Goal: Task Accomplishment & Management: Manage account settings

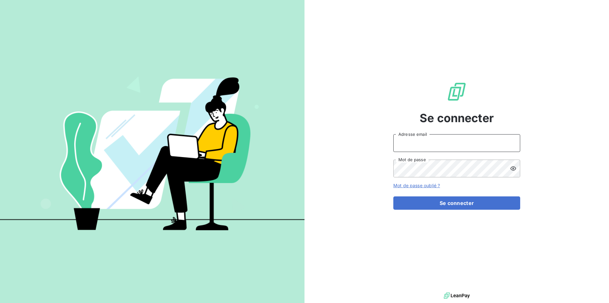
click at [411, 142] on input "Adresse email" at bounding box center [456, 143] width 127 height 18
type input "[EMAIL_ADDRESS][DOMAIN_NAME]"
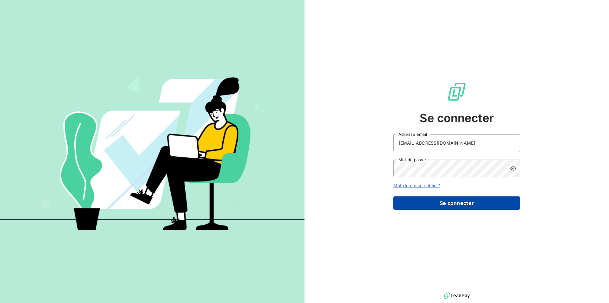
click at [460, 204] on button "Se connecter" at bounding box center [456, 202] width 127 height 13
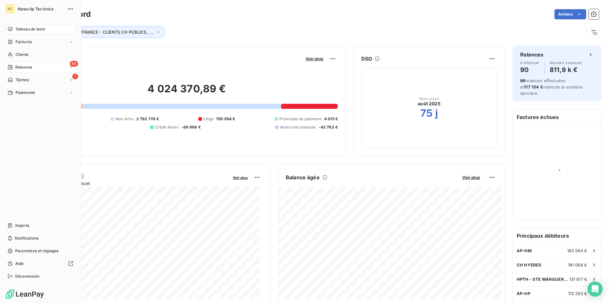
click at [23, 66] on span "Relances" at bounding box center [23, 67] width 17 height 6
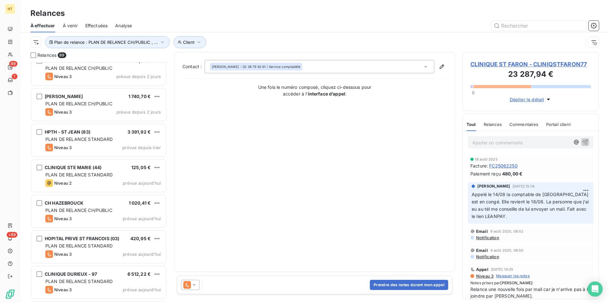
scroll to position [2846, 0]
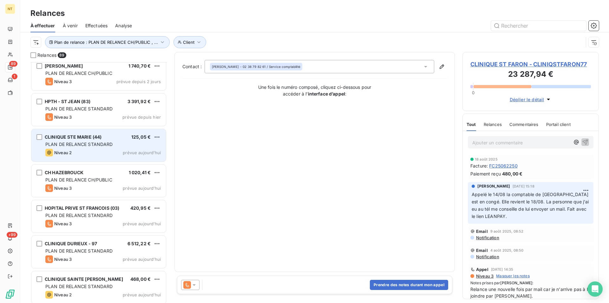
click at [90, 142] on span "PLAN DE RELANCE STANDARD" at bounding box center [79, 143] width 68 height 5
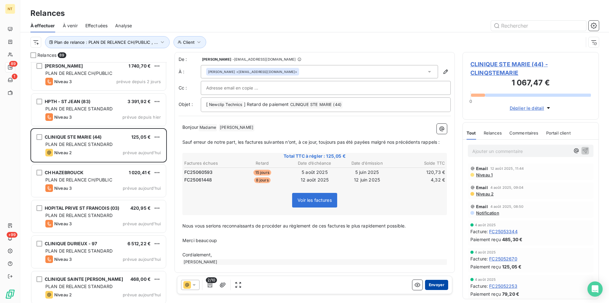
click at [427, 282] on button "Envoyer" at bounding box center [436, 285] width 23 height 10
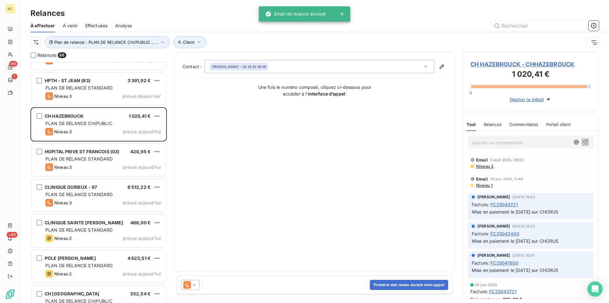
scroll to position [2879, 0]
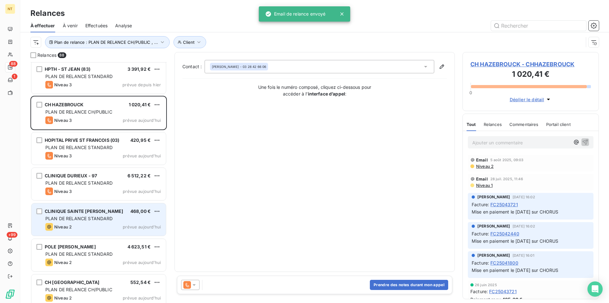
click at [106, 218] on span "PLAN DE RELANCE STANDARD" at bounding box center [79, 218] width 68 height 5
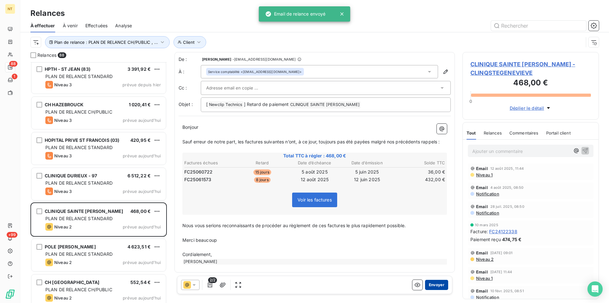
click at [433, 286] on button "Envoyer" at bounding box center [436, 285] width 23 height 10
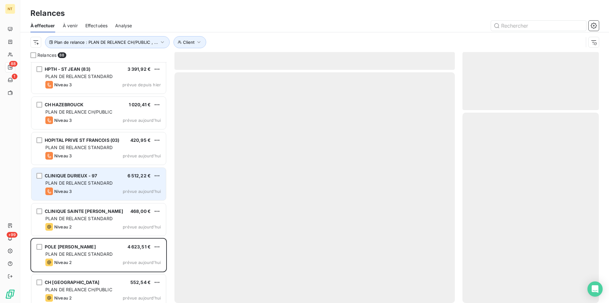
scroll to position [2849, 0]
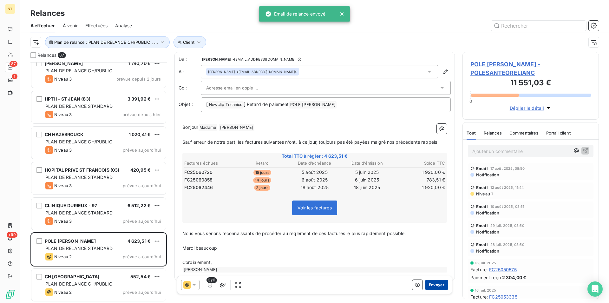
click at [432, 286] on button "Envoyer" at bounding box center [436, 285] width 23 height 10
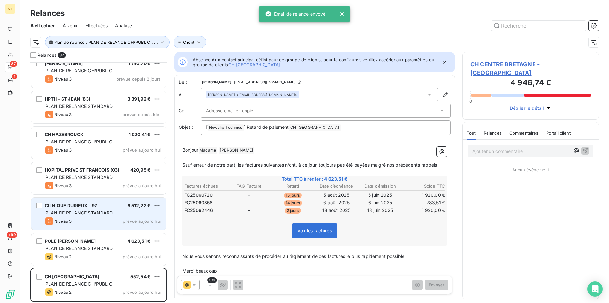
scroll to position [2813, 0]
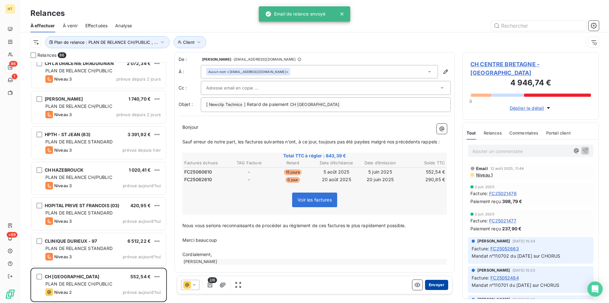
click at [434, 283] on button "Envoyer" at bounding box center [436, 285] width 23 height 10
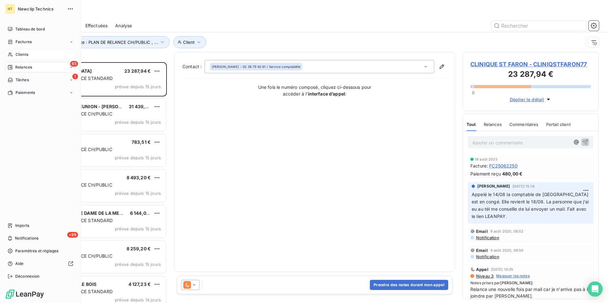
click at [28, 55] on span "Clients" at bounding box center [22, 55] width 13 height 6
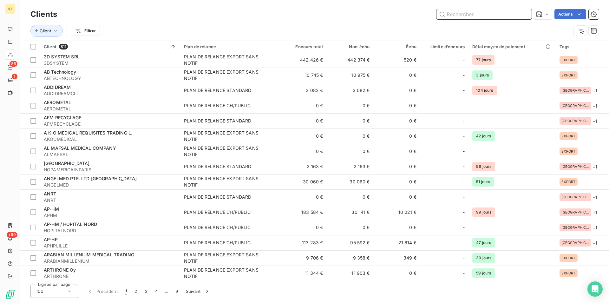
click at [452, 14] on input "text" at bounding box center [483, 14] width 95 height 10
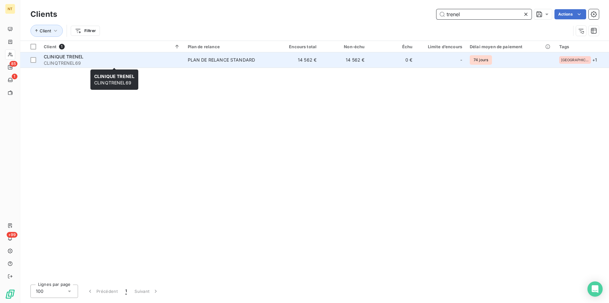
type input "trenel"
click at [67, 59] on span "CLINIQUE TRENEL" at bounding box center [64, 56] width 40 height 5
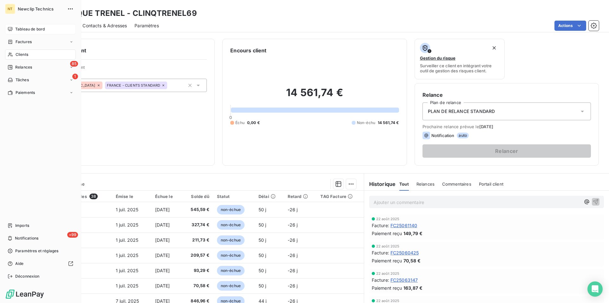
click at [23, 29] on span "Tableau de bord" at bounding box center [29, 29] width 29 height 6
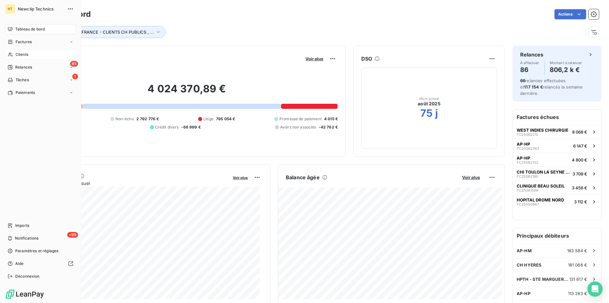
click at [24, 54] on span "Clients" at bounding box center [22, 55] width 13 height 6
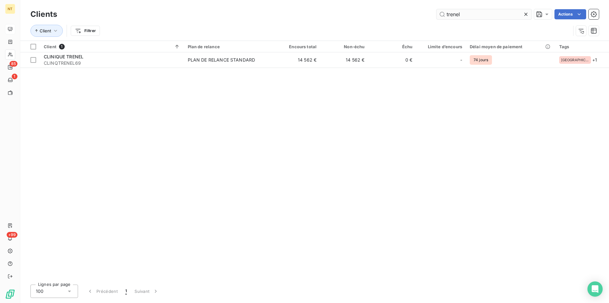
drag, startPoint x: 463, startPoint y: 15, endPoint x: 442, endPoint y: 14, distance: 20.4
click at [442, 14] on input "trenel" at bounding box center [483, 14] width 95 height 10
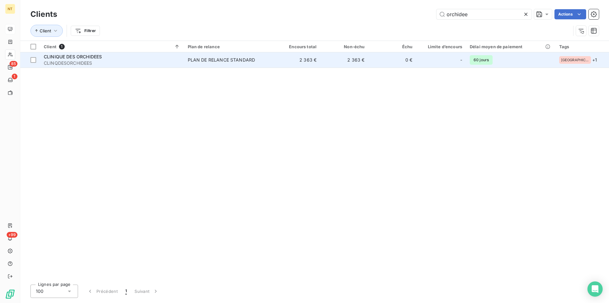
type input "orchidee"
click at [75, 63] on span "CLINQDESORCHIDEES" at bounding box center [112, 63] width 136 height 6
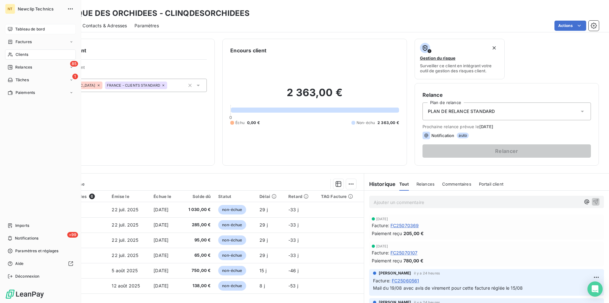
click at [38, 54] on div "Clients" at bounding box center [40, 54] width 71 height 10
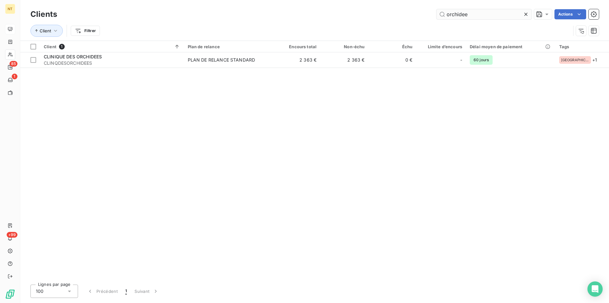
drag, startPoint x: 469, startPoint y: 12, endPoint x: 439, endPoint y: 14, distance: 30.5
click at [439, 14] on input "orchidee" at bounding box center [483, 14] width 95 height 10
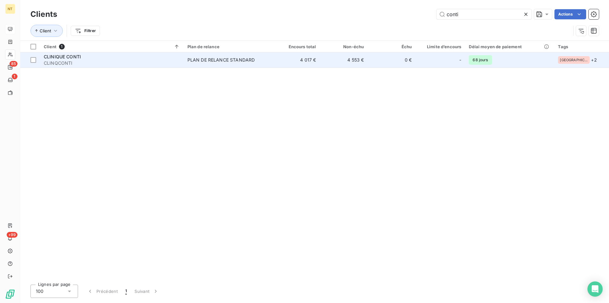
type input "conti"
click at [79, 56] on span "CLINIQUE CONTI" at bounding box center [62, 56] width 37 height 5
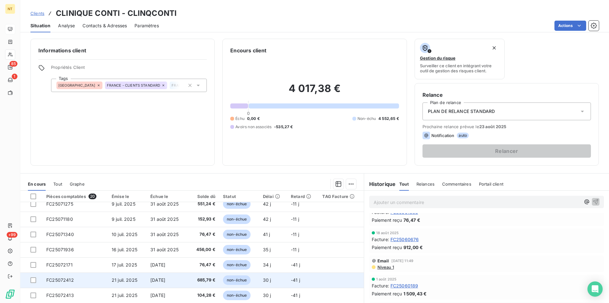
scroll to position [194, 0]
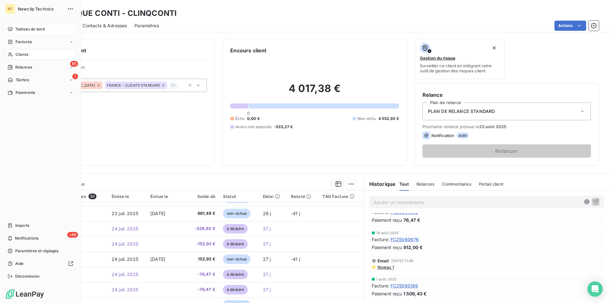
click at [23, 56] on span "Clients" at bounding box center [22, 55] width 13 height 6
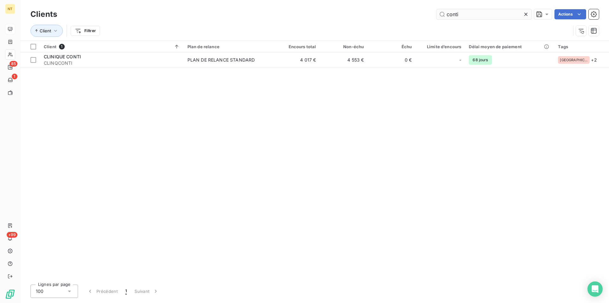
drag, startPoint x: 462, startPoint y: 14, endPoint x: 446, endPoint y: 14, distance: 16.2
click at [446, 14] on input "conti" at bounding box center [483, 14] width 95 height 10
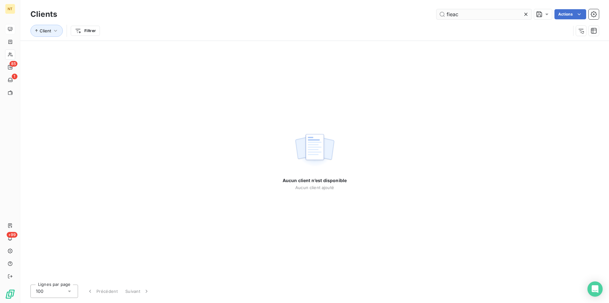
click at [450, 15] on input "fieac" at bounding box center [483, 14] width 95 height 10
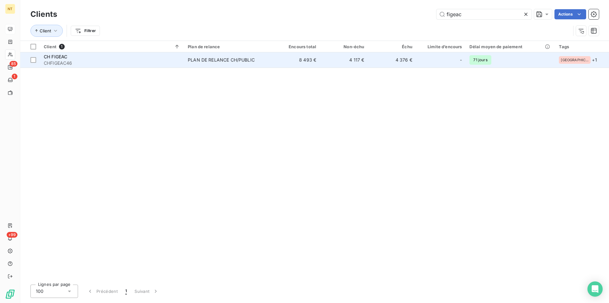
type input "figeac"
click at [109, 55] on div "CH FIGEAC" at bounding box center [112, 57] width 136 height 6
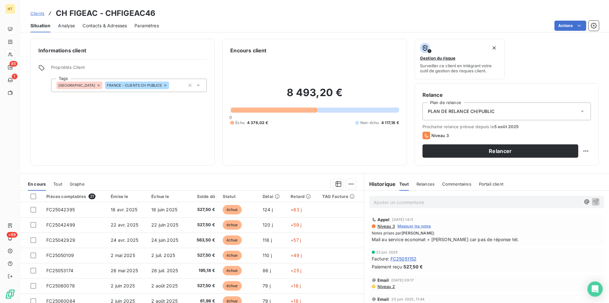
click at [107, 28] on span "Contacts & Adresses" at bounding box center [104, 26] width 44 height 6
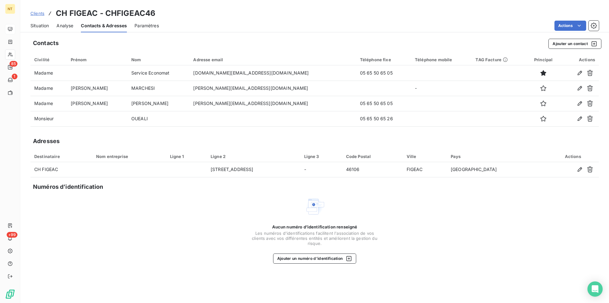
click at [39, 26] on span "Situation" at bounding box center [39, 26] width 18 height 6
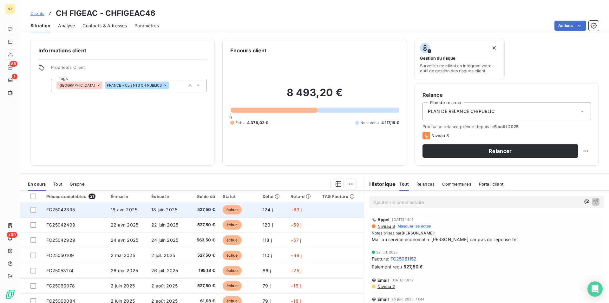
click at [130, 208] on span "18 avr. 2025" at bounding box center [124, 209] width 27 height 5
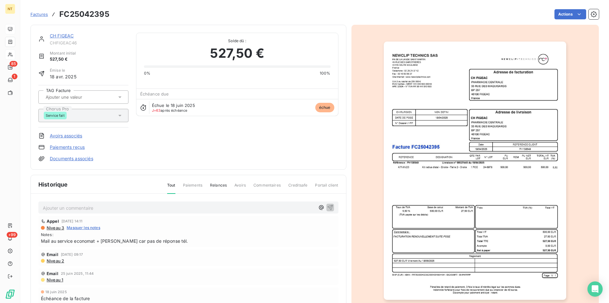
click at [63, 39] on div "CH FIGEAC" at bounding box center [89, 36] width 79 height 6
click at [63, 37] on link "CH FIGEAC" at bounding box center [62, 35] width 24 height 5
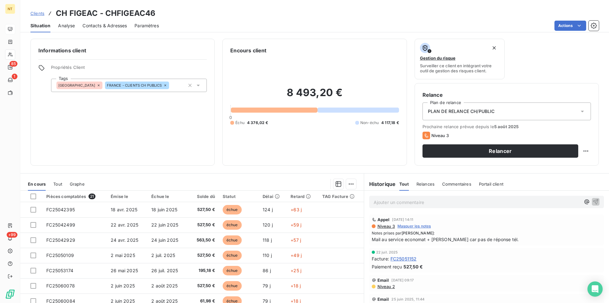
click at [113, 27] on span "Contacts & Adresses" at bounding box center [104, 26] width 44 height 6
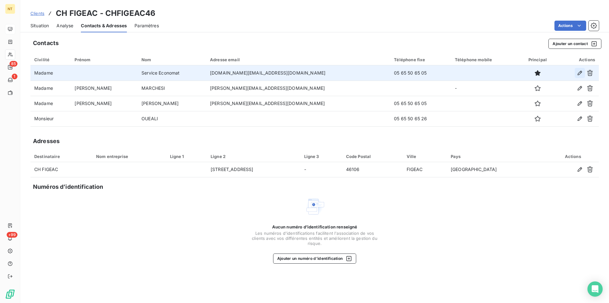
click at [578, 72] on icon "button" at bounding box center [579, 73] width 6 height 6
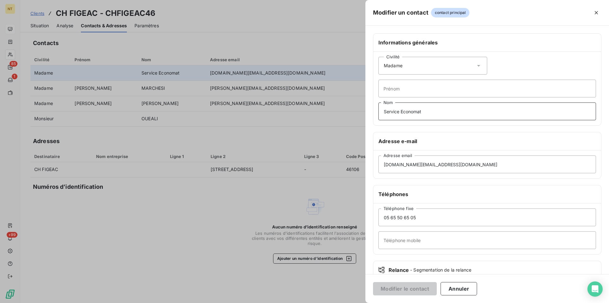
drag, startPoint x: 382, startPoint y: 112, endPoint x: 429, endPoint y: 111, distance: 46.6
click at [429, 111] on input "Service Economat" at bounding box center [487, 111] width 218 height 18
click at [387, 238] on input "Téléphone mobile" at bounding box center [487, 240] width 218 height 18
paste input "Service Economat"
type input "Service Economat"
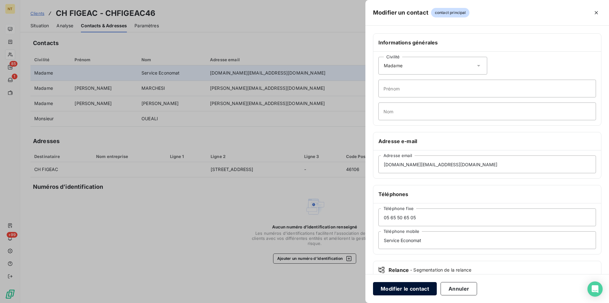
click at [402, 288] on button "Modifier le contact" at bounding box center [405, 288] width 64 height 13
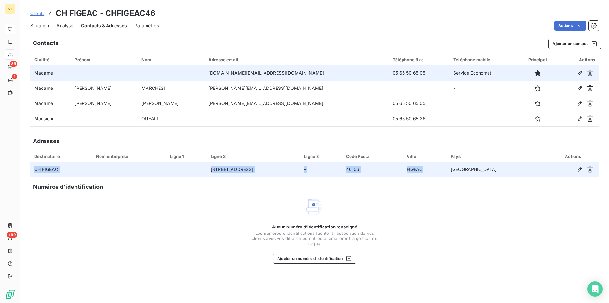
drag, startPoint x: 34, startPoint y: 169, endPoint x: 478, endPoint y: 170, distance: 444.2
click at [478, 170] on tr "CH FIGEAC [STREET_ADDRESS]" at bounding box center [314, 169] width 568 height 15
copy tr "CH FIGEAC [STREET_ADDRESS]"
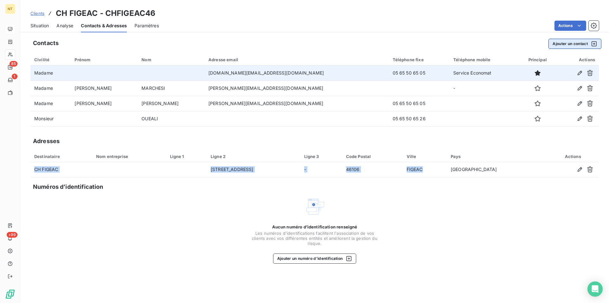
click at [566, 44] on button "Ajouter un contact" at bounding box center [574, 44] width 53 height 10
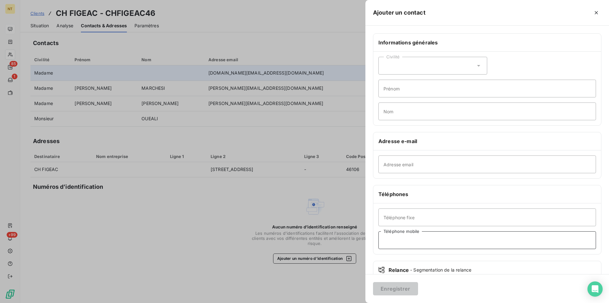
click at [391, 240] on input "Téléphone mobile" at bounding box center [487, 240] width 218 height 18
type input "05 65 50"
click at [597, 16] on icon "button" at bounding box center [596, 13] width 6 height 6
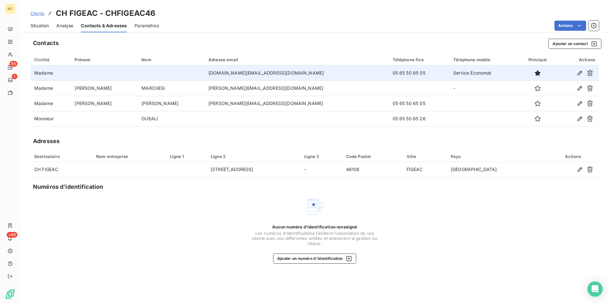
click at [36, 24] on span "Situation" at bounding box center [39, 26] width 18 height 6
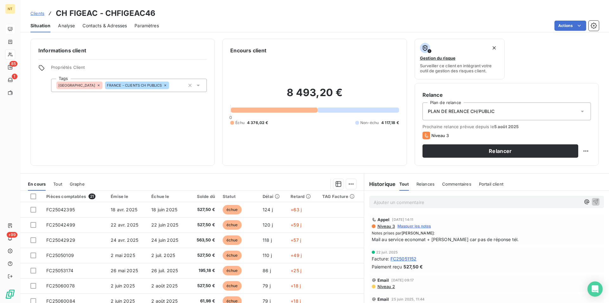
click at [95, 25] on span "Contacts & Adresses" at bounding box center [104, 26] width 44 height 6
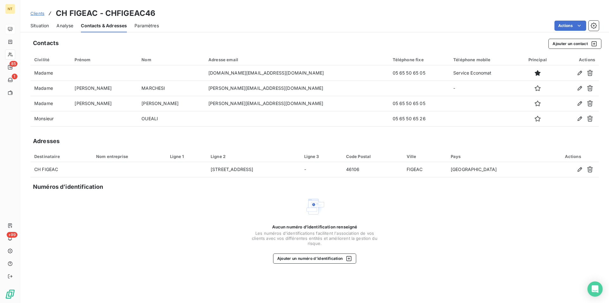
click at [42, 25] on span "Situation" at bounding box center [39, 26] width 18 height 6
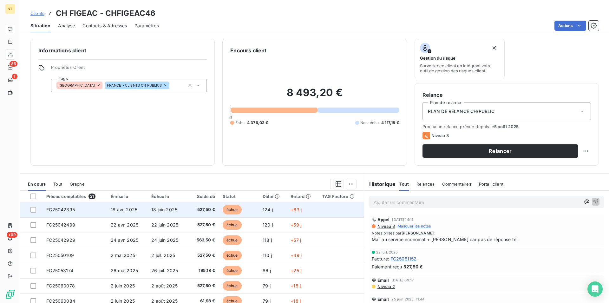
click at [122, 209] on span "18 avr. 2025" at bounding box center [124, 209] width 27 height 5
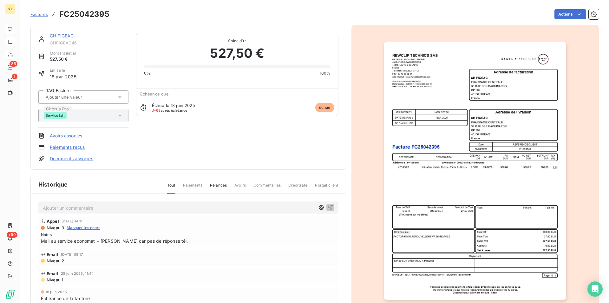
click at [63, 34] on link "CH FIGEAC" at bounding box center [62, 35] width 24 height 5
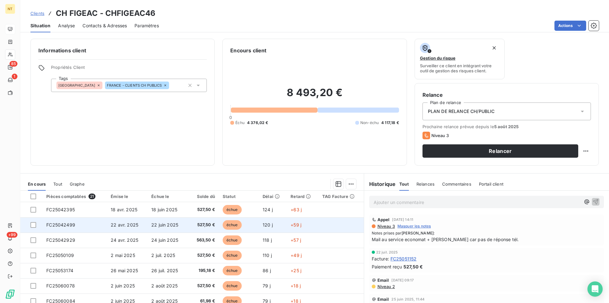
click at [122, 224] on span "22 avr. 2025" at bounding box center [125, 224] width 28 height 5
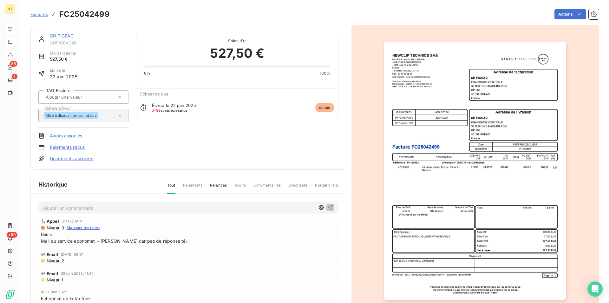
click at [63, 35] on link "CH FIGEAC" at bounding box center [62, 35] width 24 height 5
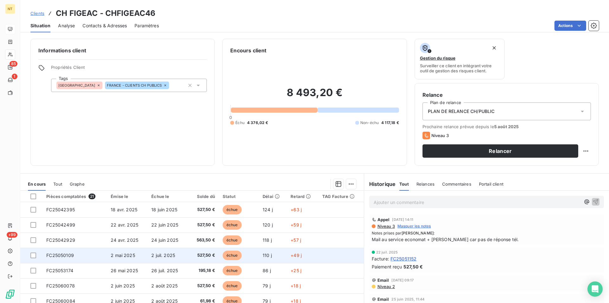
click at [74, 259] on td "FC25050109" at bounding box center [74, 255] width 64 height 15
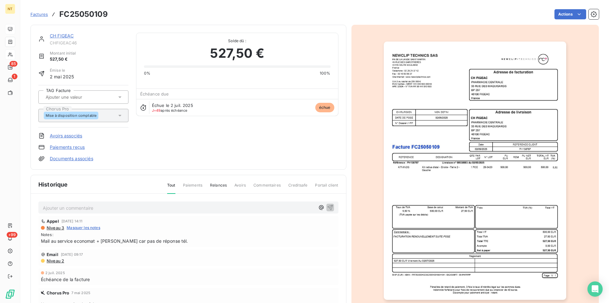
click at [59, 35] on link "CH FIGEAC" at bounding box center [62, 35] width 24 height 5
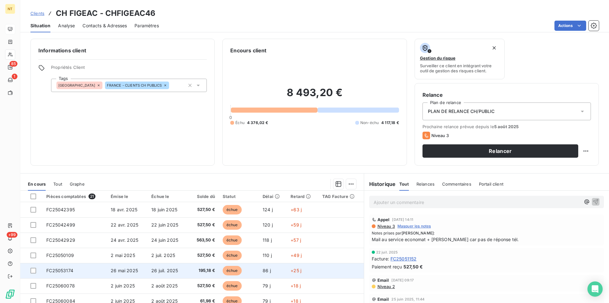
click at [74, 269] on td "FC25053174" at bounding box center [74, 270] width 64 height 15
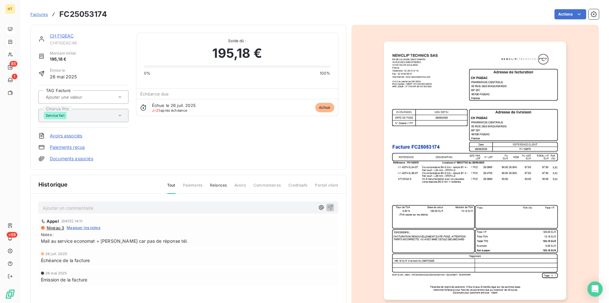
click at [64, 37] on link "CH FIGEAC" at bounding box center [62, 35] width 24 height 5
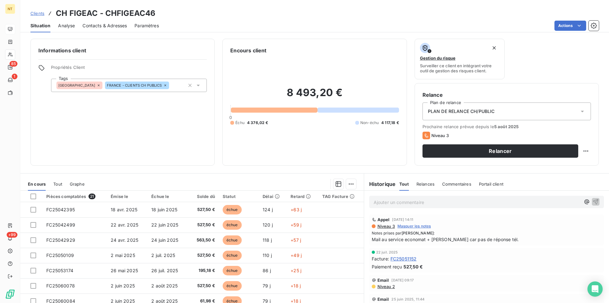
click at [102, 26] on span "Contacts & Adresses" at bounding box center [104, 26] width 44 height 6
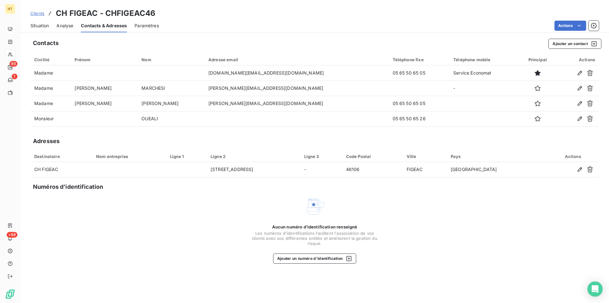
click at [581, 72] on icon "button" at bounding box center [579, 73] width 4 height 4
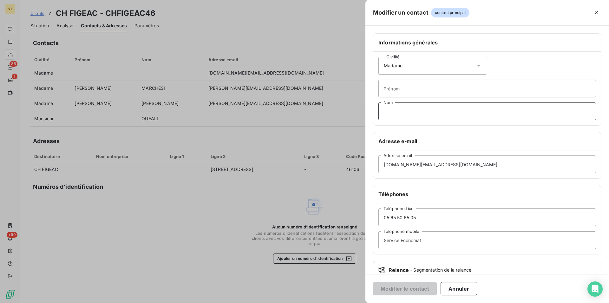
click at [388, 111] on input "Nom" at bounding box center [487, 111] width 218 height 18
type input "[PERSON_NAME]"
click at [416, 287] on button "Modifier le contact" at bounding box center [405, 288] width 64 height 13
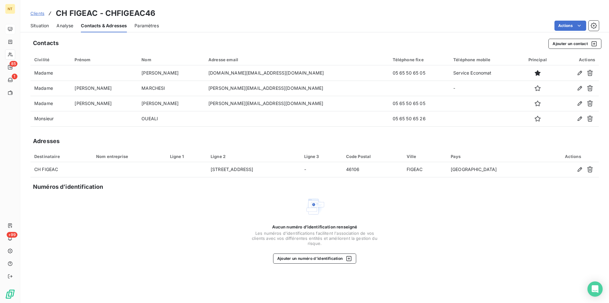
click at [36, 27] on span "Situation" at bounding box center [39, 26] width 18 height 6
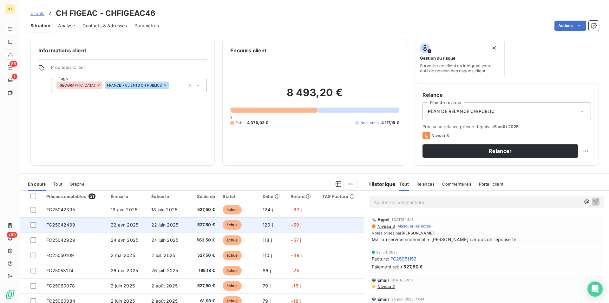
click at [76, 225] on td "FC25042499" at bounding box center [74, 224] width 64 height 15
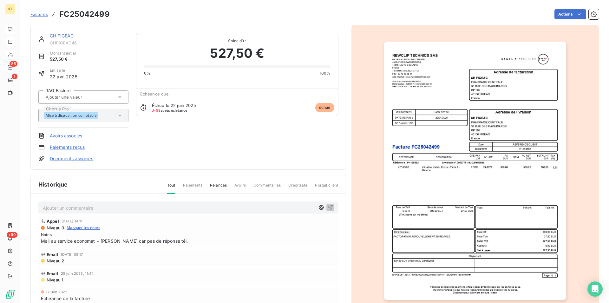
click at [61, 205] on p "Ajouter un commentaire ﻿" at bounding box center [179, 208] width 272 height 8
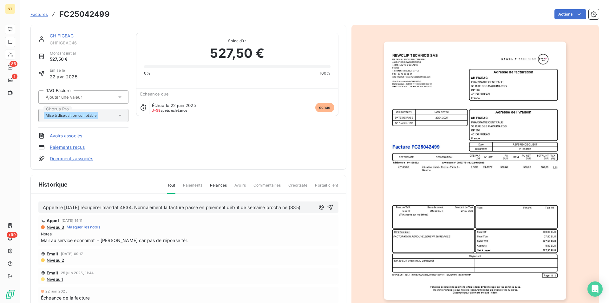
drag, startPoint x: 42, startPoint y: 207, endPoint x: 306, endPoint y: 217, distance: 263.7
click at [306, 213] on div "Appelé le [DATE] récupérer mandat 4834. Normalement la facture passe en paiemen…" at bounding box center [188, 207] width 300 height 12
copy span "Appelé le [DATE] récupérer mandat 4834. Normalement la facture passe en paiemen…"
click at [327, 208] on icon "button" at bounding box center [329, 207] width 5 height 5
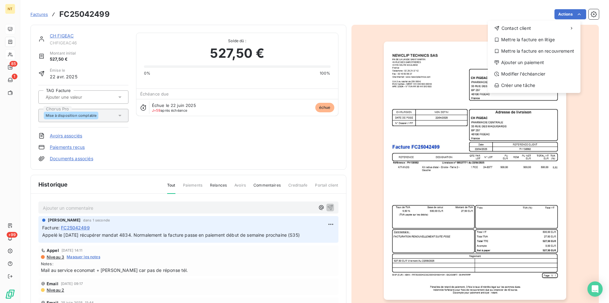
click at [574, 14] on html "NT 85 1 +99 Factures FC25042499 Actions Contact client Mettre la facture en lit…" at bounding box center [304, 151] width 609 height 303
click at [529, 40] on div "Mettre la facture en litige" at bounding box center [534, 40] width 88 height 10
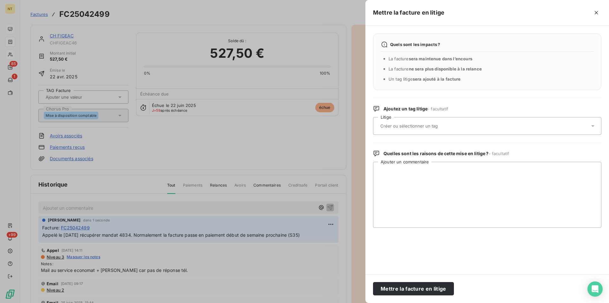
click at [398, 127] on input "text" at bounding box center [426, 126] width 92 height 6
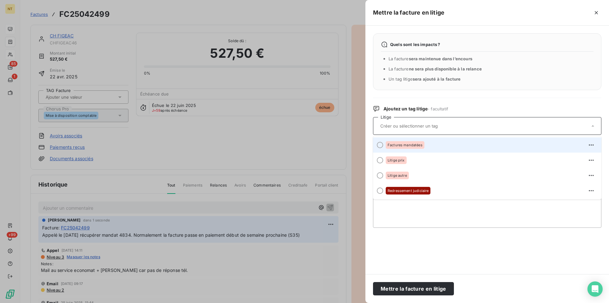
click at [378, 145] on div at bounding box center [380, 145] width 6 height 6
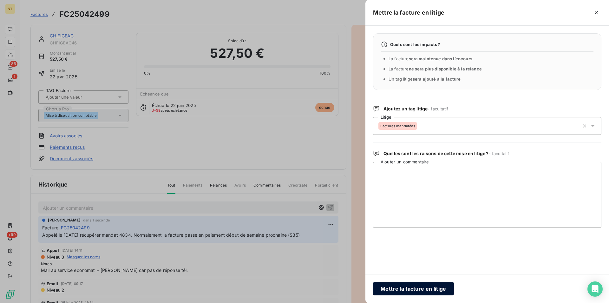
click at [405, 288] on button "Mettre la facture en litige" at bounding box center [413, 288] width 81 height 13
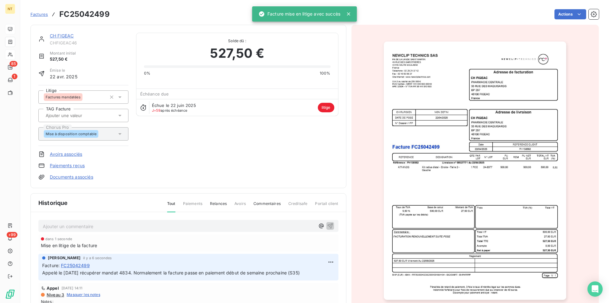
click at [63, 37] on link "CH FIGEAC" at bounding box center [62, 35] width 24 height 5
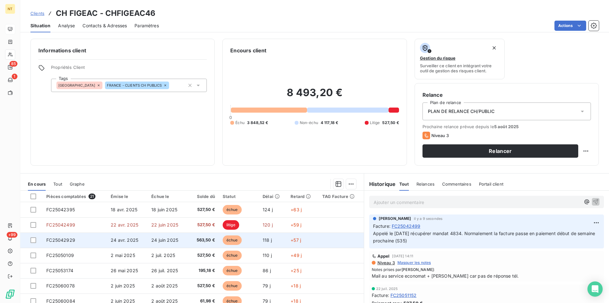
click at [69, 241] on span "FC25042929" at bounding box center [60, 239] width 29 height 5
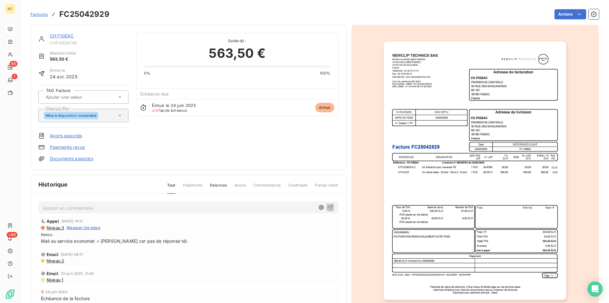
click at [71, 205] on p "Ajouter un commentaire ﻿" at bounding box center [179, 208] width 272 height 8
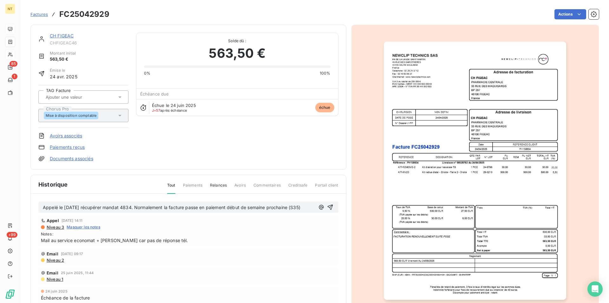
click at [141, 208] on span "Appelé le [DATE] récupérer mandat 4834. Normalement la facture passe en paiemen…" at bounding box center [171, 207] width 257 height 5
click at [327, 209] on icon "button" at bounding box center [329, 207] width 5 height 5
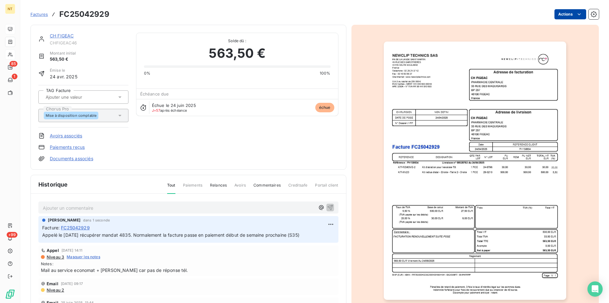
click at [575, 14] on html "NT 85 1 +99 Factures FC25042929 Actions CH FIGEAC CHFIGEAC46 Montant initial 56…" at bounding box center [304, 151] width 609 height 303
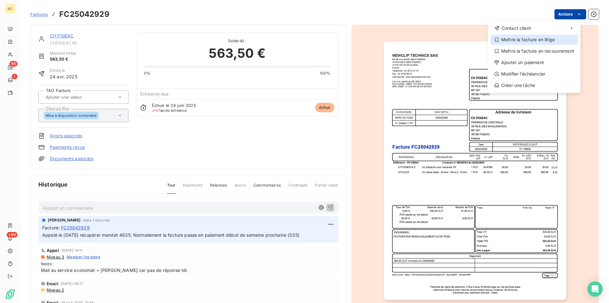
click at [546, 37] on div "Mettre la facture en litige" at bounding box center [534, 40] width 88 height 10
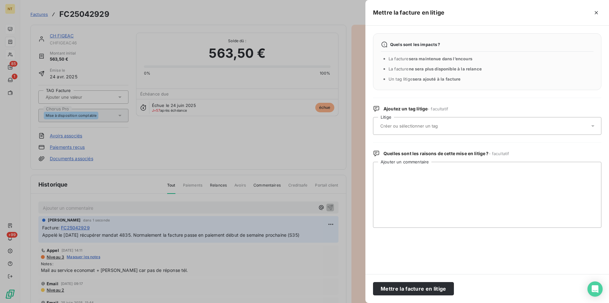
click at [432, 124] on input "text" at bounding box center [426, 126] width 92 height 6
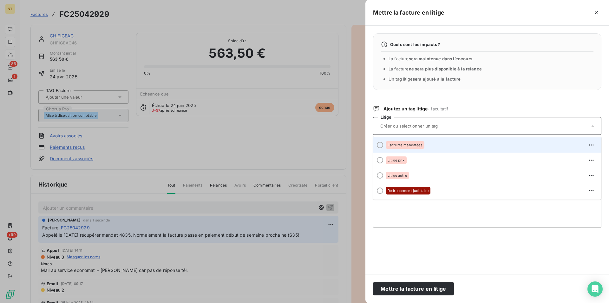
click at [380, 146] on div at bounding box center [380, 145] width 6 height 6
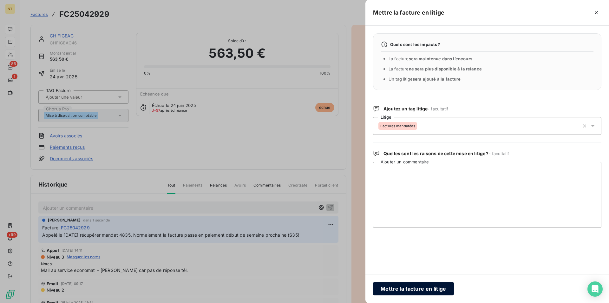
click at [416, 290] on button "Mettre la facture en litige" at bounding box center [413, 288] width 81 height 13
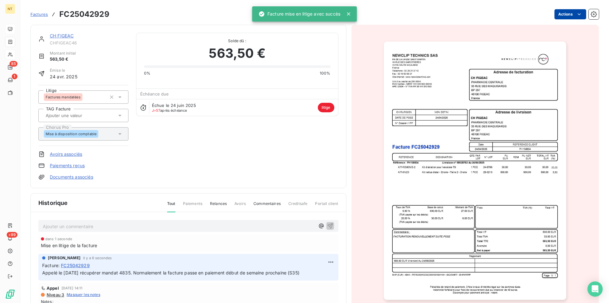
click at [58, 36] on link "CH FIGEAC" at bounding box center [62, 35] width 24 height 5
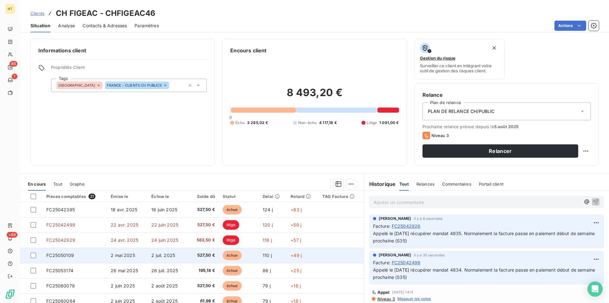
click at [64, 258] on td "FC25050109" at bounding box center [74, 255] width 64 height 15
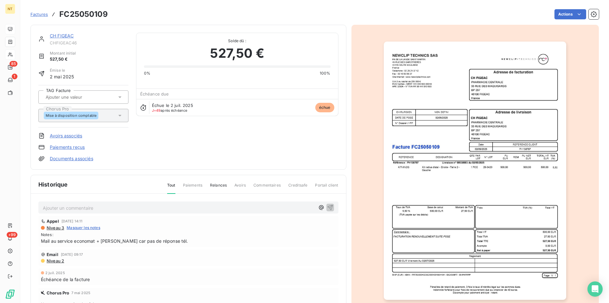
click at [81, 206] on p "Ajouter un commentaire ﻿" at bounding box center [179, 208] width 272 height 8
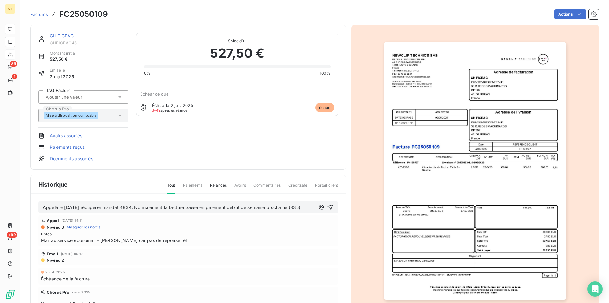
click at [140, 207] on span "Appelé le [DATE] récupérer mandat 4834. Normalement la facture passe en paiemen…" at bounding box center [171, 207] width 257 height 5
click at [327, 210] on icon "button" at bounding box center [329, 207] width 5 height 5
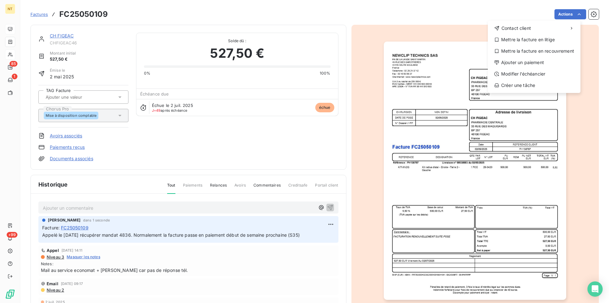
click at [574, 15] on html "NT 85 1 +99 Factures FC25050109 Actions Contact client Mettre la facture en lit…" at bounding box center [304, 151] width 609 height 303
click at [533, 40] on div "Mettre la facture en litige" at bounding box center [534, 40] width 88 height 10
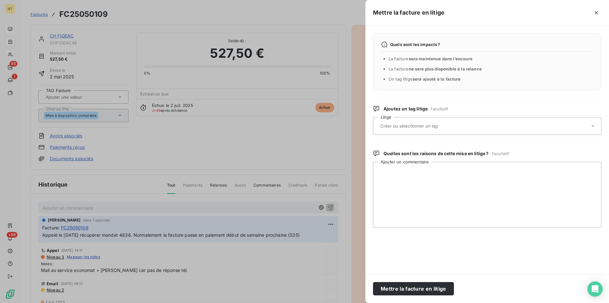
click at [420, 124] on input "text" at bounding box center [426, 126] width 92 height 6
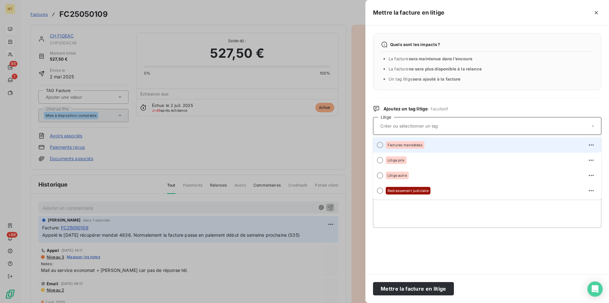
click at [380, 146] on div at bounding box center [380, 145] width 6 height 6
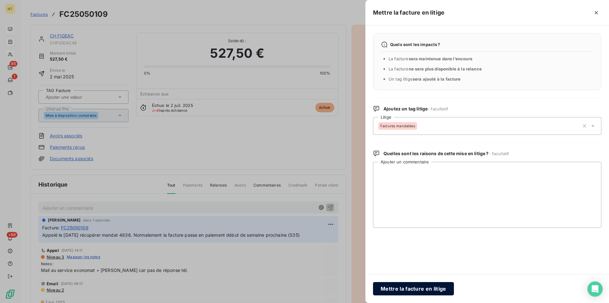
click at [399, 289] on button "Mettre la facture en litige" at bounding box center [413, 288] width 81 height 13
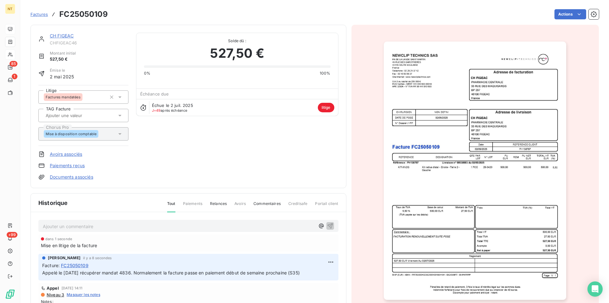
click at [65, 34] on link "CH FIGEAC" at bounding box center [62, 35] width 24 height 5
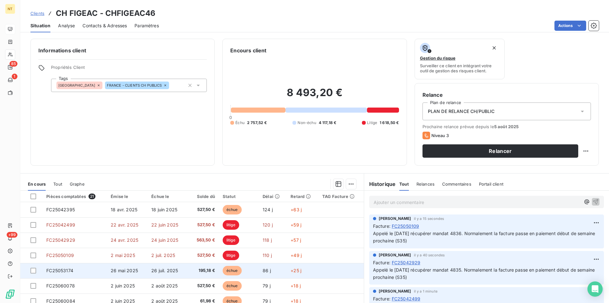
click at [69, 273] on span "FC25053174" at bounding box center [59, 270] width 27 height 5
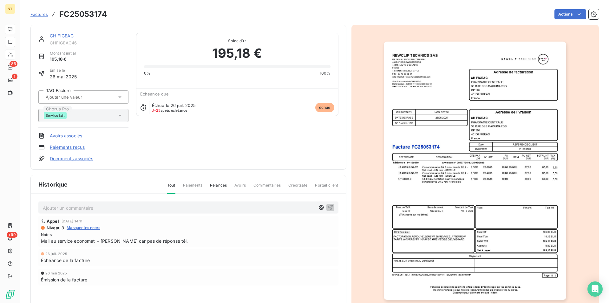
click at [78, 207] on p "Ajouter un commentaire ﻿" at bounding box center [179, 208] width 272 height 8
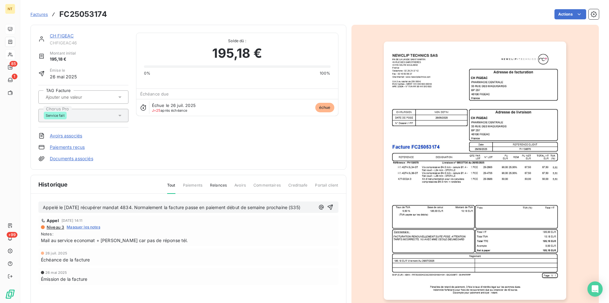
click at [142, 208] on span "Appelé le [DATE] récupérer mandat 4834. Normalement la facture passe en paiemen…" at bounding box center [171, 207] width 257 height 5
click at [327, 208] on icon "button" at bounding box center [330, 207] width 6 height 6
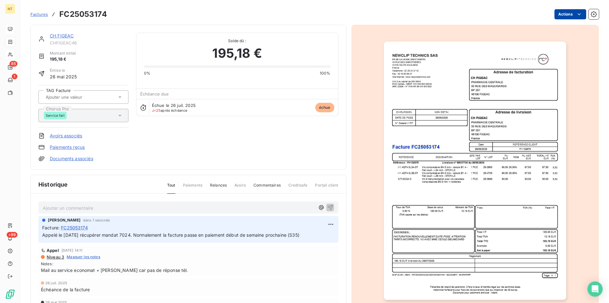
click at [576, 12] on html "NT 85 1 +99 Factures FC25053174 Actions CH FIGEAC CHFIGEAC46 Montant initial 19…" at bounding box center [304, 151] width 609 height 303
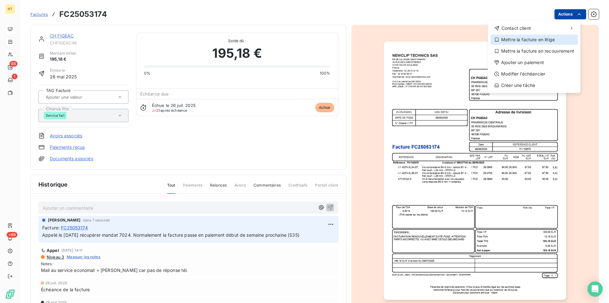
click at [545, 42] on div "Mettre la facture en litige" at bounding box center [534, 40] width 88 height 10
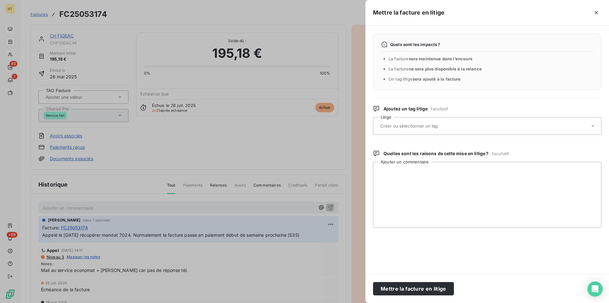
click at [423, 125] on input "text" at bounding box center [426, 126] width 92 height 6
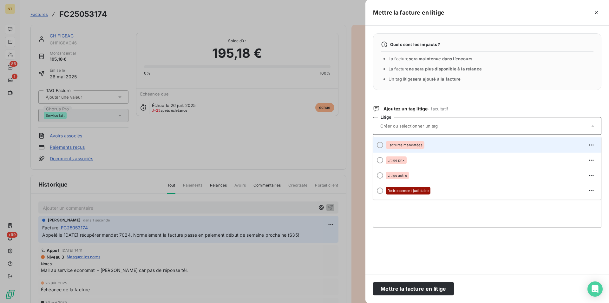
click at [379, 145] on div at bounding box center [380, 145] width 6 height 6
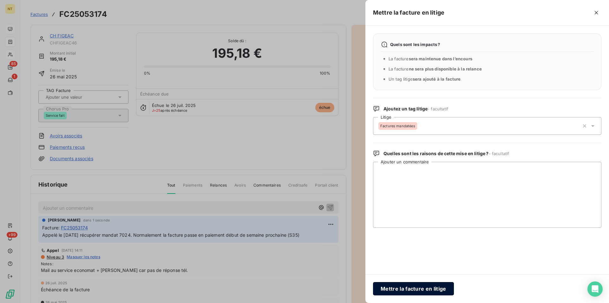
click at [406, 287] on button "Mettre la facture en litige" at bounding box center [413, 288] width 81 height 13
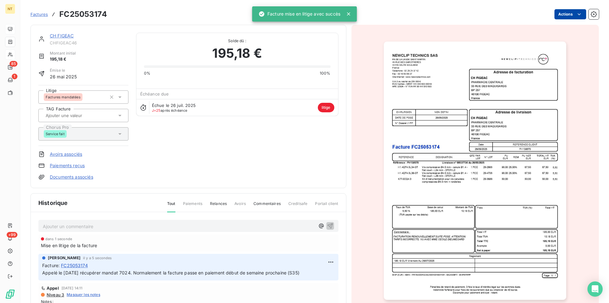
click at [64, 37] on link "CH FIGEAC" at bounding box center [62, 35] width 24 height 5
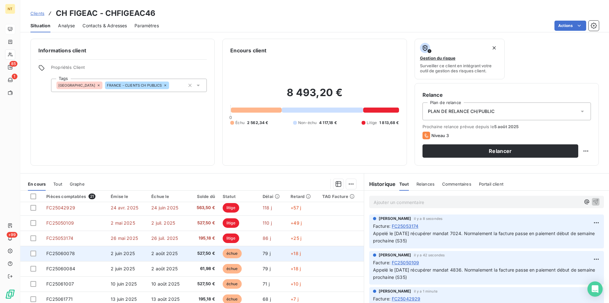
scroll to position [65, 0]
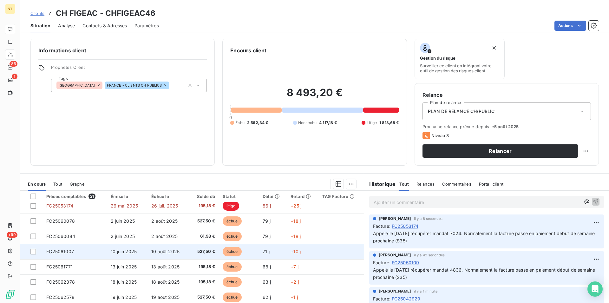
click at [73, 250] on span "FC25061007" at bounding box center [60, 251] width 28 height 5
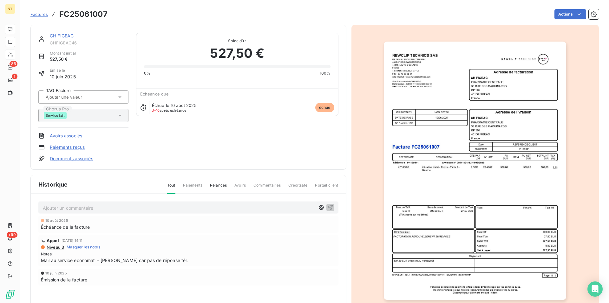
click at [79, 205] on p "Ajouter un commentaire ﻿" at bounding box center [179, 208] width 272 height 8
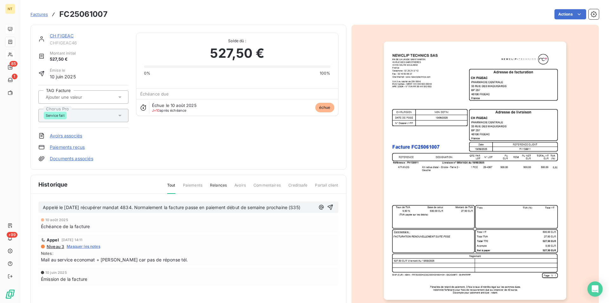
click at [140, 208] on span "Appelé le [DATE] récupérer mandat 4834. Normalement la facture passe en paiemen…" at bounding box center [171, 207] width 257 height 5
click at [327, 207] on icon "button" at bounding box center [330, 207] width 6 height 6
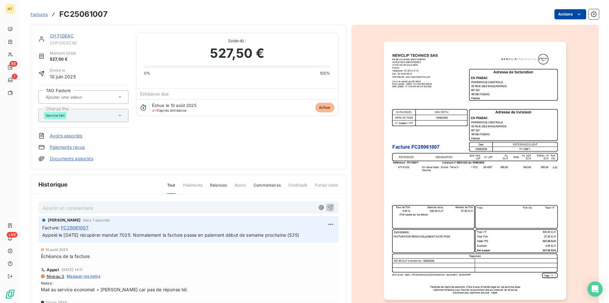
click at [574, 15] on html "NT 85 1 +99 Factures FC25061007 Actions CH FIGEAC CHFIGEAC46 Montant initial 52…" at bounding box center [304, 151] width 609 height 303
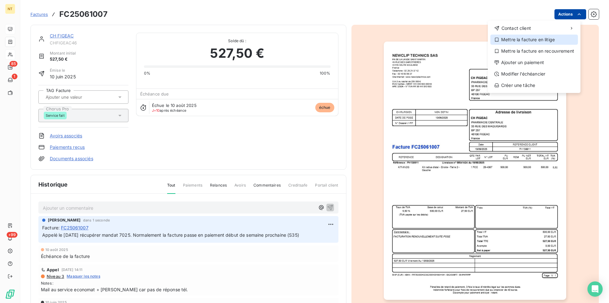
click at [540, 41] on div "Mettre la facture en litige" at bounding box center [534, 40] width 88 height 10
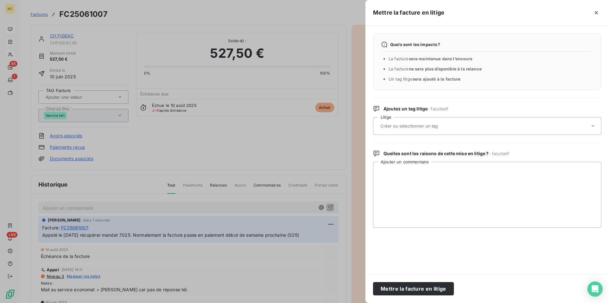
click at [416, 124] on input "text" at bounding box center [426, 126] width 92 height 6
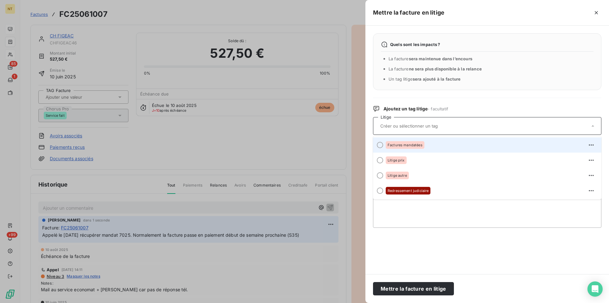
click at [379, 146] on div at bounding box center [380, 145] width 6 height 6
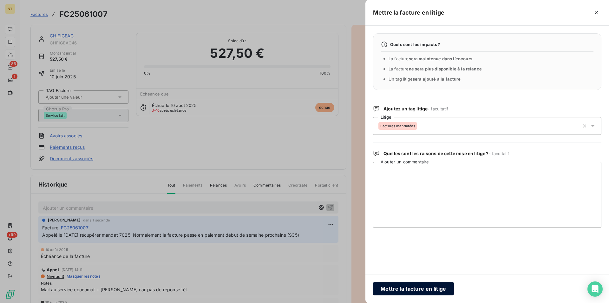
click at [412, 287] on button "Mettre la facture en litige" at bounding box center [413, 288] width 81 height 13
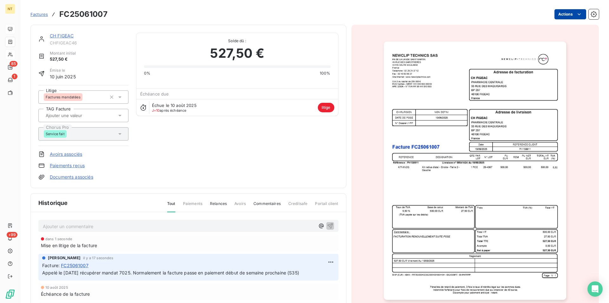
click at [65, 36] on link "CH FIGEAC" at bounding box center [62, 35] width 24 height 5
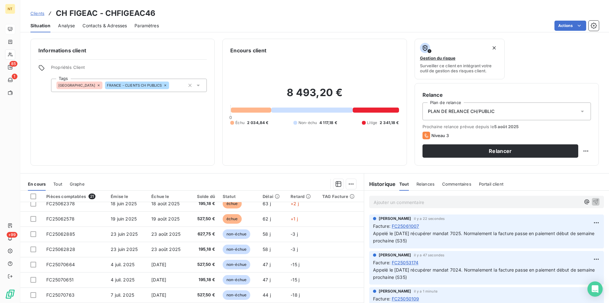
scroll to position [97, 0]
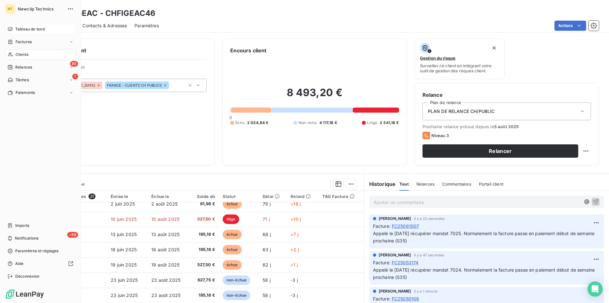
click at [25, 55] on span "Clients" at bounding box center [22, 55] width 13 height 6
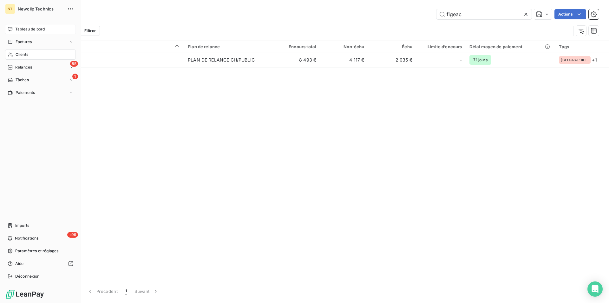
click at [32, 29] on span "Tableau de bord" at bounding box center [29, 29] width 29 height 6
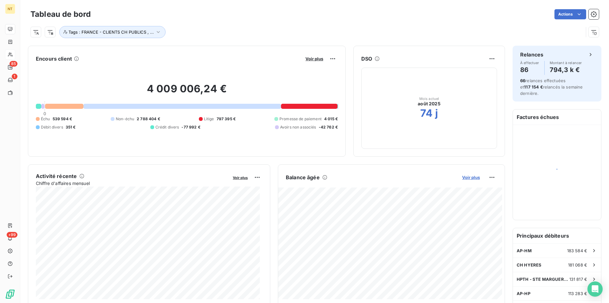
click at [465, 177] on span "Voir plus" at bounding box center [471, 177] width 18 height 5
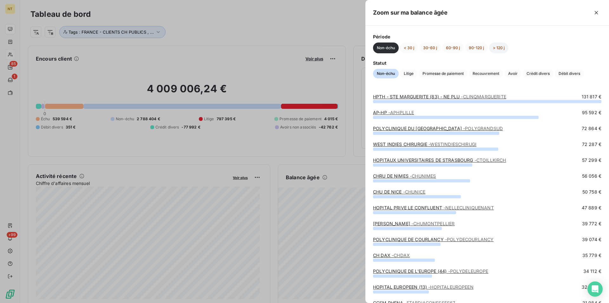
click at [497, 48] on button "> 120 j" at bounding box center [498, 47] width 19 height 11
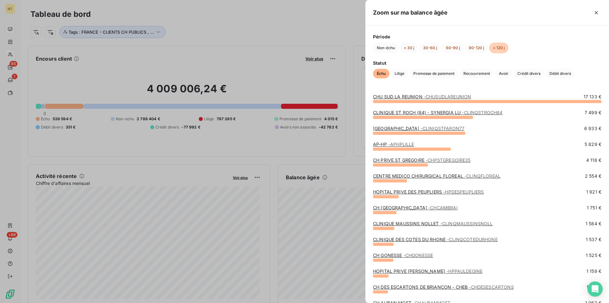
click at [400, 161] on link "CH PRIVE ST GREGOIRE - CHPSTGREGOIRE35" at bounding box center [422, 159] width 98 height 5
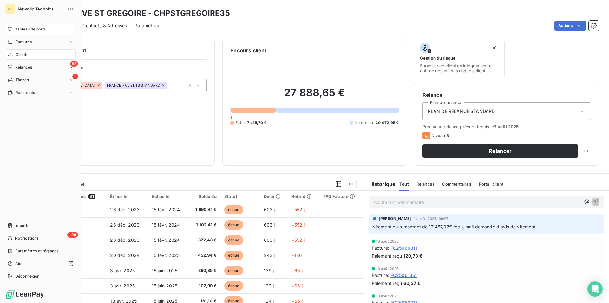
click at [31, 29] on span "Tableau de bord" at bounding box center [29, 29] width 29 height 6
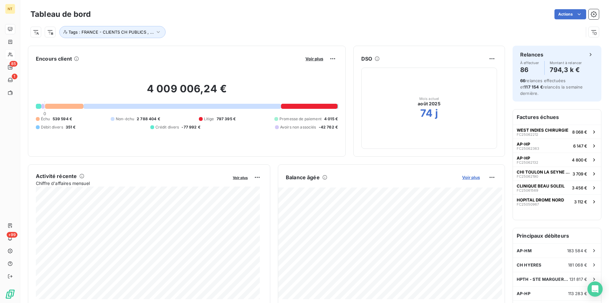
click at [464, 179] on span "Voir plus" at bounding box center [471, 177] width 18 height 5
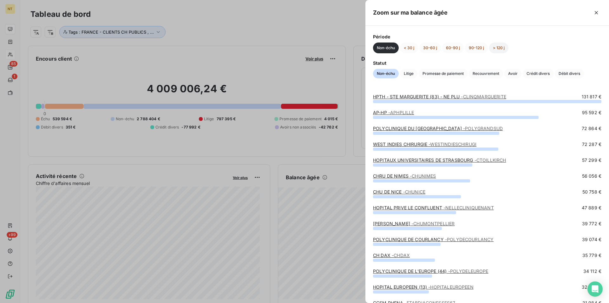
click at [496, 46] on button "> 120 j" at bounding box center [498, 47] width 19 height 11
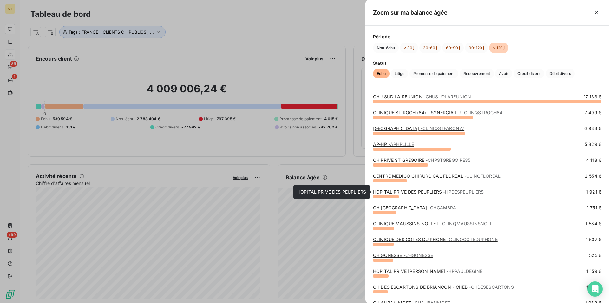
click at [423, 193] on link "HOPITAL PRIVE DES PEUPLIERS - HPDESPEUPLIERS" at bounding box center [428, 191] width 111 height 5
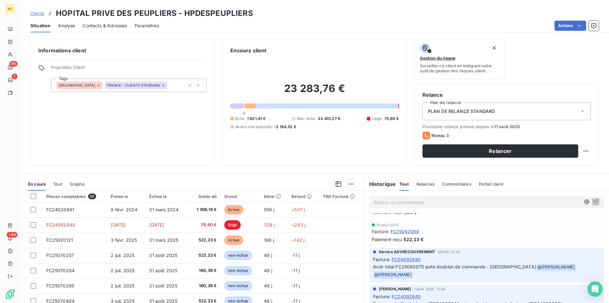
scroll to position [323, 0]
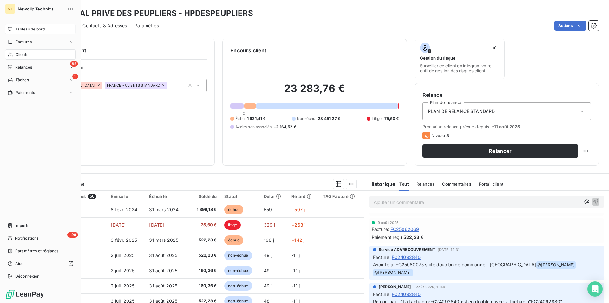
click at [30, 28] on span "Tableau de bord" at bounding box center [29, 29] width 29 height 6
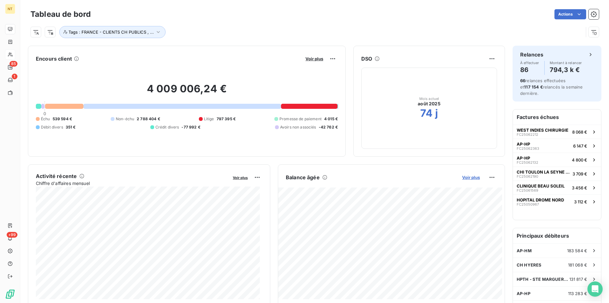
click at [463, 178] on span "Voir plus" at bounding box center [471, 177] width 18 height 5
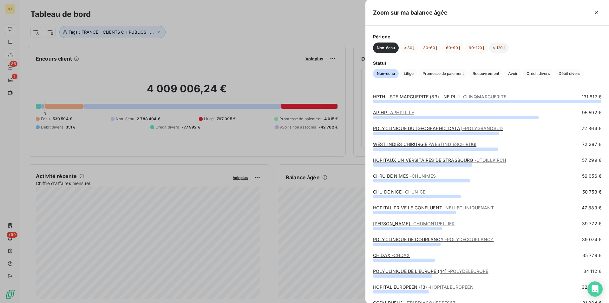
click at [500, 49] on button "> 120 j" at bounding box center [498, 47] width 19 height 11
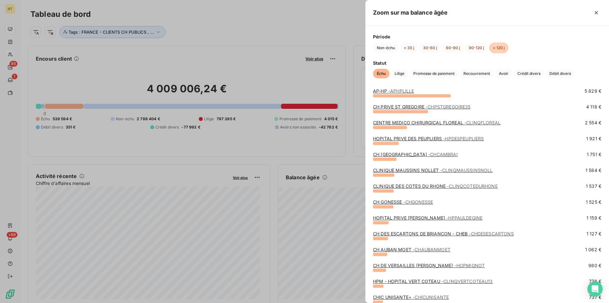
scroll to position [65, 0]
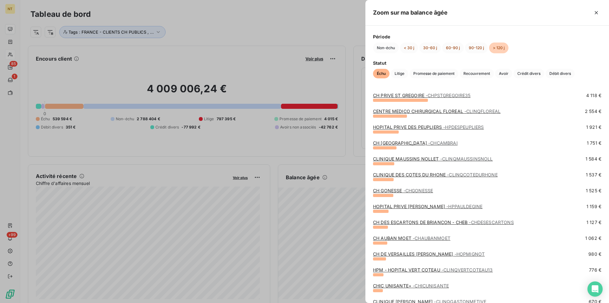
click at [414, 192] on span "- CHGONESSE" at bounding box center [418, 190] width 30 height 5
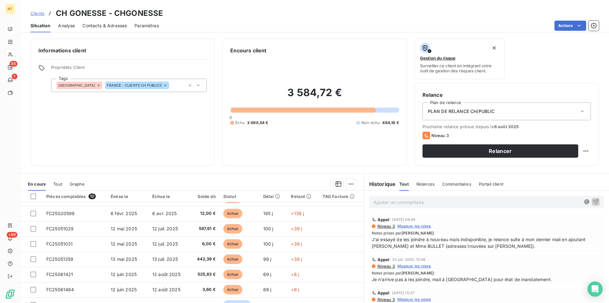
click at [108, 27] on span "Contacts & Adresses" at bounding box center [104, 26] width 44 height 6
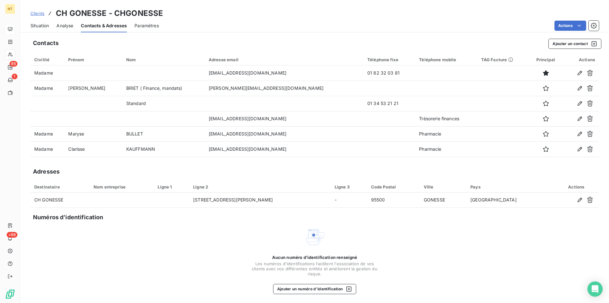
click at [43, 26] on span "Situation" at bounding box center [39, 26] width 18 height 6
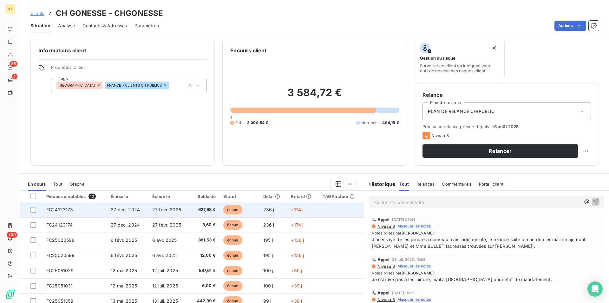
click at [132, 210] on span "27 déc. 2024" at bounding box center [125, 209] width 29 height 5
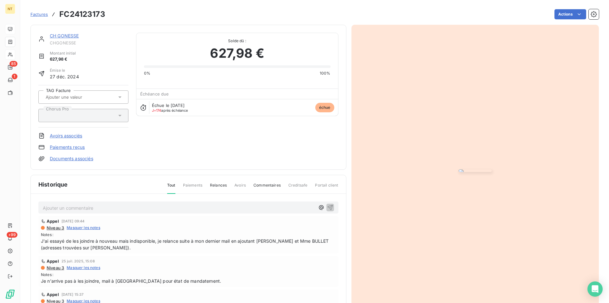
click at [69, 36] on link "CH GONESSE" at bounding box center [64, 35] width 29 height 5
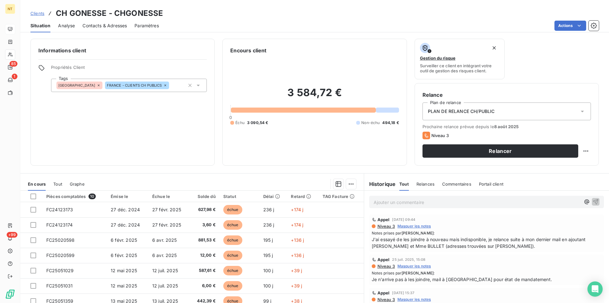
click at [114, 24] on span "Contacts & Adresses" at bounding box center [104, 26] width 44 height 6
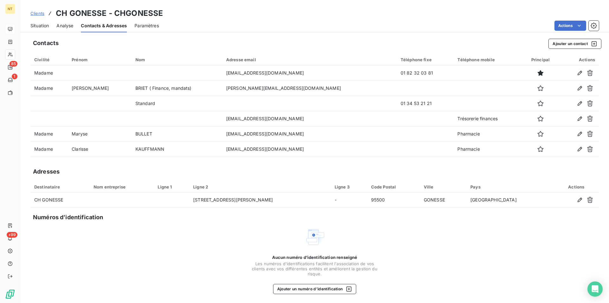
click at [40, 26] on span "Situation" at bounding box center [39, 26] width 18 height 6
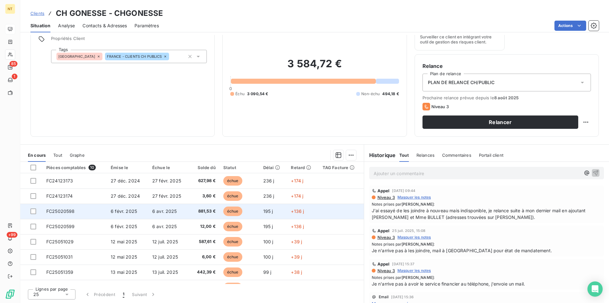
scroll to position [42, 0]
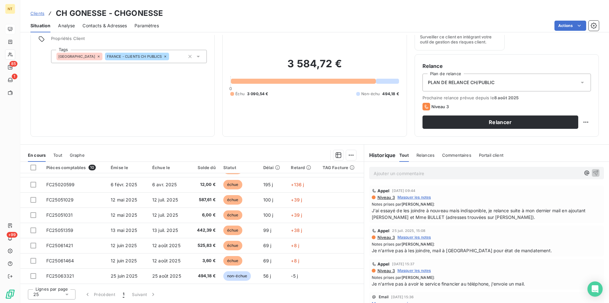
click at [104, 23] on span "Contacts & Adresses" at bounding box center [104, 26] width 44 height 6
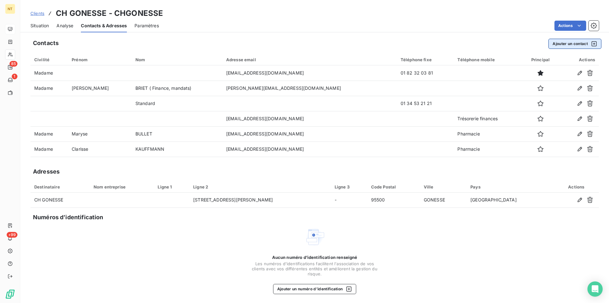
click at [560, 45] on button "Ajouter un contact" at bounding box center [574, 44] width 53 height 10
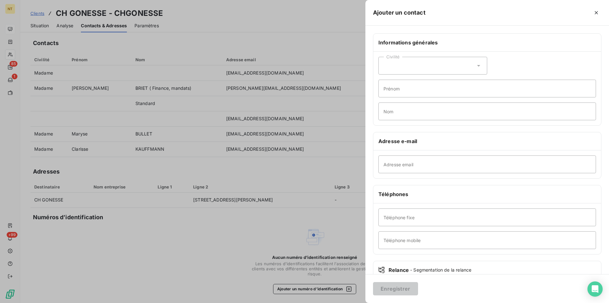
click at [477, 67] on icon at bounding box center [478, 65] width 6 height 6
click at [386, 80] on input "radio" at bounding box center [385, 81] width 6 height 6
click at [388, 89] on input "Prénom" at bounding box center [487, 89] width 218 height 18
type input "a"
type input "[PERSON_NAME]"
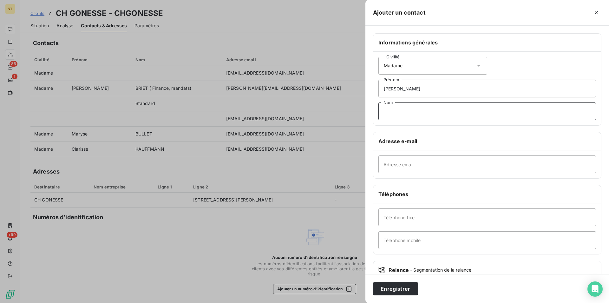
click at [388, 110] on input "Nom" at bounding box center [487, 111] width 218 height 18
click at [418, 114] on input "TRAN" at bounding box center [487, 111] width 218 height 18
type input "TRAN"
click at [383, 166] on input "Adresse email" at bounding box center [487, 164] width 218 height 18
type input "[PERSON_NAME][EMAIL_ADDRESS][DOMAIN_NAME]"
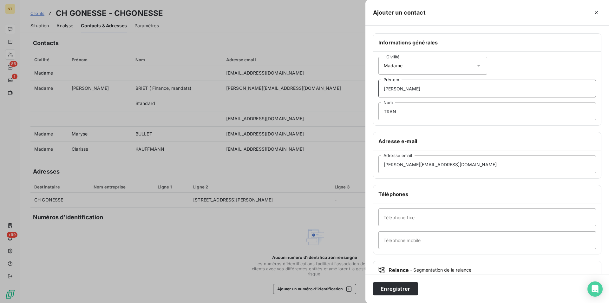
click at [392, 88] on input "[PERSON_NAME]" at bounding box center [487, 89] width 218 height 18
type input "[PERSON_NAME]"
click at [391, 164] on input "[PERSON_NAME][EMAIL_ADDRESS][DOMAIN_NAME]" at bounding box center [487, 164] width 218 height 18
type input "[PERSON_NAME][EMAIL_ADDRESS][DOMAIN_NAME]"
click at [399, 286] on button "Enregistrer" at bounding box center [395, 288] width 45 height 13
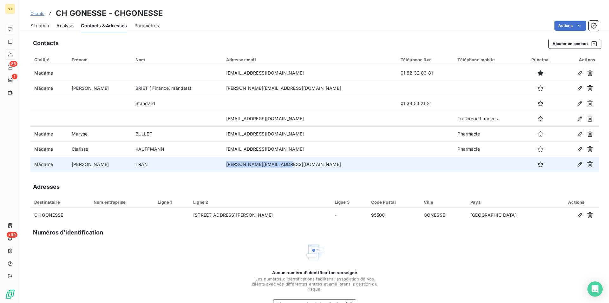
drag, startPoint x: 223, startPoint y: 164, endPoint x: 285, endPoint y: 165, distance: 62.5
click at [285, 165] on td "[PERSON_NAME][EMAIL_ADDRESS][DOMAIN_NAME]" at bounding box center [309, 164] width 174 height 15
copy td "[PERSON_NAME][EMAIL_ADDRESS][DOMAIN_NAME]"
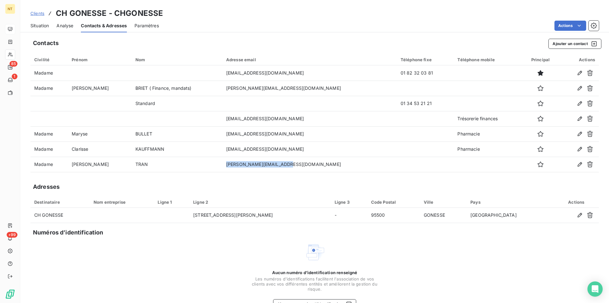
click at [41, 28] on span "Situation" at bounding box center [39, 26] width 18 height 6
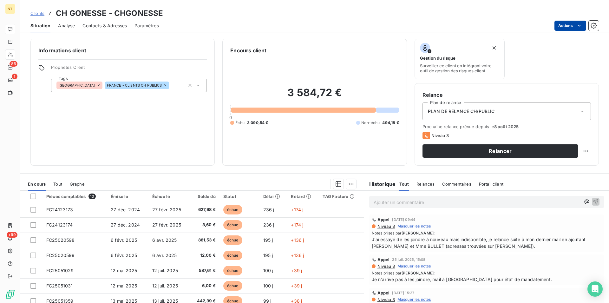
click at [578, 25] on html "NT 85 1 +99 Clients CH GONESSE - CHGONESSE Situation Analyse Contacts & Adresse…" at bounding box center [304, 151] width 609 height 303
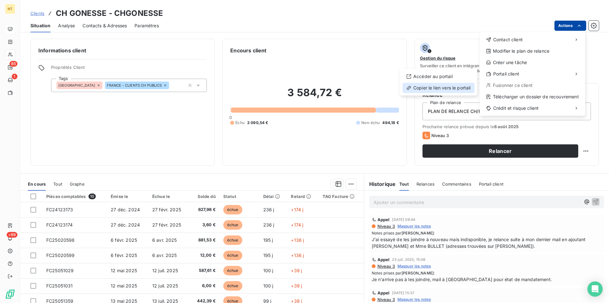
click at [453, 91] on div "Copier le lien vers le portail" at bounding box center [438, 88] width 72 height 10
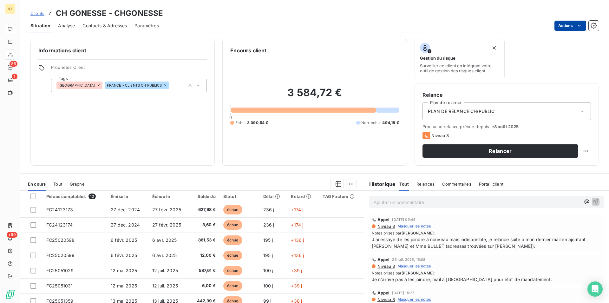
click at [375, 199] on p "Ajouter un commentaire ﻿" at bounding box center [476, 202] width 207 height 8
click at [442, 204] on span "Appelé le 20/08 j'ai eu une persone [PERSON_NAME]" at bounding box center [430, 201] width 114 height 5
click at [463, 202] on span "Appelé le 20/08 j'ai eu une personne [PERSON_NAME]" at bounding box center [431, 201] width 117 height 5
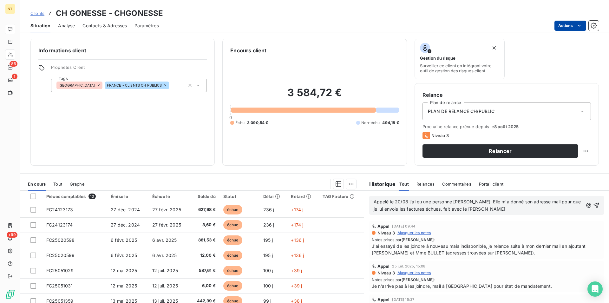
click at [432, 210] on span "Appelé le 20/08 j'ai eu une personne [PERSON_NAME]. Elle m'a donné son adresse …" at bounding box center [477, 205] width 209 height 13
click at [593, 203] on icon "button" at bounding box center [596, 205] width 6 height 6
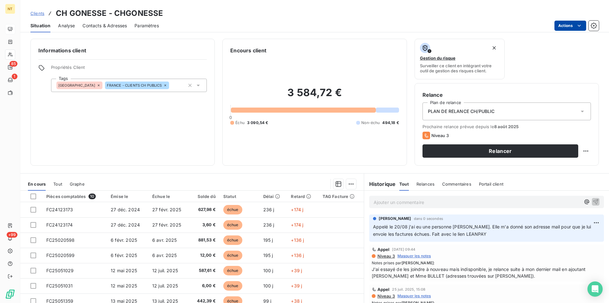
click at [109, 25] on span "Contacts & Adresses" at bounding box center [104, 26] width 44 height 6
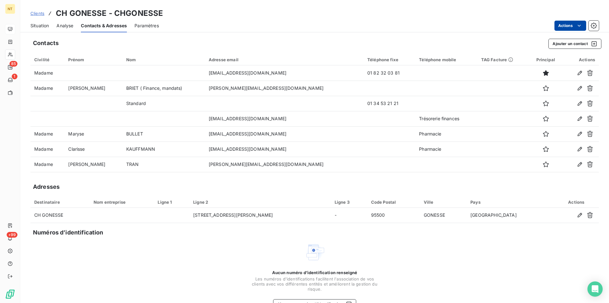
click at [38, 25] on span "Situation" at bounding box center [39, 26] width 18 height 6
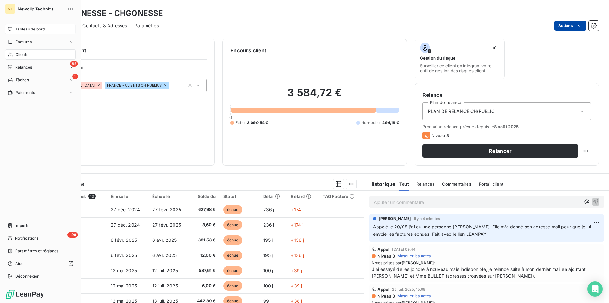
click at [29, 29] on span "Tableau de bord" at bounding box center [29, 29] width 29 height 6
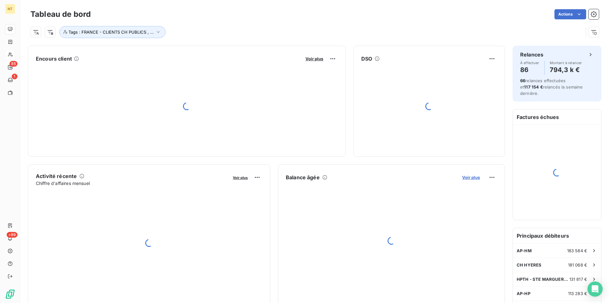
click at [466, 178] on span "Voir plus" at bounding box center [471, 177] width 18 height 5
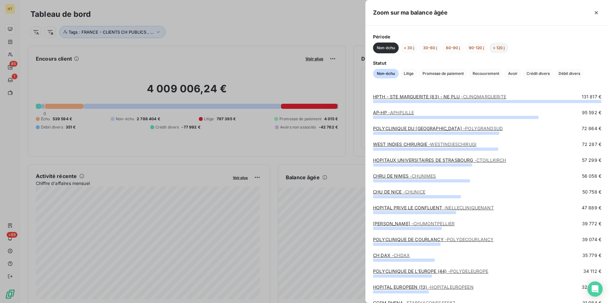
click at [501, 49] on button "> 120 j" at bounding box center [498, 47] width 19 height 11
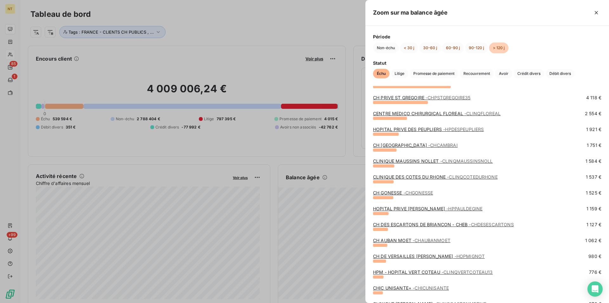
scroll to position [65, 0]
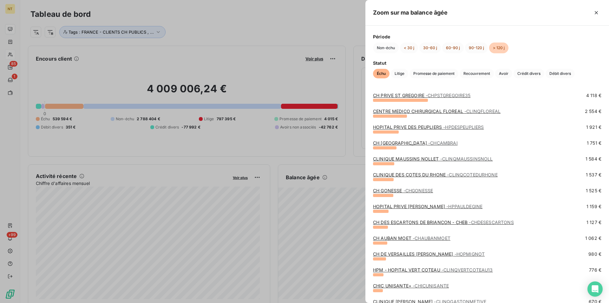
click at [426, 222] on link "CH DES ESCARTONS DE BRIANCON - CHEB - CHDESESCARTONS" at bounding box center [443, 221] width 141 height 5
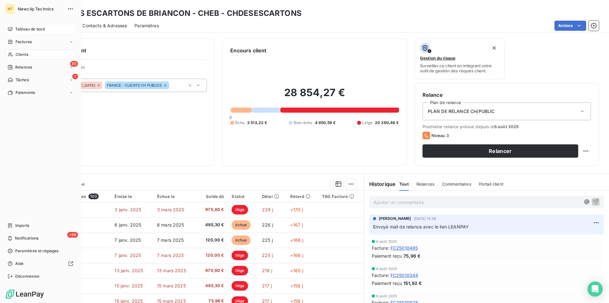
click at [19, 29] on span "Tableau de bord" at bounding box center [29, 29] width 29 height 6
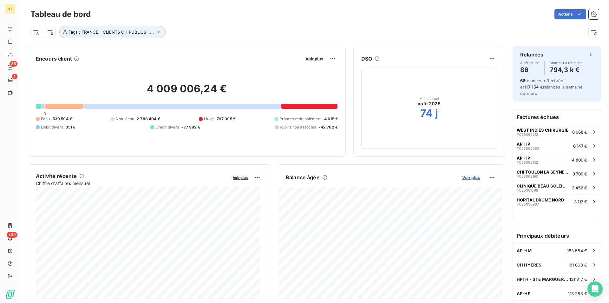
click at [469, 176] on span "Voir plus" at bounding box center [471, 177] width 18 height 5
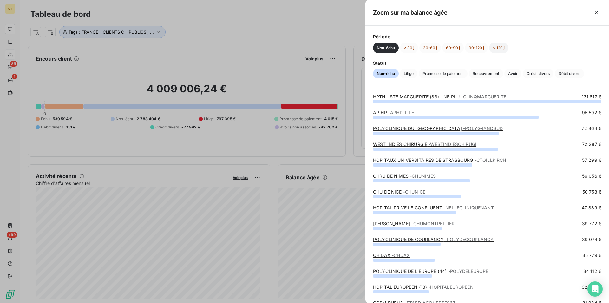
click at [499, 48] on button "> 120 j" at bounding box center [498, 47] width 19 height 11
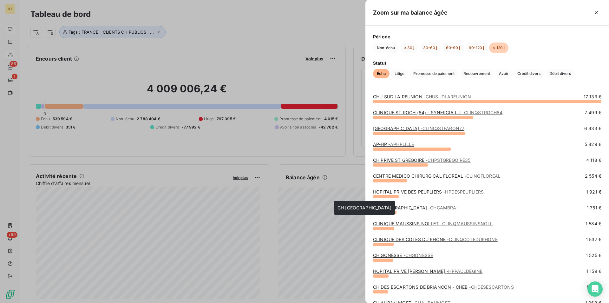
click at [428, 207] on span "- CHCAMBRAI" at bounding box center [442, 207] width 29 height 5
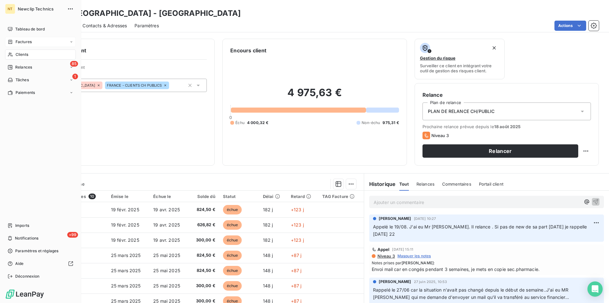
drag, startPoint x: 26, startPoint y: 30, endPoint x: 35, endPoint y: 46, distance: 17.9
click at [26, 30] on span "Tableau de bord" at bounding box center [29, 29] width 29 height 6
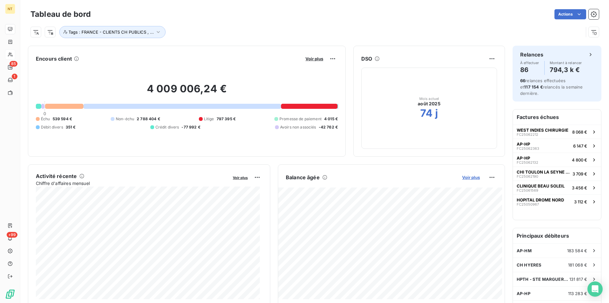
click at [469, 179] on span "Voir plus" at bounding box center [471, 177] width 18 height 5
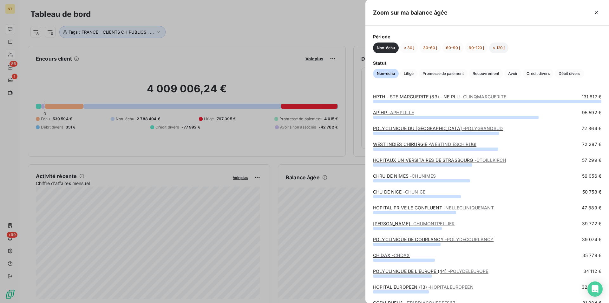
click at [497, 46] on button "> 120 j" at bounding box center [498, 47] width 19 height 11
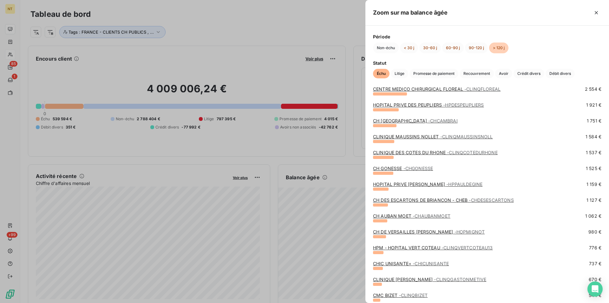
scroll to position [97, 0]
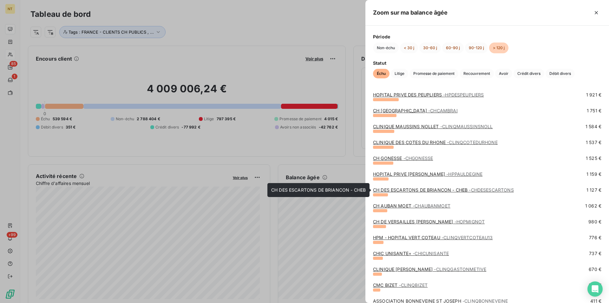
click at [417, 189] on link "CH DES ESCARTONS DE BRIANCON - CHEB - CHDESESCARTONS" at bounding box center [443, 189] width 141 height 5
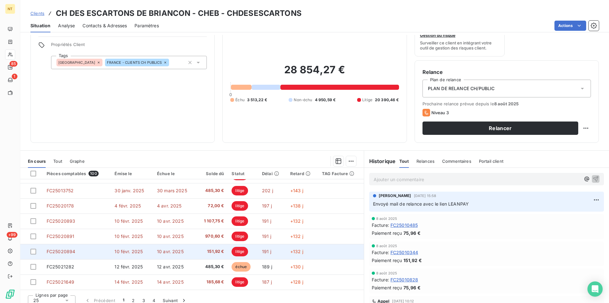
scroll to position [29, 0]
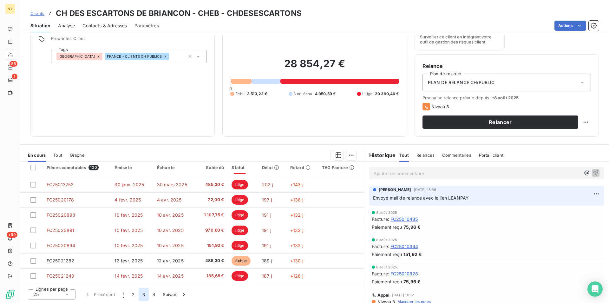
click at [144, 294] on button "3" at bounding box center [144, 294] width 10 height 13
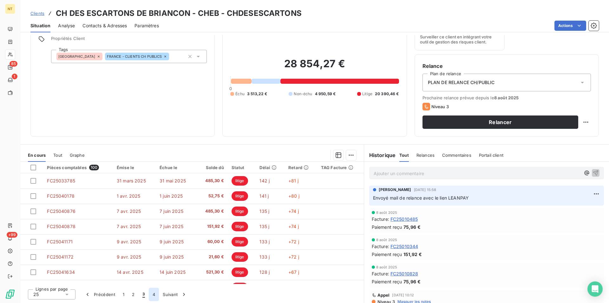
click at [152, 293] on button "4" at bounding box center [154, 294] width 10 height 13
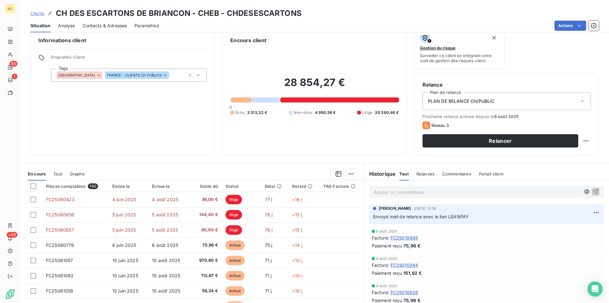
scroll to position [0, 0]
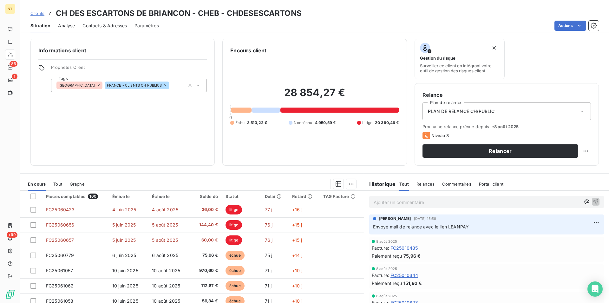
click at [115, 26] on span "Contacts & Adresses" at bounding box center [104, 26] width 44 height 6
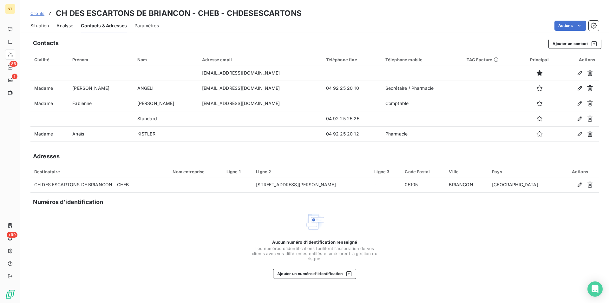
click at [42, 24] on span "Situation" at bounding box center [39, 26] width 18 height 6
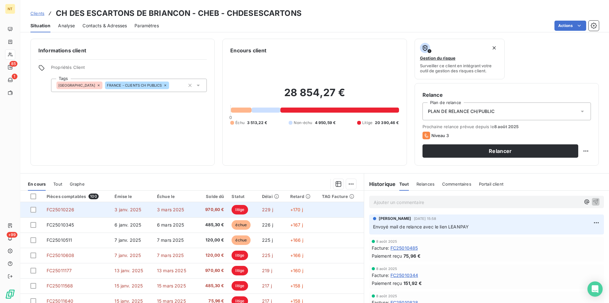
click at [135, 211] on span "3 janv. 2025" at bounding box center [127, 209] width 27 height 5
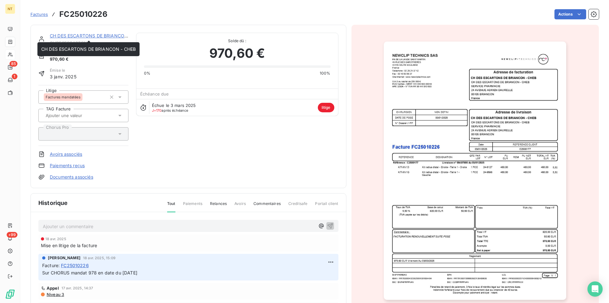
click at [75, 35] on link "CH DES ESCARTONS DE BRIANCON - CHEB" at bounding box center [97, 35] width 94 height 5
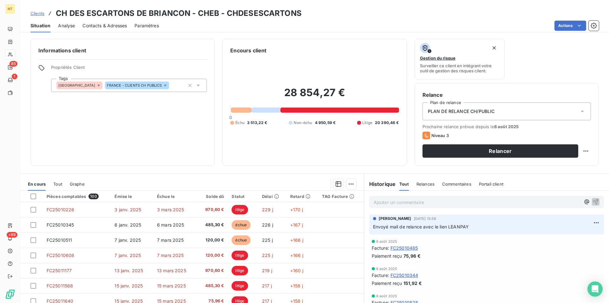
click at [99, 25] on span "Contacts & Adresses" at bounding box center [104, 26] width 44 height 6
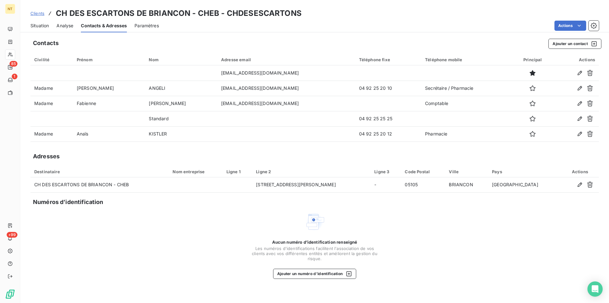
click at [36, 24] on span "Situation" at bounding box center [39, 26] width 18 height 6
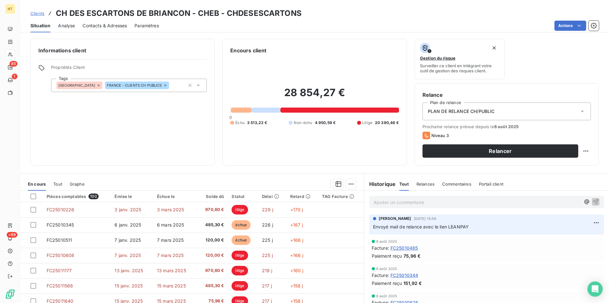
click at [102, 23] on span "Contacts & Adresses" at bounding box center [104, 26] width 44 height 6
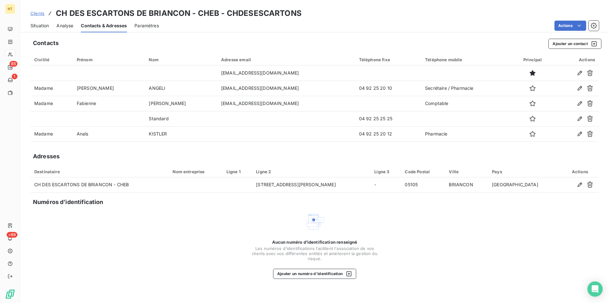
click at [41, 28] on span "Situation" at bounding box center [39, 26] width 18 height 6
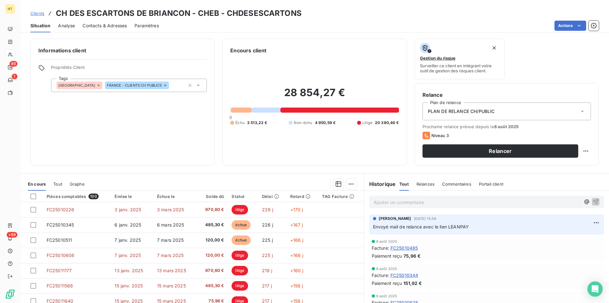
click at [111, 24] on span "Contacts & Adresses" at bounding box center [104, 26] width 44 height 6
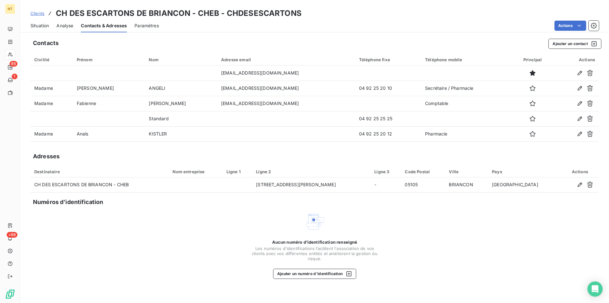
click at [38, 28] on span "Situation" at bounding box center [39, 26] width 18 height 6
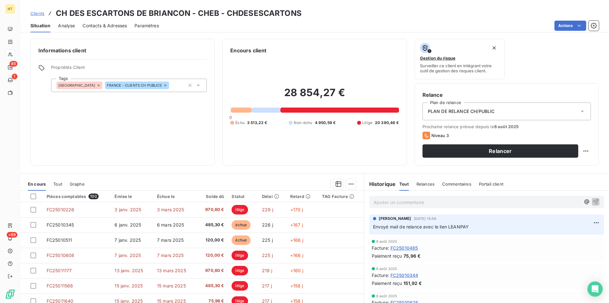
click at [373, 201] on p "Ajouter un commentaire ﻿" at bounding box center [476, 202] width 207 height 8
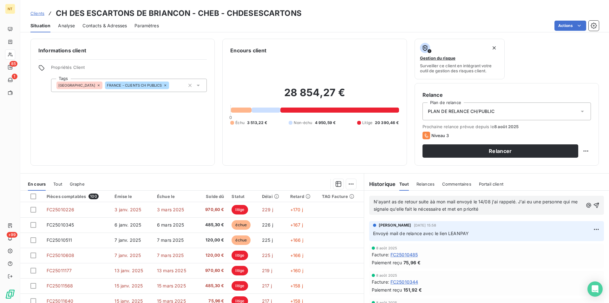
click at [428, 202] on span "N'ayant as de retour suite àà mon mail envoyé le 14/08 j'ai rappelé. J'ai eu un…" at bounding box center [475, 205] width 205 height 13
click at [509, 202] on span "N'ayant as de retour suite à mon mail envoyé le 14/08 j'ai rappelé. J'ai eu une…" at bounding box center [474, 205] width 203 height 13
click at [517, 210] on p "N'ayant as de retour suite à mon mail envoyé le 14/08 j'ai rappelé le 20/08. J'…" at bounding box center [477, 205] width 209 height 15
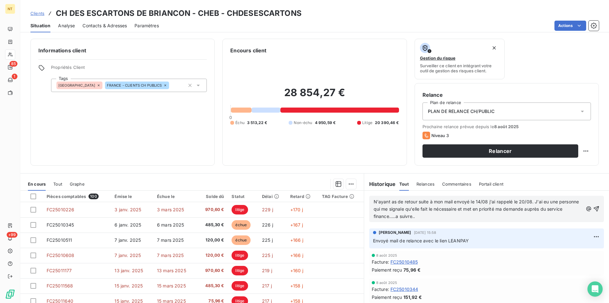
click at [388, 203] on span "N'ayant as de retour suite à mon mail envoyé le 14/08 j'ai rappelé le 20/08. J'…" at bounding box center [476, 209] width 207 height 20
click at [593, 207] on icon "button" at bounding box center [596, 208] width 6 height 6
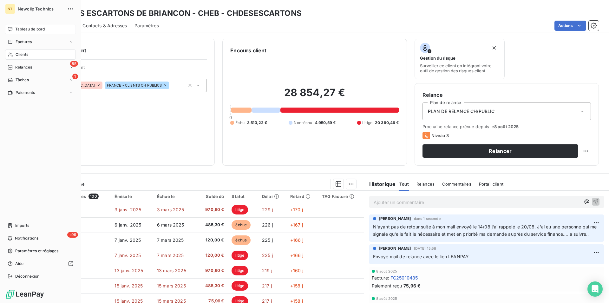
click at [20, 28] on span "Tableau de bord" at bounding box center [29, 29] width 29 height 6
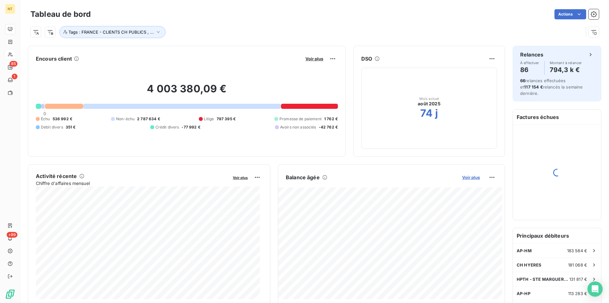
click at [469, 179] on span "Voir plus" at bounding box center [471, 177] width 18 height 5
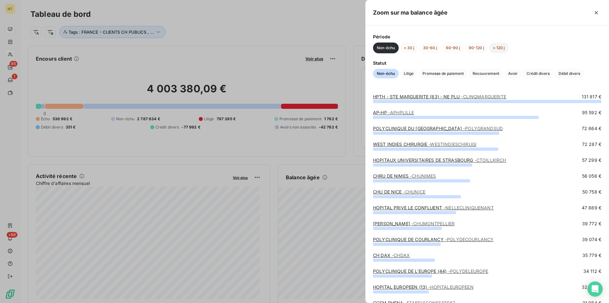
click at [501, 48] on button "> 120 j" at bounding box center [498, 47] width 19 height 11
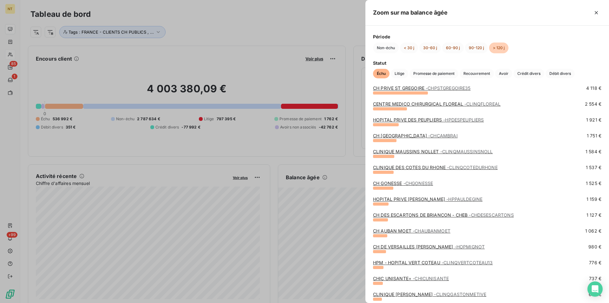
scroll to position [97, 0]
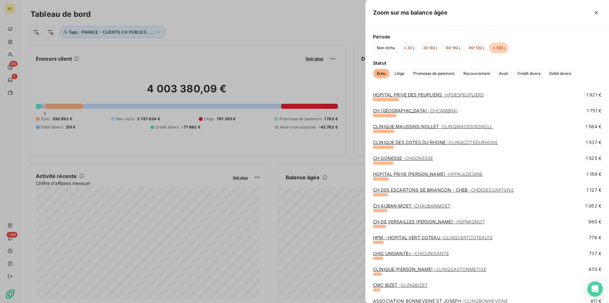
click at [395, 206] on link "CH AUBAN MOET - CHAUBANMOET" at bounding box center [411, 205] width 77 height 5
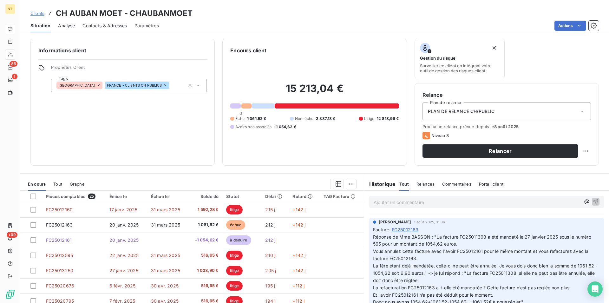
scroll to position [65, 0]
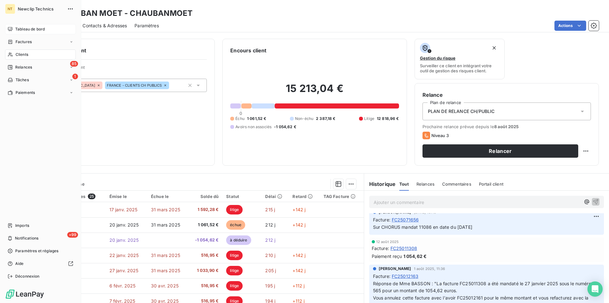
click at [36, 30] on span "Tableau de bord" at bounding box center [29, 29] width 29 height 6
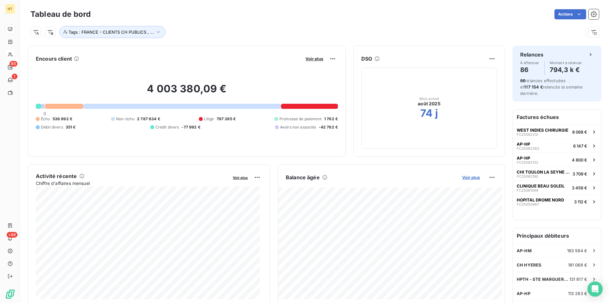
click at [471, 176] on span "Voir plus" at bounding box center [471, 177] width 18 height 5
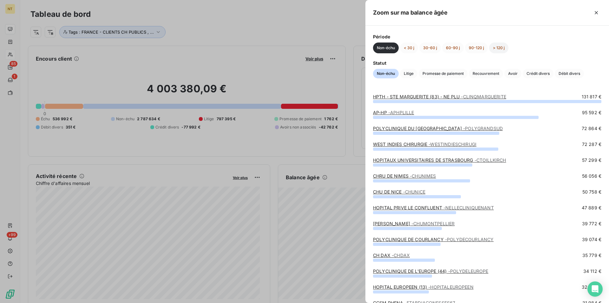
click at [498, 46] on button "> 120 j" at bounding box center [498, 47] width 19 height 11
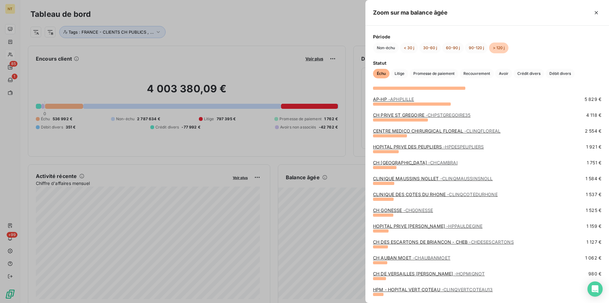
scroll to position [97, 0]
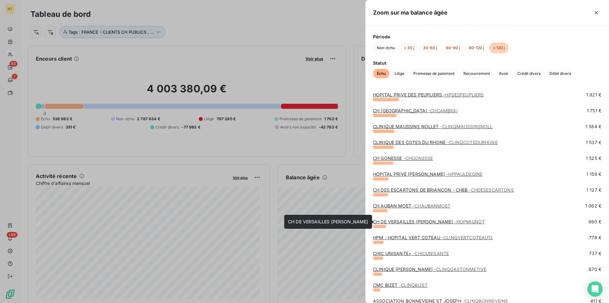
click at [430, 221] on link "CH DE VERSAILLES [PERSON_NAME] - HOPMIGNOT" at bounding box center [429, 221] width 112 height 5
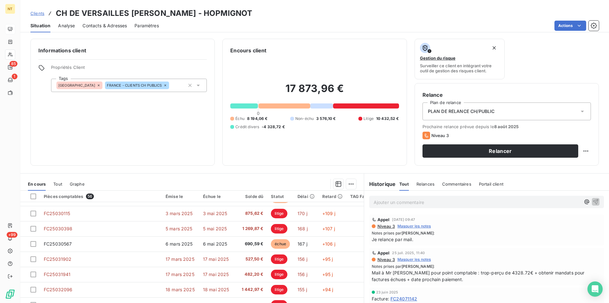
scroll to position [29, 0]
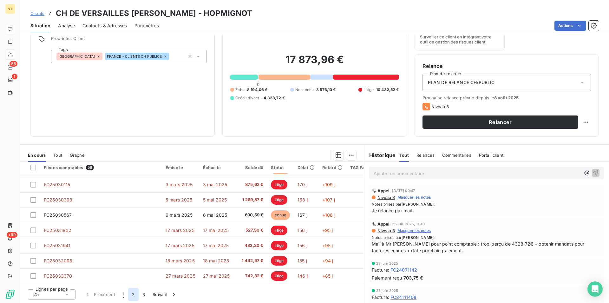
click at [135, 294] on button "2" at bounding box center [133, 294] width 10 height 13
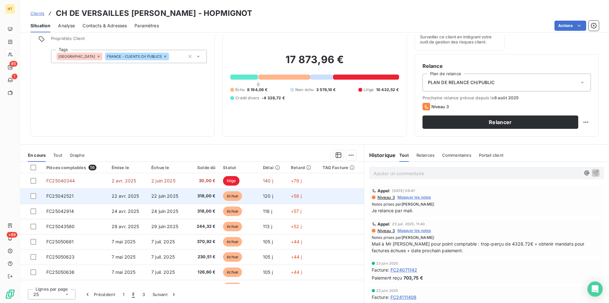
click at [63, 197] on span "FC25042521" at bounding box center [60, 195] width 28 height 5
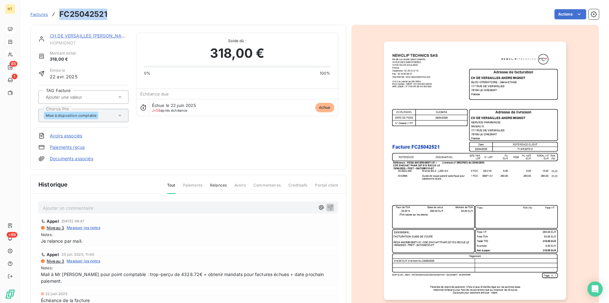
drag, startPoint x: 60, startPoint y: 14, endPoint x: 112, endPoint y: 10, distance: 52.1
click at [112, 10] on div "Factures FC25042521 Actions" at bounding box center [314, 14] width 568 height 13
copy h3 "FC25042521"
click at [79, 36] on link "CH DE VERSAILLES [PERSON_NAME]" at bounding box center [90, 35] width 80 height 5
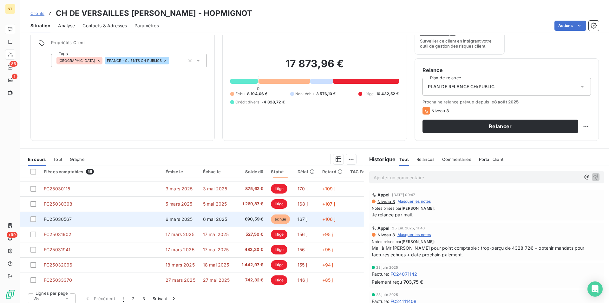
scroll to position [29, 0]
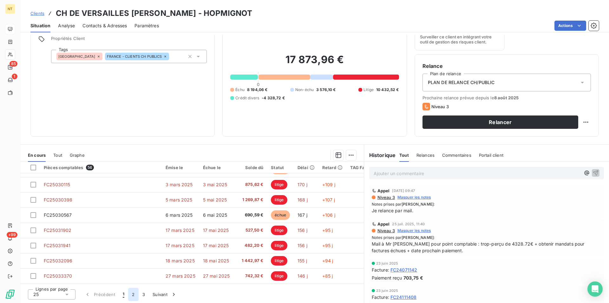
click at [129, 295] on button "2" at bounding box center [133, 294] width 10 height 13
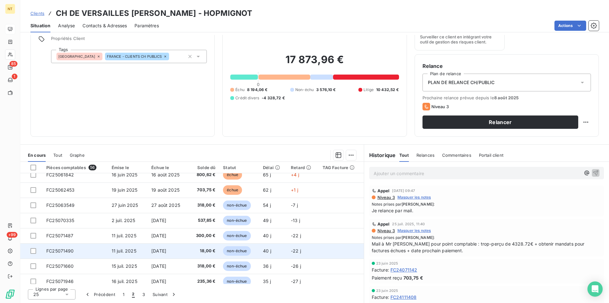
scroll to position [238, 0]
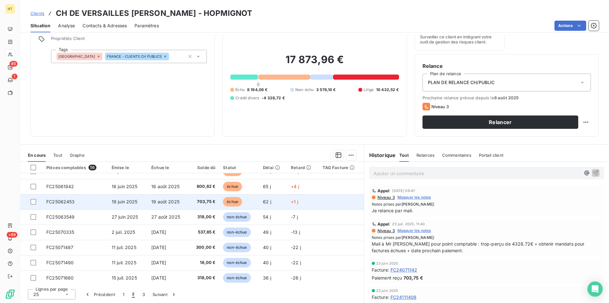
click at [62, 203] on span "FC25062453" at bounding box center [60, 201] width 29 height 5
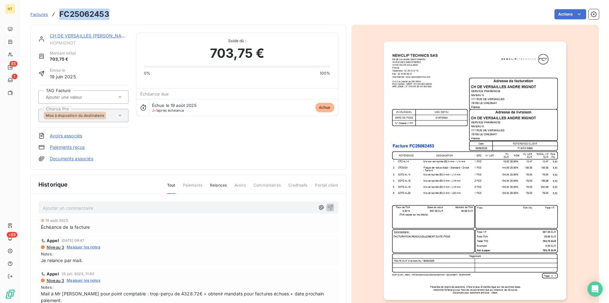
drag, startPoint x: 60, startPoint y: 12, endPoint x: 112, endPoint y: 19, distance: 53.1
click at [112, 19] on div "Factures FC25062453 Actions" at bounding box center [314, 14] width 568 height 13
copy h3 "FC25062453"
click at [89, 36] on link "CH DE VERSAILLES [PERSON_NAME]" at bounding box center [90, 35] width 80 height 5
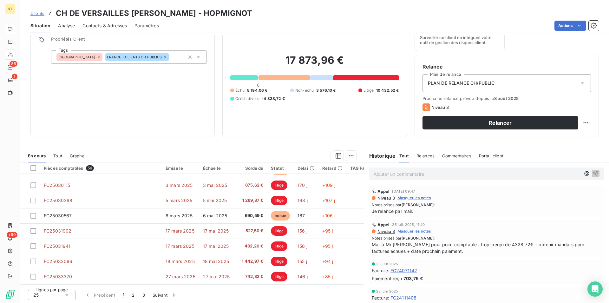
scroll to position [29, 0]
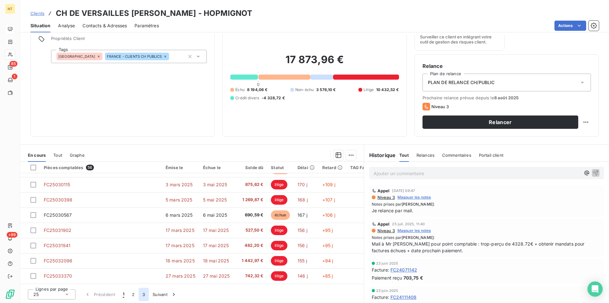
click at [142, 296] on button "3" at bounding box center [144, 294] width 10 height 13
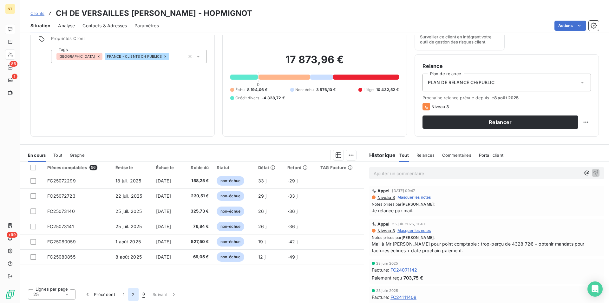
click at [132, 295] on button "2" at bounding box center [133, 294] width 10 height 13
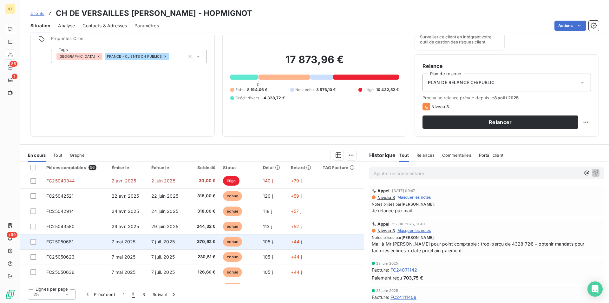
click at [82, 243] on td "FC25050681" at bounding box center [74, 241] width 65 height 15
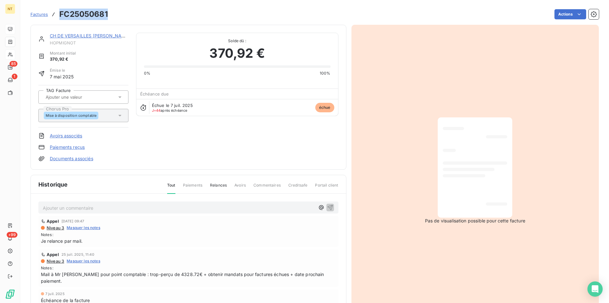
drag, startPoint x: 59, startPoint y: 15, endPoint x: 111, endPoint y: 18, distance: 52.1
click at [111, 18] on div "Factures FC25050681 Actions" at bounding box center [314, 14] width 568 height 13
copy h3 "FC25050681"
click at [76, 37] on link "CH DE VERSAILLES [PERSON_NAME]" at bounding box center [90, 35] width 80 height 5
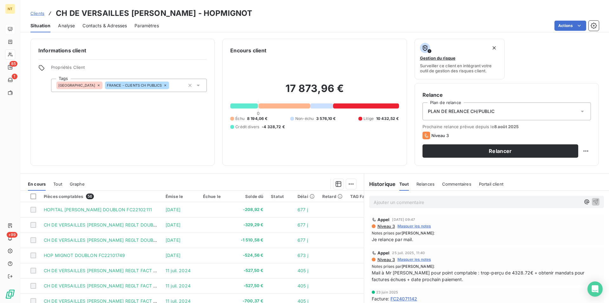
click at [118, 24] on span "Contacts & Adresses" at bounding box center [104, 26] width 44 height 6
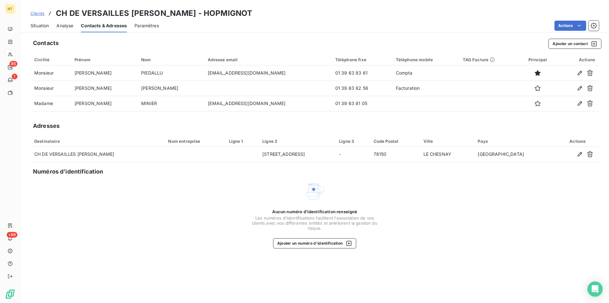
click at [40, 27] on span "Situation" at bounding box center [39, 26] width 18 height 6
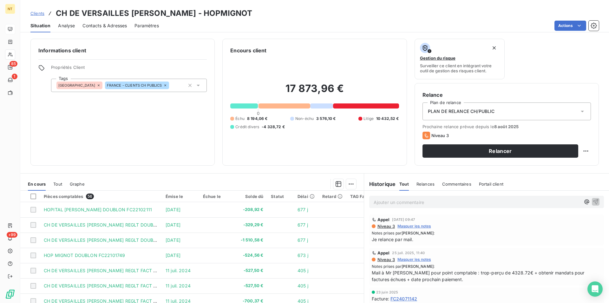
click at [98, 27] on span "Contacts & Adresses" at bounding box center [104, 26] width 44 height 6
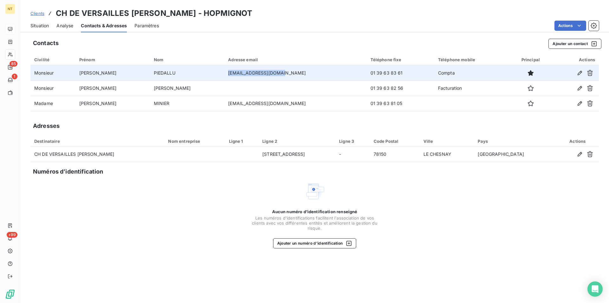
drag, startPoint x: 203, startPoint y: 74, endPoint x: 259, endPoint y: 75, distance: 56.5
click at [259, 75] on td "[EMAIL_ADDRESS][DOMAIN_NAME]" at bounding box center [295, 72] width 142 height 15
copy td "[EMAIL_ADDRESS][DOMAIN_NAME]"
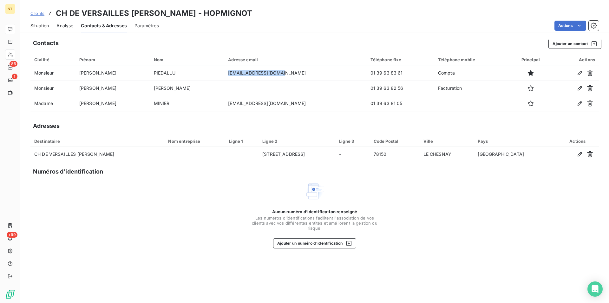
click at [46, 25] on span "Situation" at bounding box center [39, 26] width 18 height 6
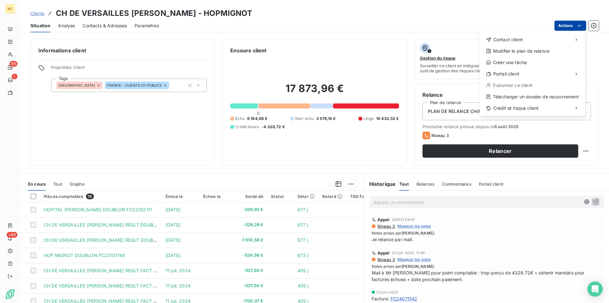
click at [579, 26] on html "NT 85 1 +99 Clients CH DE VERSAILLES [PERSON_NAME] - HOPMIGNOT Situation Analys…" at bounding box center [304, 151] width 609 height 303
click at [447, 90] on div "Copier le lien vers le portail" at bounding box center [438, 88] width 72 height 10
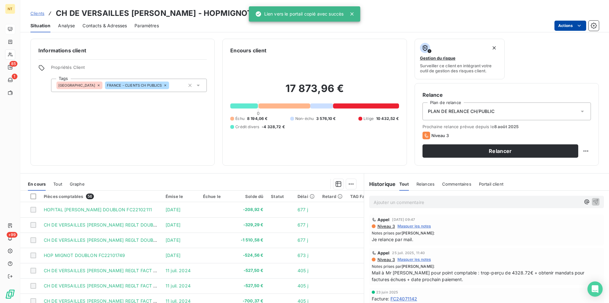
click at [373, 199] on p "Ajouter un commentaire ﻿" at bounding box center [476, 202] width 207 height 8
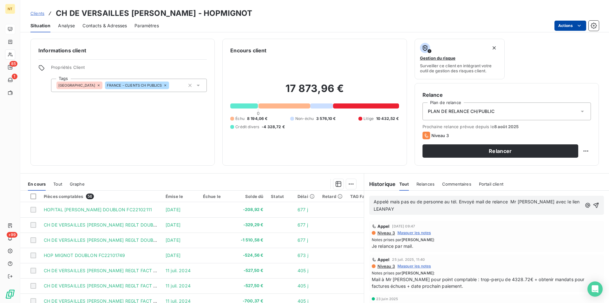
click at [386, 203] on span "Appelé mais pas eu de personne au tél. Envoyé mail de relance Mr [PERSON_NAME] …" at bounding box center [476, 205] width 207 height 13
click at [524, 202] on span "Appelé le 20/08 mais pas eu de personne au tél. Envoyé mail de relance Mr [PERS…" at bounding box center [474, 205] width 202 height 13
click at [594, 204] on icon "button" at bounding box center [596, 205] width 5 height 5
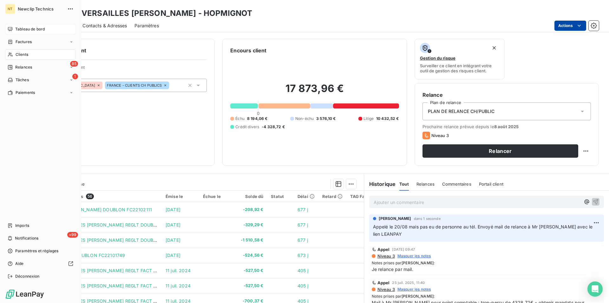
click at [25, 56] on span "Clients" at bounding box center [22, 55] width 13 height 6
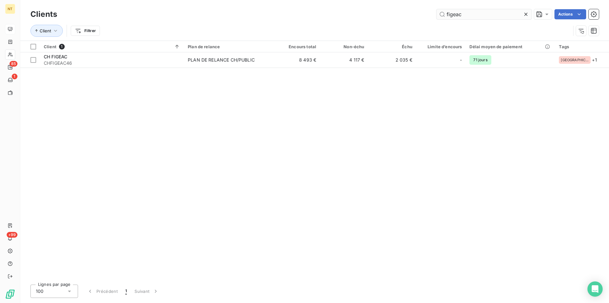
drag, startPoint x: 471, startPoint y: 15, endPoint x: 443, endPoint y: 11, distance: 28.7
click at [443, 11] on input "figeac" at bounding box center [483, 14] width 95 height 10
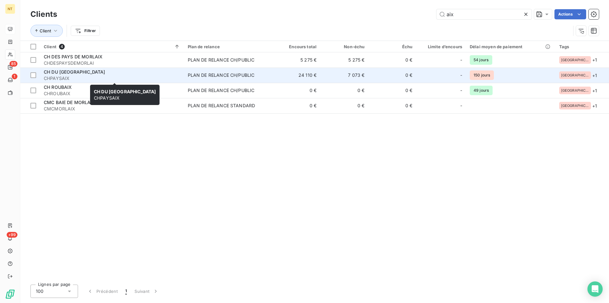
type input "aix"
click at [65, 72] on span "CH DU [GEOGRAPHIC_DATA]" at bounding box center [74, 71] width 61 height 5
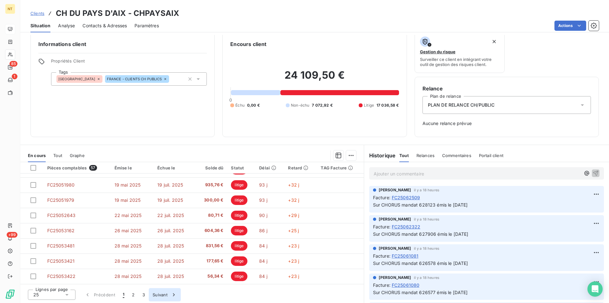
scroll to position [7, 0]
click at [134, 296] on button "2" at bounding box center [133, 294] width 10 height 13
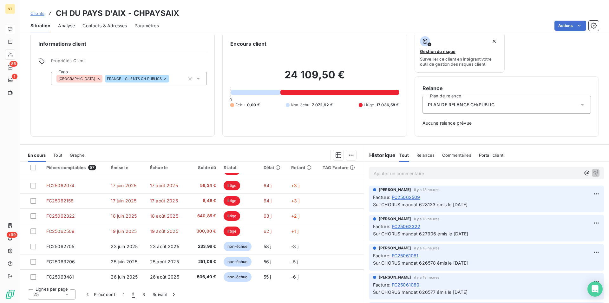
scroll to position [162, 0]
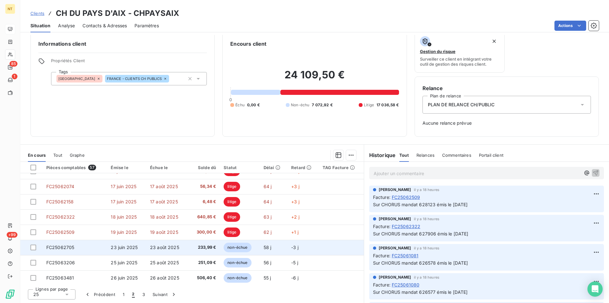
click at [70, 249] on span "FC25062705" at bounding box center [60, 246] width 28 height 5
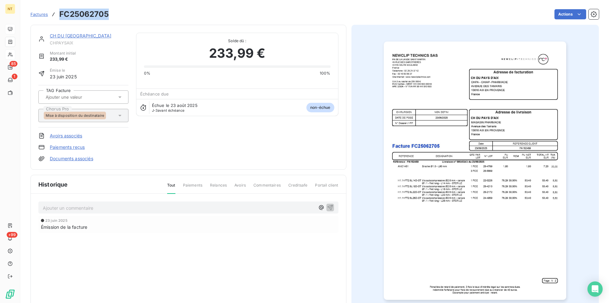
drag, startPoint x: 60, startPoint y: 13, endPoint x: 112, endPoint y: 17, distance: 52.8
click at [112, 17] on div "Factures FC25062705 Actions" at bounding box center [314, 14] width 568 height 13
copy h3 "FC25062705"
click at [75, 35] on link "CH DU [GEOGRAPHIC_DATA]" at bounding box center [81, 35] width 62 height 5
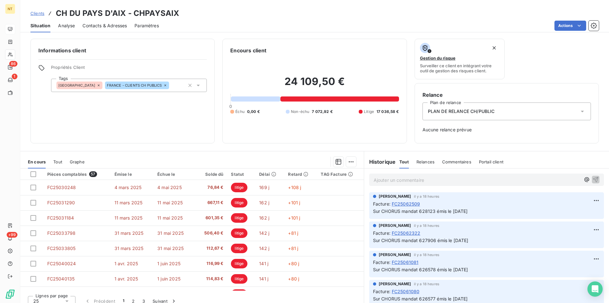
drag, startPoint x: 370, startPoint y: 212, endPoint x: 490, endPoint y: 213, distance: 119.2
click at [490, 213] on p "Sur CHORUS mandat 628123 émis le [DATE]" at bounding box center [486, 211] width 227 height 7
copy span "Sur CHORUS mandat 628123 émis le [DATE]"
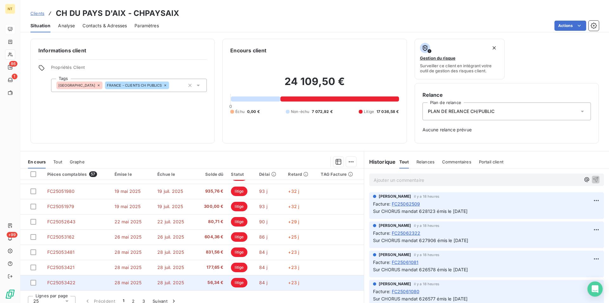
scroll to position [7, 0]
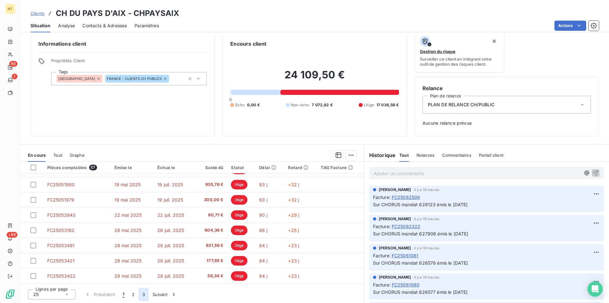
click at [142, 296] on button "3" at bounding box center [144, 294] width 10 height 13
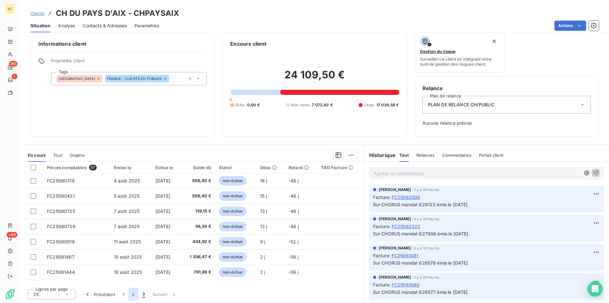
click at [134, 294] on button "2" at bounding box center [133, 294] width 10 height 13
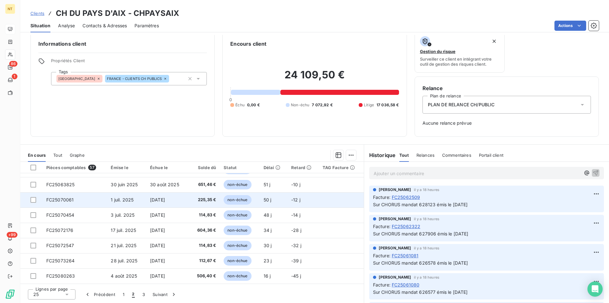
scroll to position [173, 0]
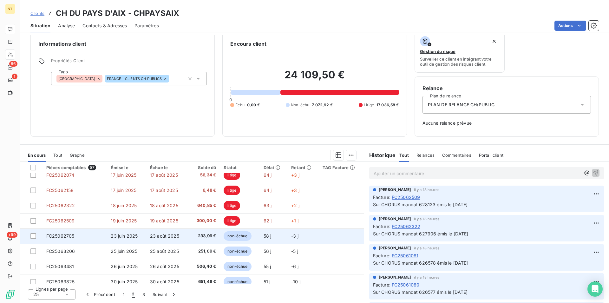
click at [62, 236] on span "FC25062705" at bounding box center [60, 235] width 28 height 5
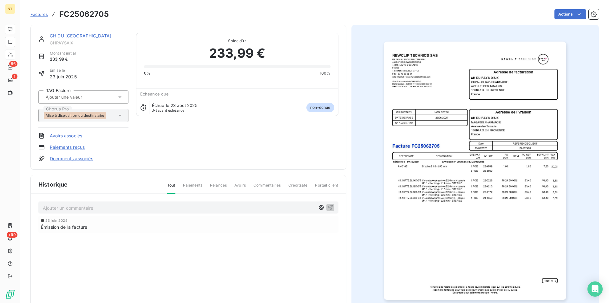
click at [65, 208] on p "Ajouter un commentaire ﻿" at bounding box center [179, 208] width 272 height 8
click at [105, 209] on span "Sur CHORUS mandat 628123 émis le [DATE]" at bounding box center [90, 207] width 95 height 5
click at [128, 209] on span "Sur CHORUS mandat 628434 émis le [DATE]" at bounding box center [91, 207] width 96 height 5
drag, startPoint x: 43, startPoint y: 205, endPoint x: 170, endPoint y: 206, distance: 127.1
click at [170, 206] on p "Sur CHORUS mandat 628434 émis le [DATE]" at bounding box center [179, 207] width 272 height 7
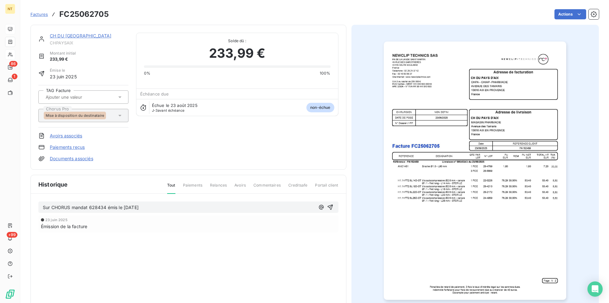
copy span "Sur CHORUS mandat 628434 émis le [DATE]"
click at [328, 206] on icon "button" at bounding box center [329, 207] width 5 height 5
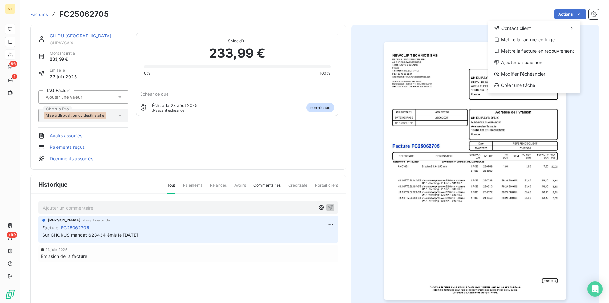
click at [574, 14] on html "NT 86 1 +99 Factures FC25062705 Actions Contact client Mettre la facture en lit…" at bounding box center [304, 151] width 609 height 303
click at [542, 42] on div "Mettre la facture en litige" at bounding box center [534, 40] width 88 height 10
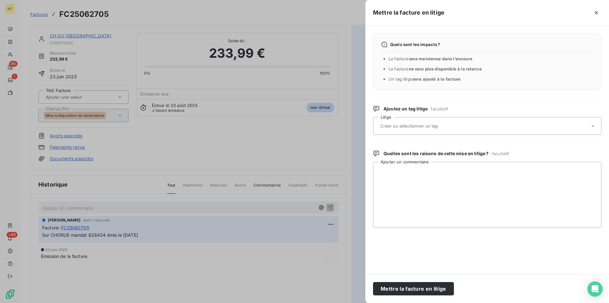
click at [412, 123] on div at bounding box center [483, 125] width 211 height 13
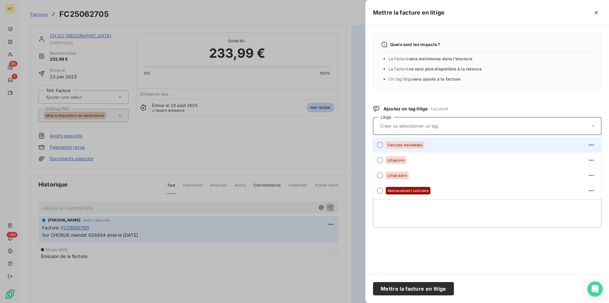
click at [380, 146] on div at bounding box center [380, 145] width 6 height 6
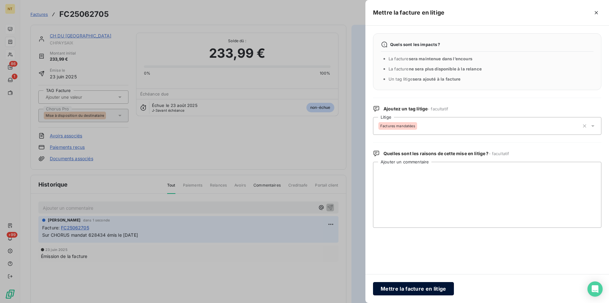
click at [406, 288] on button "Mettre la facture en litige" at bounding box center [413, 288] width 81 height 13
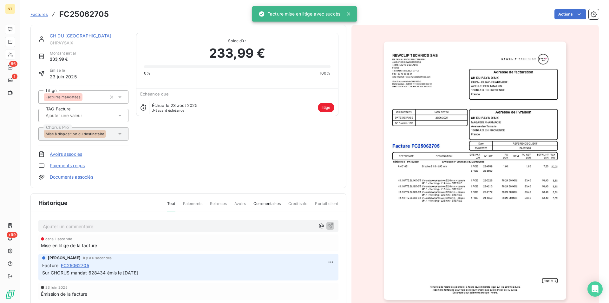
click at [68, 35] on link "CH DU [GEOGRAPHIC_DATA]" at bounding box center [81, 35] width 62 height 5
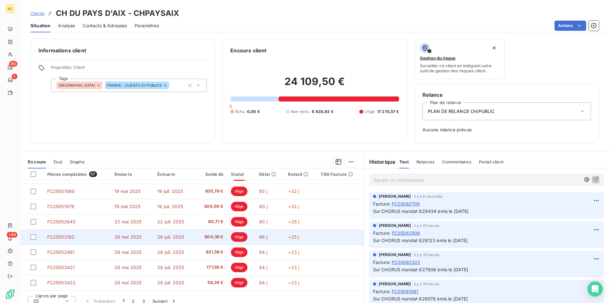
scroll to position [7, 0]
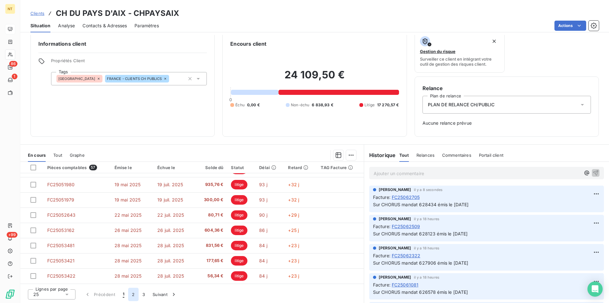
click at [132, 293] on button "2" at bounding box center [133, 294] width 10 height 13
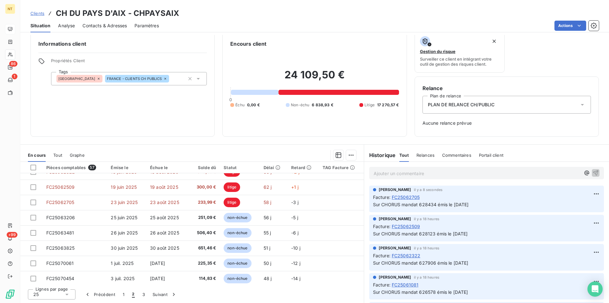
scroll to position [205, 0]
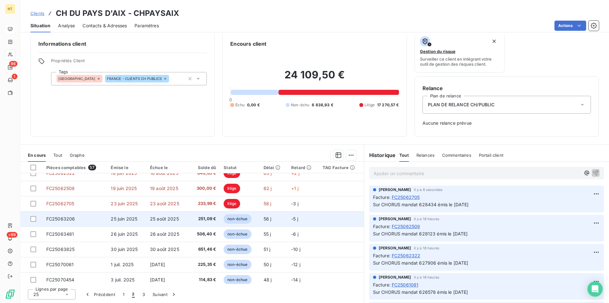
click at [73, 220] on span "FC25063206" at bounding box center [60, 218] width 29 height 5
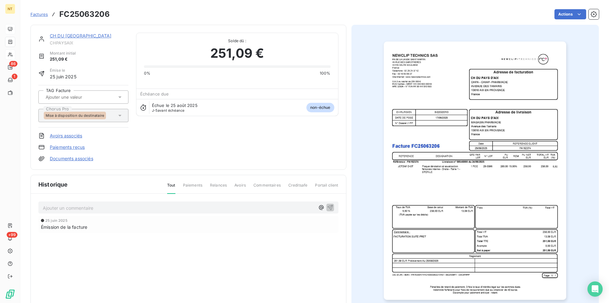
click at [69, 36] on link "CH DU [GEOGRAPHIC_DATA]" at bounding box center [81, 35] width 62 height 5
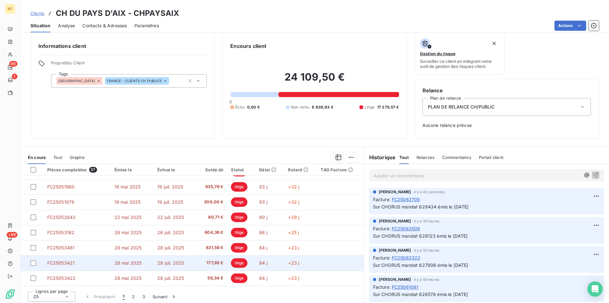
scroll to position [7, 0]
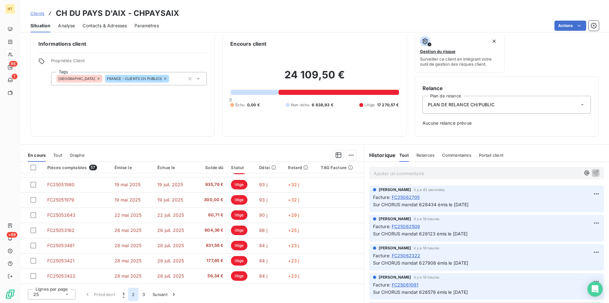
click at [134, 291] on button "2" at bounding box center [133, 294] width 10 height 13
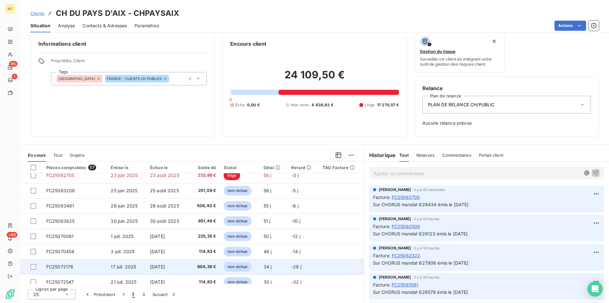
scroll to position [205, 0]
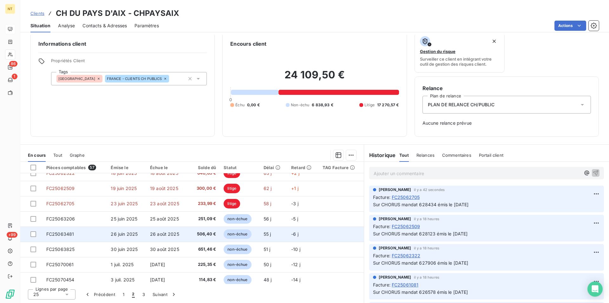
click at [72, 234] on span "FC25063481" at bounding box center [60, 233] width 28 height 5
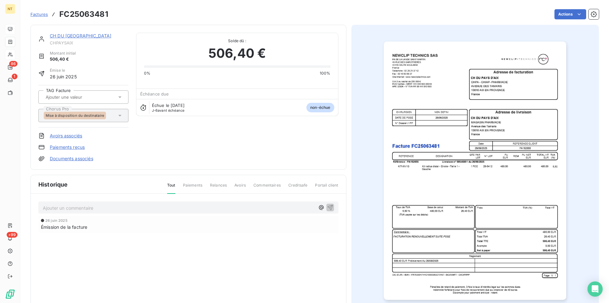
click at [60, 207] on p "Ajouter un commentaire ﻿" at bounding box center [179, 208] width 272 height 8
click at [106, 207] on span "Sur CHORUS mandat 628434 émis le [DATE]" at bounding box center [91, 207] width 96 height 5
click at [135, 207] on span "Sur CHORUS mandat 625503 émis le [DATE]" at bounding box center [90, 207] width 95 height 5
click at [128, 208] on span "Sur CHORUS mandat 625503 émis le [DATE]" at bounding box center [90, 207] width 95 height 5
click at [329, 205] on icon "button" at bounding box center [329, 207] width 5 height 5
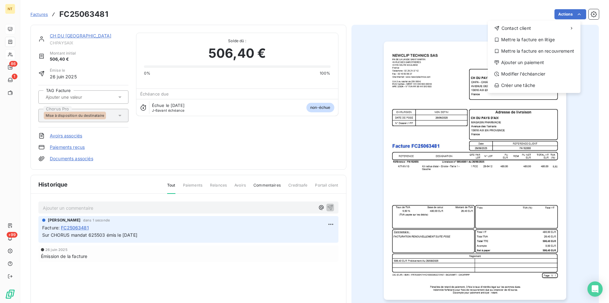
click at [576, 12] on html "NT 86 1 +99 Factures FC25063481 Actions Contact client Mettre la facture en lit…" at bounding box center [304, 151] width 609 height 303
click at [534, 41] on div "Mettre la facture en litige" at bounding box center [534, 40] width 88 height 10
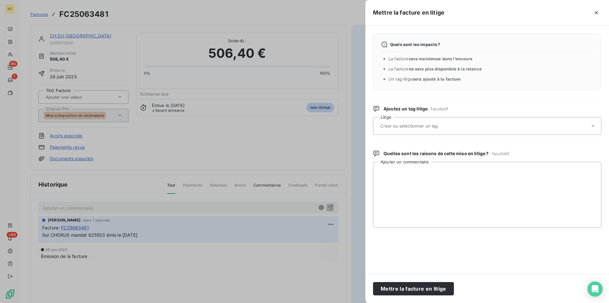
click at [407, 124] on input "text" at bounding box center [426, 126] width 92 height 6
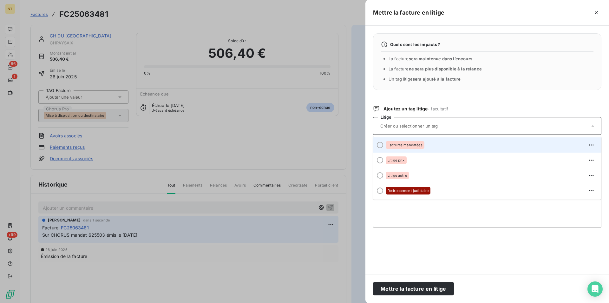
click at [379, 145] on div at bounding box center [380, 145] width 6 height 6
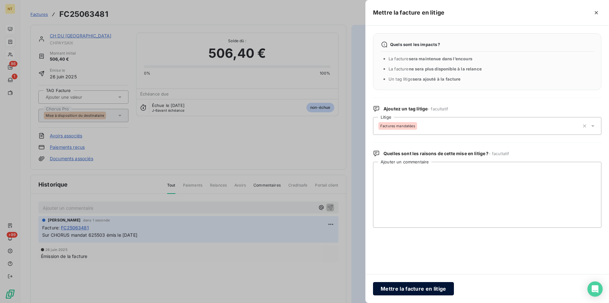
click at [410, 289] on button "Mettre la facture en litige" at bounding box center [413, 288] width 81 height 13
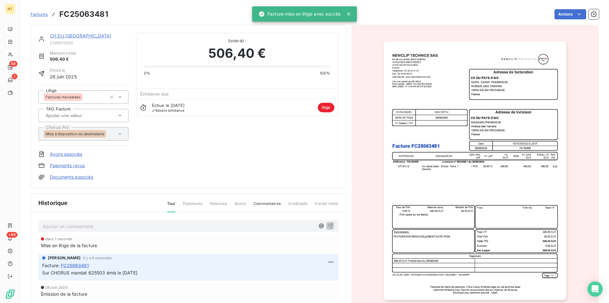
click at [72, 35] on link "CH DU [GEOGRAPHIC_DATA]" at bounding box center [81, 35] width 62 height 5
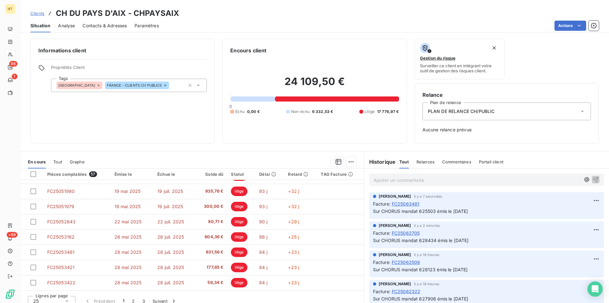
scroll to position [7, 0]
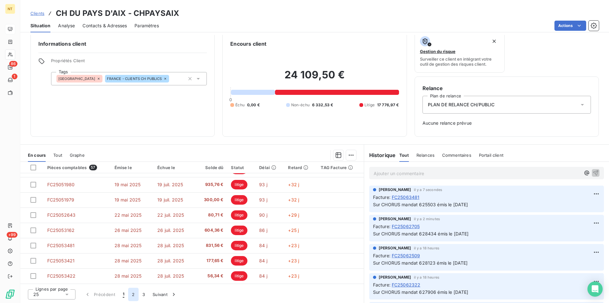
click at [134, 292] on button "2" at bounding box center [133, 294] width 10 height 13
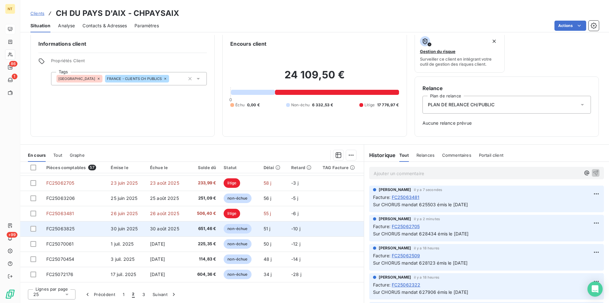
scroll to position [238, 0]
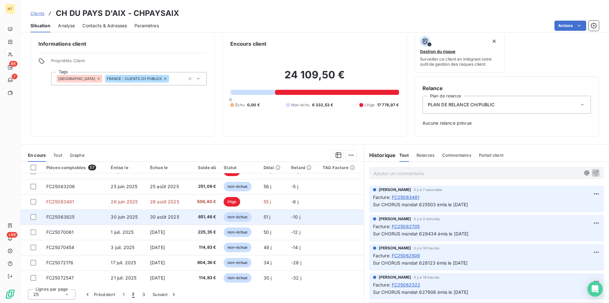
click at [74, 218] on td "FC25063825" at bounding box center [74, 216] width 65 height 15
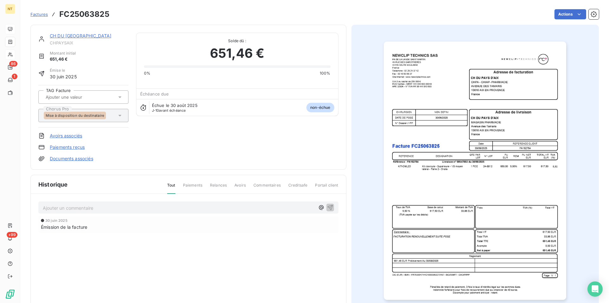
click at [53, 207] on p "Ajouter un commentaire ﻿" at bounding box center [179, 208] width 272 height 8
drag, startPoint x: 106, startPoint y: 208, endPoint x: 92, endPoint y: 208, distance: 13.3
click at [92, 208] on span "Sur CHORUS mandat 628434 émis le [DATE]" at bounding box center [91, 207] width 96 height 5
click at [135, 209] on span "Sur CHORUS mandat 655504 émis le [DATE]" at bounding box center [90, 207] width 95 height 5
click at [127, 207] on span "Sur CHORUS mandat 655504 émis le [DATE]" at bounding box center [90, 207] width 95 height 5
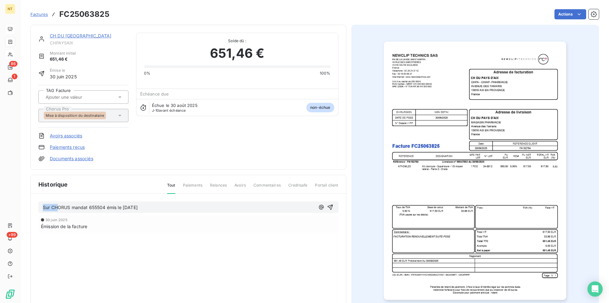
drag, startPoint x: 42, startPoint y: 209, endPoint x: 57, endPoint y: 209, distance: 14.3
click at [57, 209] on div "Sur CHORUS mandat 655504 émis le [DATE]" at bounding box center [188, 207] width 300 height 12
click at [94, 207] on span "Sur CHORUS mandat 655504 émis le [DATE]" at bounding box center [90, 207] width 95 height 5
drag, startPoint x: 36, startPoint y: 206, endPoint x: 163, endPoint y: 209, distance: 126.8
click at [163, 209] on div "Sur CHORUS mandat 625504 émis le [DATE] [DATE] Émission de la facture" at bounding box center [188, 226] width 315 height 64
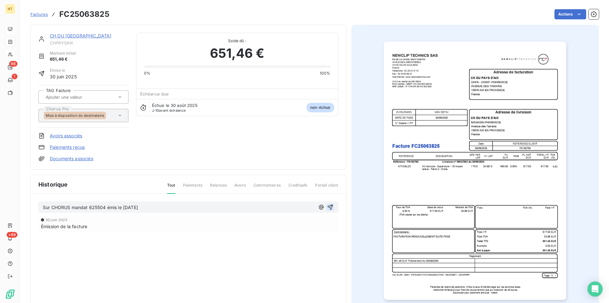
click at [328, 206] on icon "button" at bounding box center [329, 207] width 5 height 5
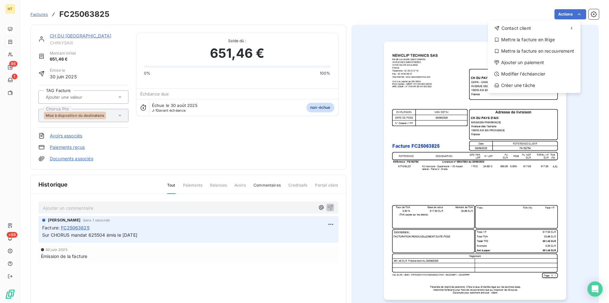
click at [574, 13] on html "NT 86 1 +99 Factures FC25063825 Actions Contact client Mettre la facture en lit…" at bounding box center [304, 151] width 609 height 303
click at [551, 38] on div "Mettre la facture en litige" at bounding box center [534, 40] width 88 height 10
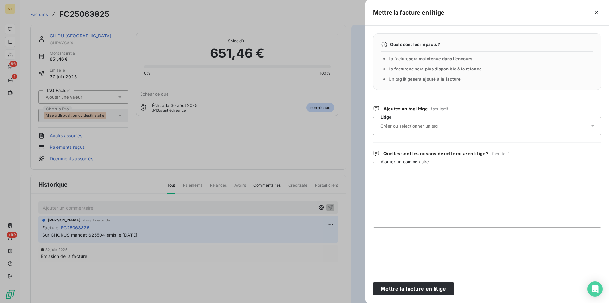
click at [443, 126] on input "text" at bounding box center [426, 126] width 92 height 6
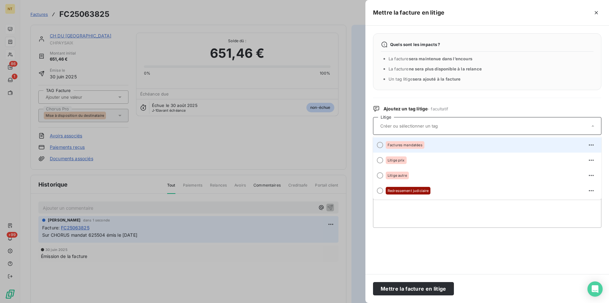
click at [380, 146] on div at bounding box center [380, 145] width 6 height 6
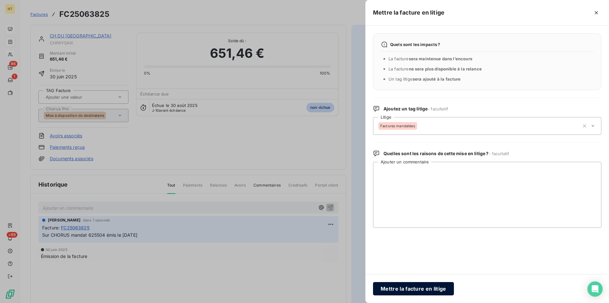
click at [400, 287] on button "Mettre la facture en litige" at bounding box center [413, 288] width 81 height 13
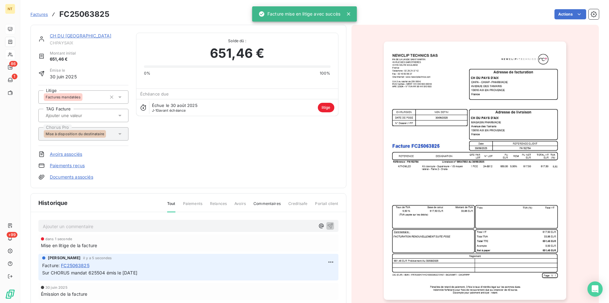
click at [66, 36] on link "CH DU [GEOGRAPHIC_DATA]" at bounding box center [81, 35] width 62 height 5
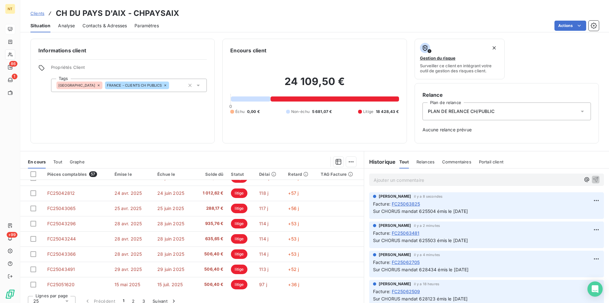
scroll to position [270, 0]
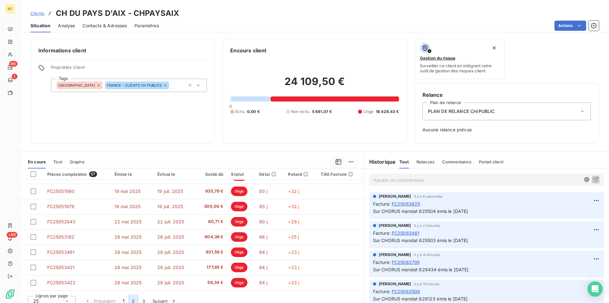
click at [135, 299] on button "2" at bounding box center [133, 300] width 10 height 13
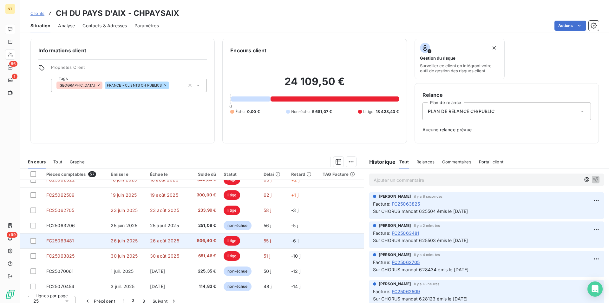
scroll to position [238, 0]
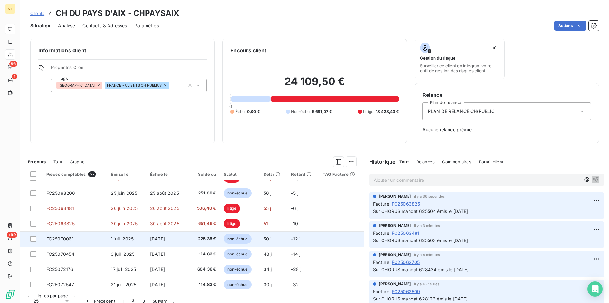
click at [55, 237] on span "FC25070061" at bounding box center [60, 238] width 28 height 5
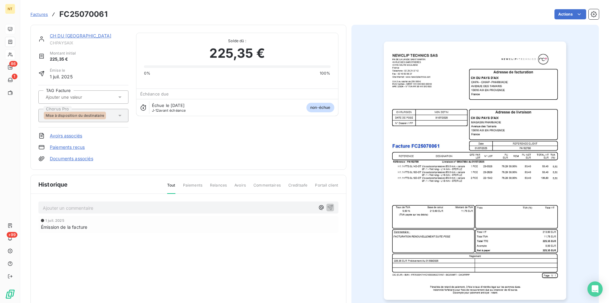
click at [91, 205] on p "Ajouter un commentaire ﻿" at bounding box center [179, 208] width 272 height 8
click at [106, 208] on span "Sur CHORUS mandat 625504 émis le [DATE]" at bounding box center [90, 207] width 95 height 5
drag, startPoint x: 44, startPoint y: 207, endPoint x: 162, endPoint y: 206, distance: 117.9
click at [162, 206] on p "Sur CHORUS mandat 625543 émis le [DATE]" at bounding box center [179, 207] width 272 height 7
click at [329, 205] on icon "button" at bounding box center [329, 207] width 5 height 5
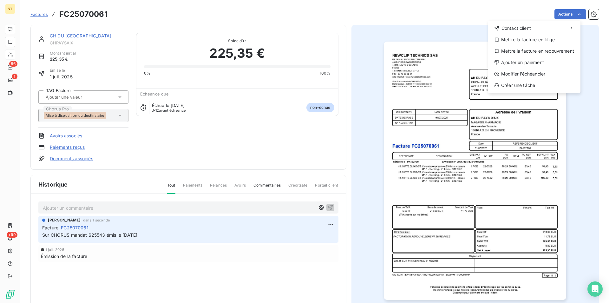
click at [575, 15] on html "NT 86 1 +99 Factures FC25070061 Actions Contact client Mettre la facture en lit…" at bounding box center [304, 151] width 609 height 303
click at [546, 40] on div "Mettre la facture en litige" at bounding box center [534, 40] width 88 height 10
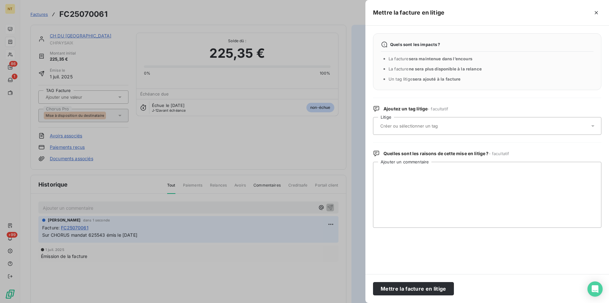
click at [420, 126] on input "text" at bounding box center [426, 126] width 92 height 6
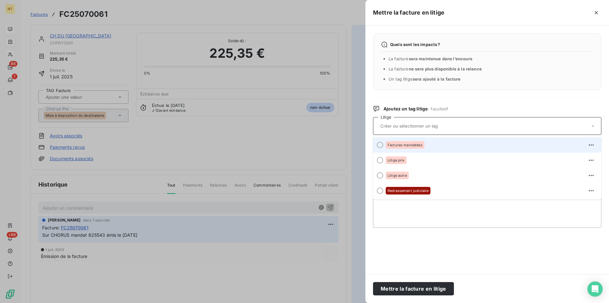
click at [381, 145] on div at bounding box center [380, 145] width 6 height 6
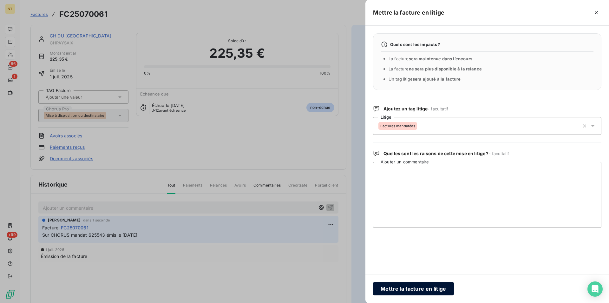
click at [403, 288] on button "Mettre la facture en litige" at bounding box center [413, 288] width 81 height 13
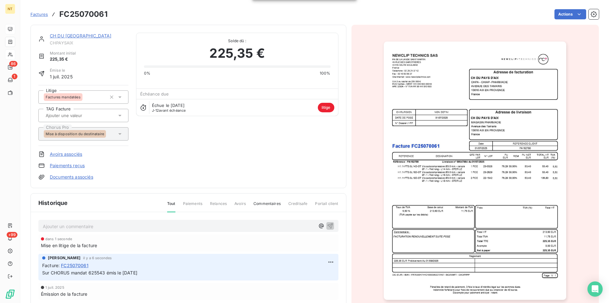
click at [69, 34] on link "CH DU [GEOGRAPHIC_DATA]" at bounding box center [81, 35] width 62 height 5
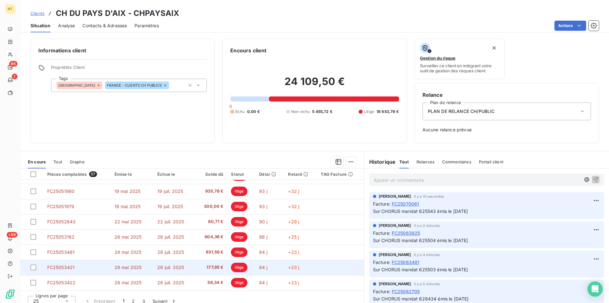
scroll to position [7, 0]
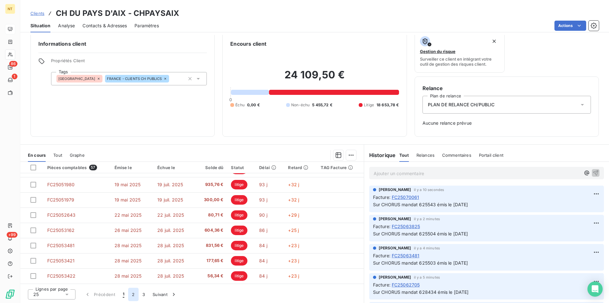
click at [133, 295] on button "2" at bounding box center [133, 294] width 10 height 13
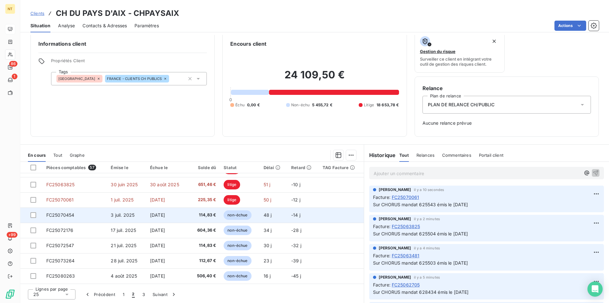
click at [74, 217] on td "FC25070454" at bounding box center [74, 214] width 65 height 15
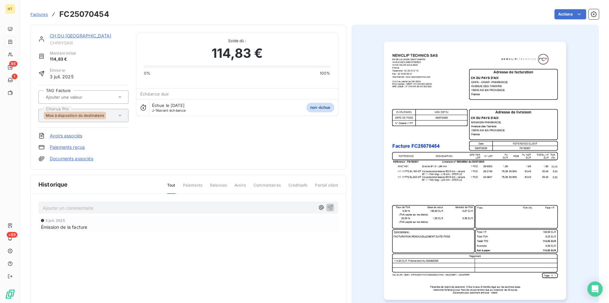
click at [65, 209] on p "Ajouter un commentaire ﻿" at bounding box center [179, 208] width 272 height 8
click at [105, 207] on span "Sur CHORUS mandat 625543 émis le [DATE]" at bounding box center [90, 207] width 95 height 5
click at [127, 208] on span "Sur CHORUS mandat 625732 émis le [DATE]" at bounding box center [90, 207] width 95 height 5
drag, startPoint x: 42, startPoint y: 206, endPoint x: 174, endPoint y: 205, distance: 131.9
click at [174, 205] on div "Sur CHORUS mandat 625732 émis le [DATE]" at bounding box center [188, 207] width 300 height 12
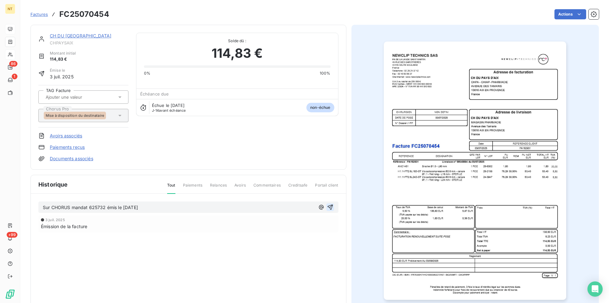
click at [327, 207] on icon "button" at bounding box center [330, 207] width 6 height 6
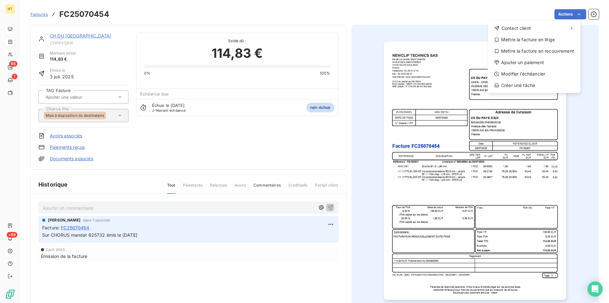
click at [574, 14] on html "NT 86 1 +99 Factures FC25070454 Actions Contact client Mettre la facture en lit…" at bounding box center [304, 151] width 609 height 303
click at [536, 42] on div "Mettre la facture en litige" at bounding box center [534, 40] width 88 height 10
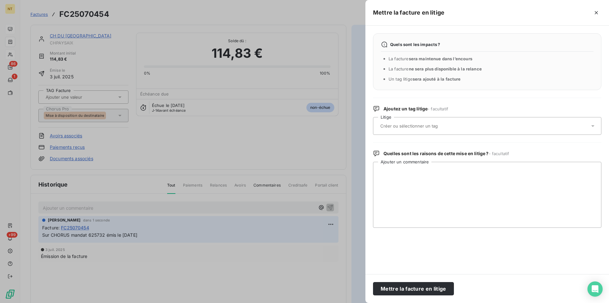
click at [414, 127] on input "text" at bounding box center [426, 126] width 92 height 6
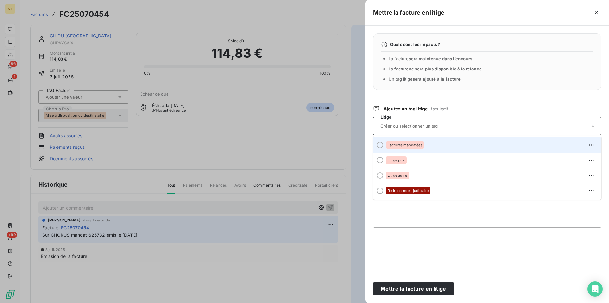
click at [379, 146] on div at bounding box center [380, 145] width 6 height 6
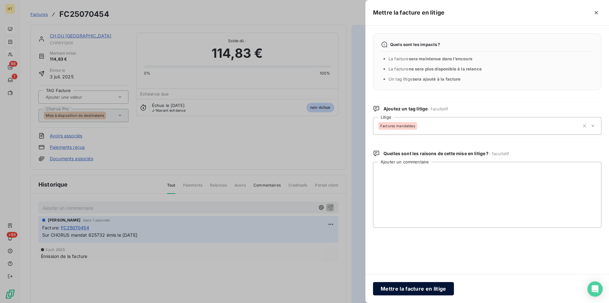
drag, startPoint x: 395, startPoint y: 289, endPoint x: 400, endPoint y: 288, distance: 5.2
click at [396, 289] on button "Mettre la facture en litige" at bounding box center [413, 288] width 81 height 13
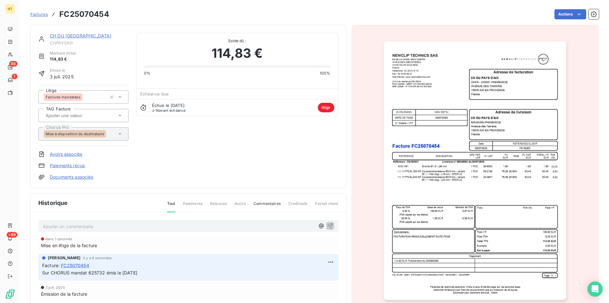
click at [75, 36] on link "CH DU [GEOGRAPHIC_DATA]" at bounding box center [81, 35] width 62 height 5
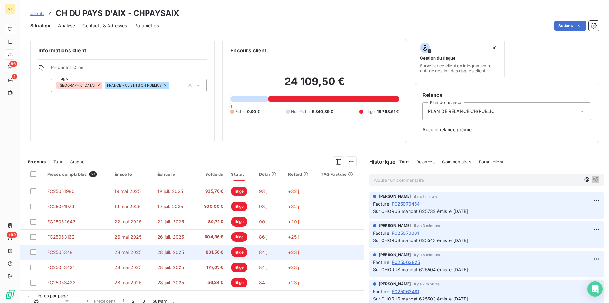
scroll to position [7, 0]
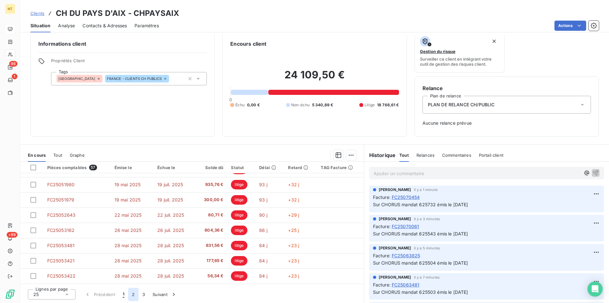
click at [129, 297] on button "2" at bounding box center [133, 294] width 10 height 13
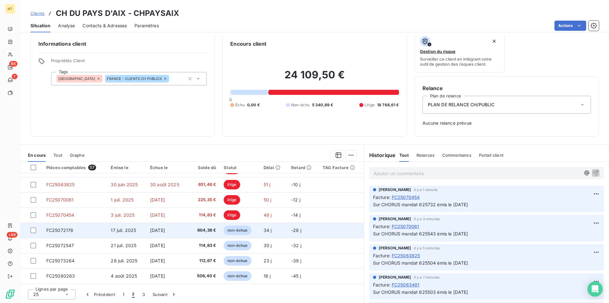
click at [74, 232] on td "FC25072176" at bounding box center [74, 230] width 65 height 15
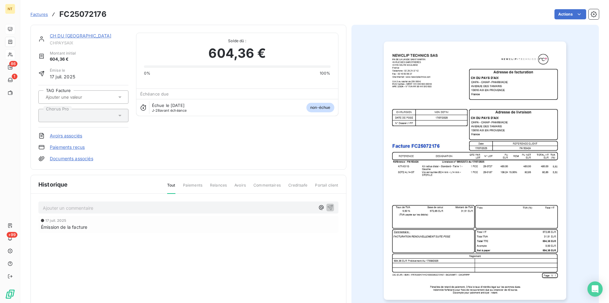
click at [76, 205] on p "Ajouter un commentaire ﻿" at bounding box center [179, 208] width 272 height 8
click at [105, 208] on span "Sur CHORUS mandat 625732 émis le [DATE]" at bounding box center [90, 207] width 95 height 5
click at [135, 208] on span "Sur CHORUS mandat 627404 émis le [DATE]" at bounding box center [90, 207] width 95 height 5
click at [129, 208] on span "Sur CHORUS mandat 627404 émis le [DATE]" at bounding box center [90, 207] width 95 height 5
click at [327, 206] on icon "button" at bounding box center [330, 207] width 6 height 6
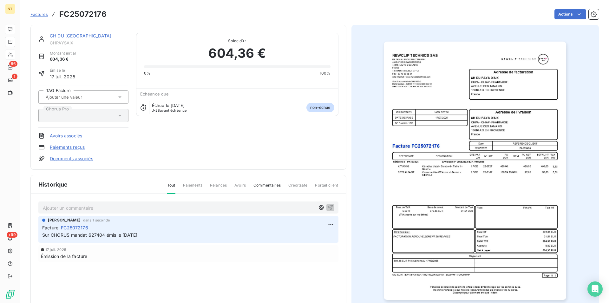
click at [63, 35] on link "CH DU [GEOGRAPHIC_DATA]" at bounding box center [81, 35] width 62 height 5
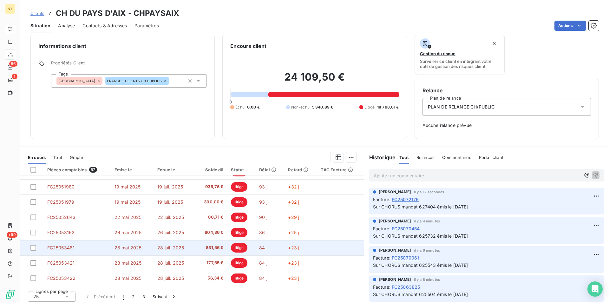
scroll to position [7, 0]
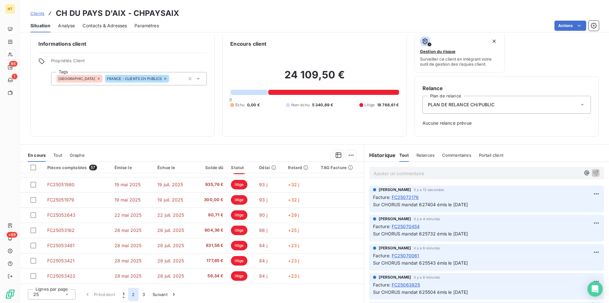
click at [134, 295] on button "2" at bounding box center [133, 294] width 10 height 13
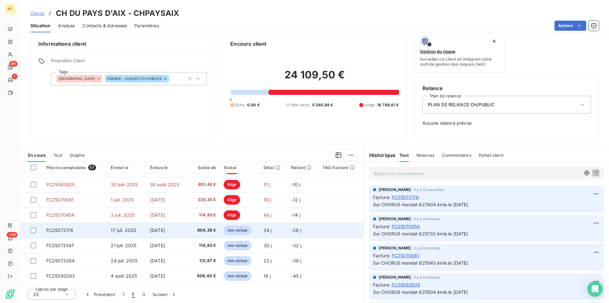
click at [76, 232] on td "FC25072176" at bounding box center [74, 230] width 65 height 15
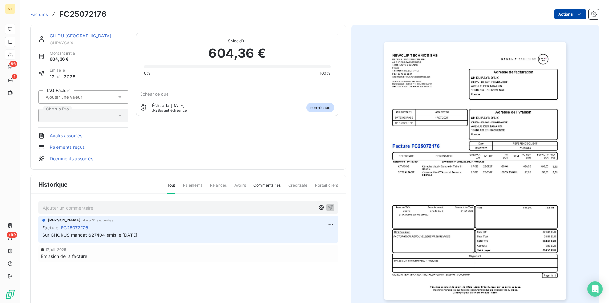
click at [572, 13] on html "NT 86 1 +99 Factures FC25072176 Actions CH DU PAYS D'AIX CHPAYSAIX Montant init…" at bounding box center [304, 151] width 609 height 303
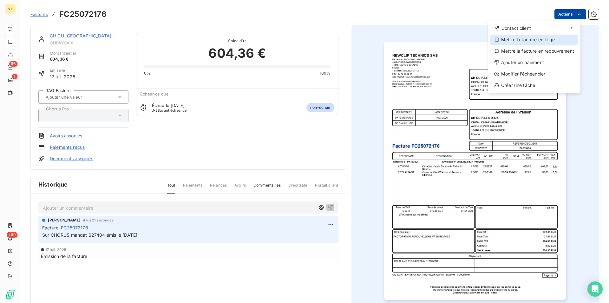
click at [545, 39] on div "Mettre la facture en litige" at bounding box center [534, 40] width 88 height 10
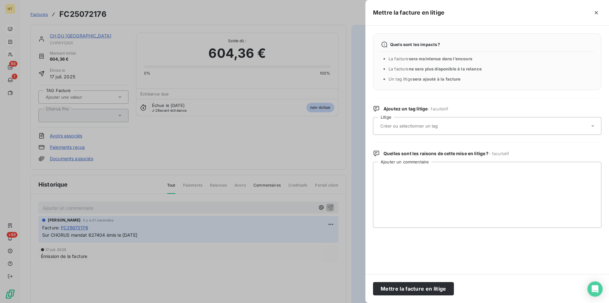
click at [408, 125] on input "text" at bounding box center [426, 126] width 92 height 6
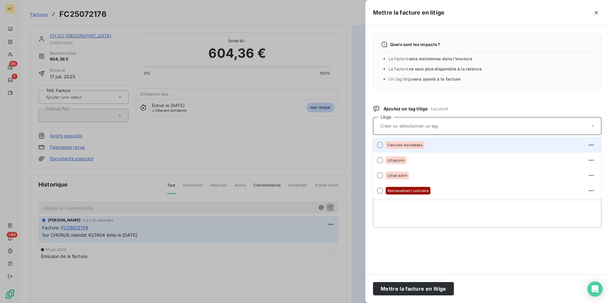
click at [378, 145] on div at bounding box center [380, 145] width 6 height 6
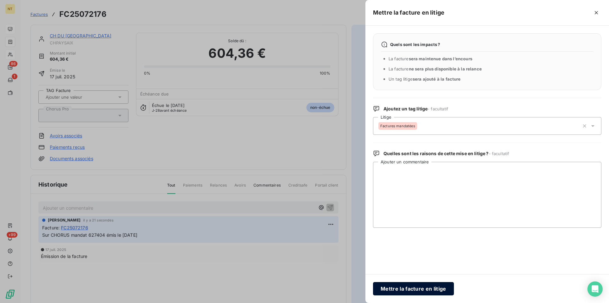
click at [402, 289] on button "Mettre la facture en litige" at bounding box center [413, 288] width 81 height 13
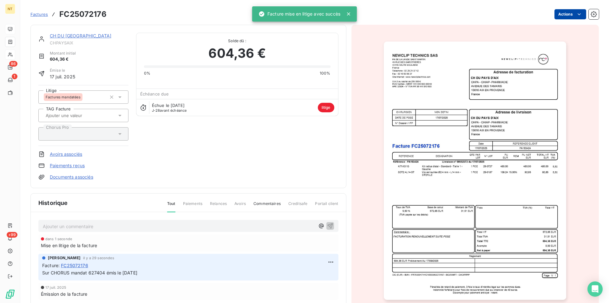
click at [74, 38] on link "CH DU [GEOGRAPHIC_DATA]" at bounding box center [81, 35] width 62 height 5
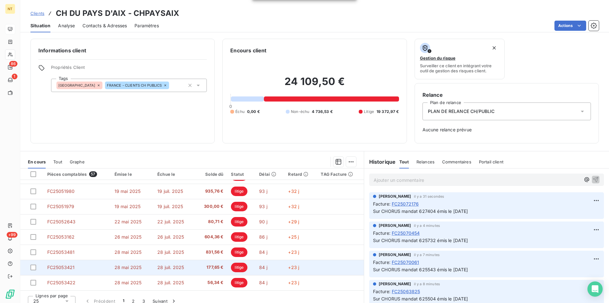
scroll to position [7, 0]
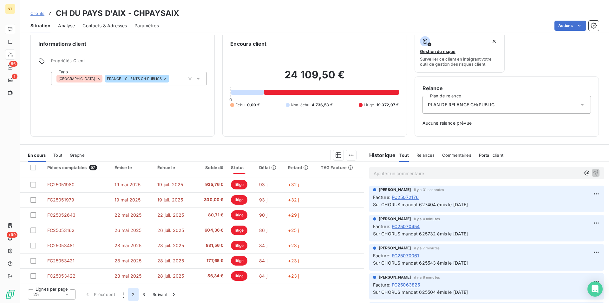
click at [134, 295] on button "2" at bounding box center [133, 294] width 10 height 13
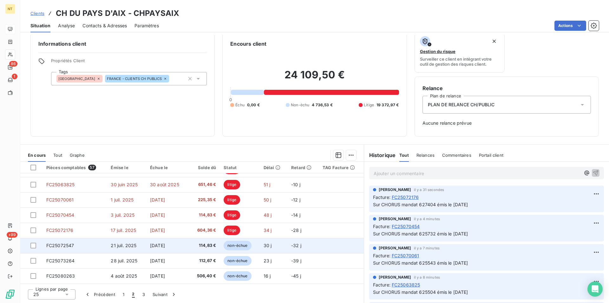
click at [72, 247] on span "FC25072547" at bounding box center [60, 245] width 28 height 5
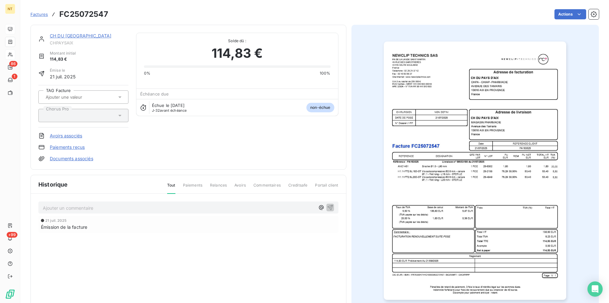
click at [89, 205] on p "Ajouter un commentaire ﻿" at bounding box center [179, 208] width 272 height 8
click at [106, 206] on span "Sur CHORUS mandat 625732 émis le [DATE]" at bounding box center [90, 207] width 95 height 5
click at [135, 207] on span "Sur CHORUS mandat 627405 émis le [DATE]" at bounding box center [90, 207] width 95 height 5
click at [128, 209] on span "Sur CHORUS mandat 627405 émis le [DATE]" at bounding box center [90, 207] width 95 height 5
click at [329, 206] on icon "button" at bounding box center [330, 207] width 6 height 6
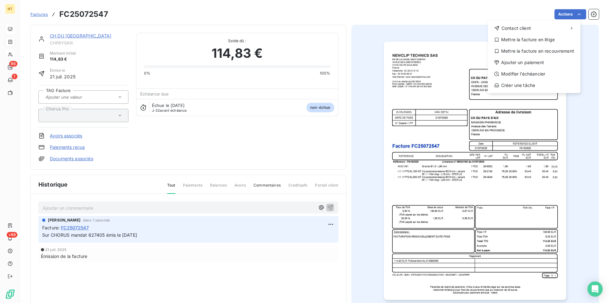
click at [574, 13] on html "NT 86 1 +99 Factures FC25072547 Actions Contact client Mettre la facture en lit…" at bounding box center [304, 151] width 609 height 303
click at [544, 41] on div "Mettre la facture en litige" at bounding box center [534, 40] width 88 height 10
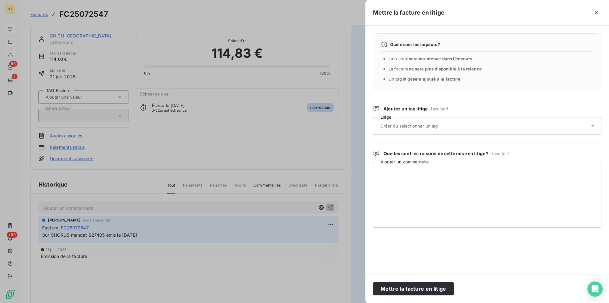
click at [390, 124] on input "text" at bounding box center [426, 126] width 92 height 6
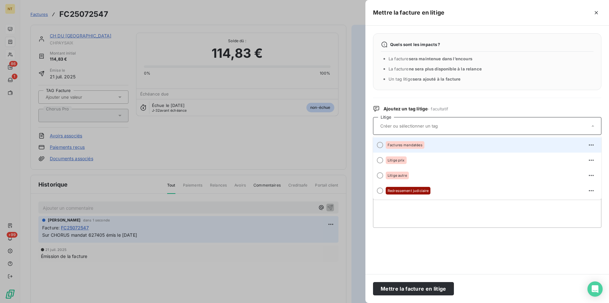
click at [379, 146] on div at bounding box center [380, 145] width 6 height 6
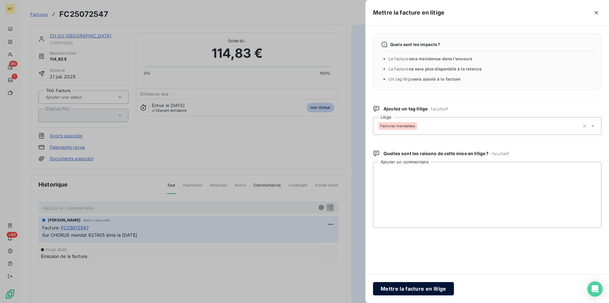
click at [399, 288] on button "Mettre la facture en litige" at bounding box center [413, 288] width 81 height 13
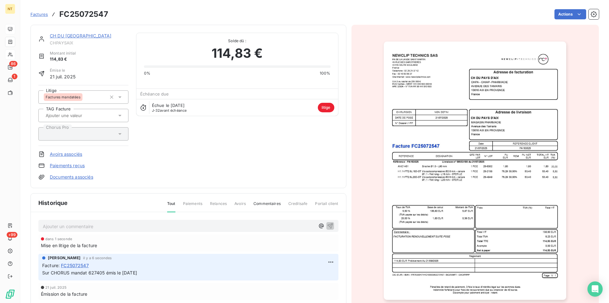
click at [75, 37] on link "CH DU [GEOGRAPHIC_DATA]" at bounding box center [81, 35] width 62 height 5
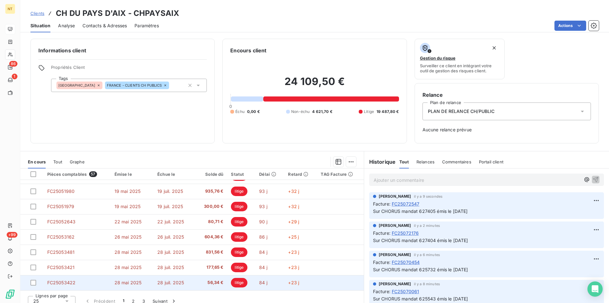
scroll to position [7, 0]
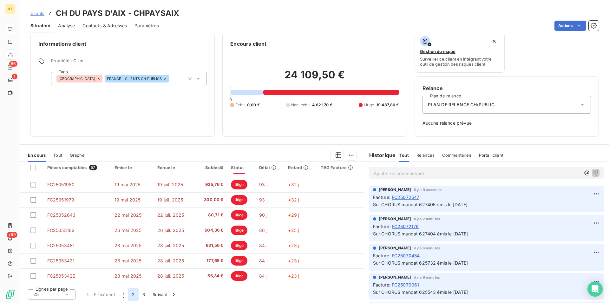
click at [133, 293] on button "2" at bounding box center [133, 294] width 10 height 13
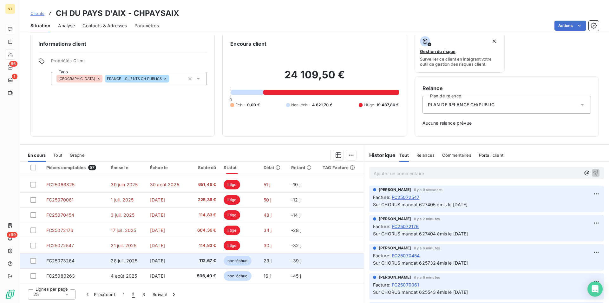
click at [65, 263] on span "FC25073264" at bounding box center [60, 260] width 29 height 5
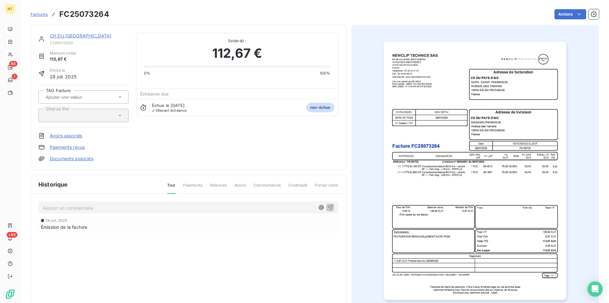
click at [81, 37] on link "CH DU [GEOGRAPHIC_DATA]" at bounding box center [81, 35] width 62 height 5
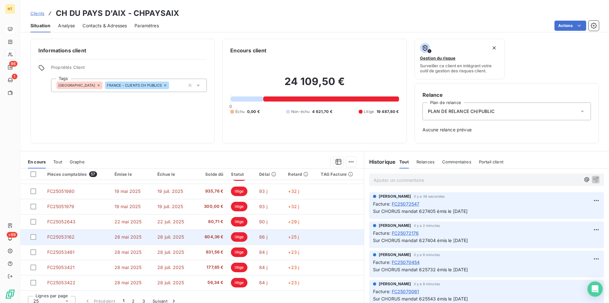
scroll to position [7, 0]
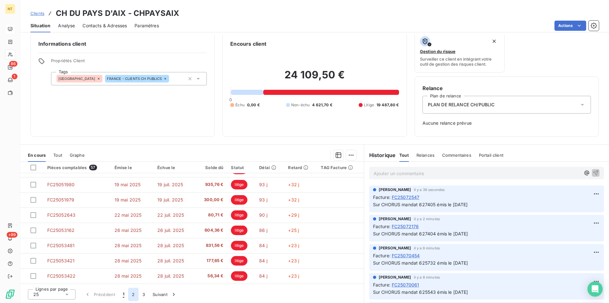
click at [133, 298] on button "2" at bounding box center [133, 294] width 10 height 13
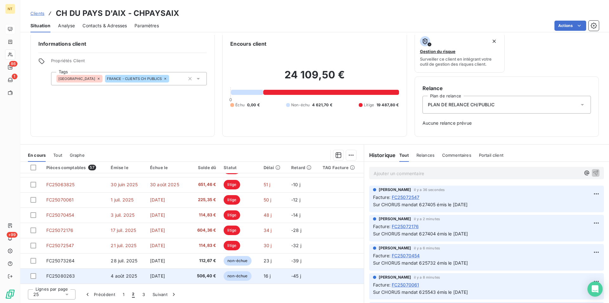
click at [70, 277] on span "FC25080263" at bounding box center [60, 275] width 29 height 5
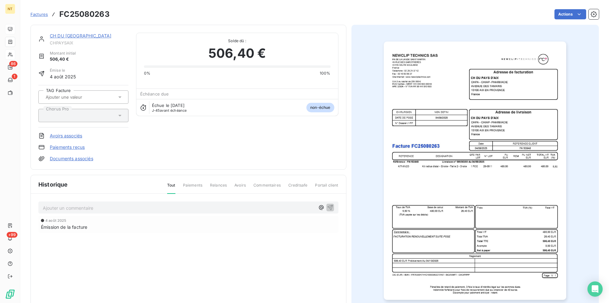
click at [69, 36] on link "CH DU [GEOGRAPHIC_DATA]" at bounding box center [81, 35] width 62 height 5
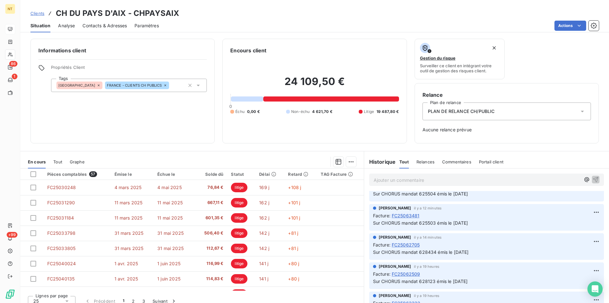
scroll to position [129, 0]
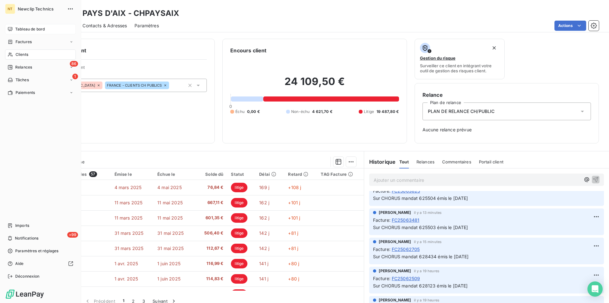
click at [37, 53] on div "Clients" at bounding box center [40, 54] width 71 height 10
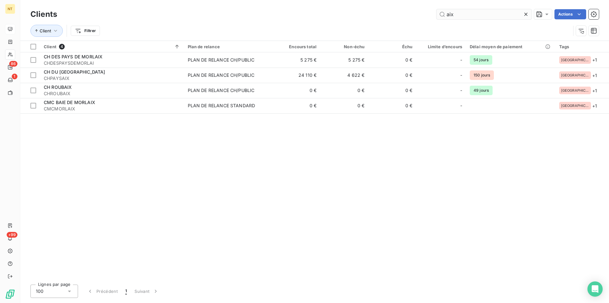
drag, startPoint x: 459, startPoint y: 14, endPoint x: 445, endPoint y: 16, distance: 14.4
click at [445, 16] on input "aix" at bounding box center [483, 14] width 95 height 10
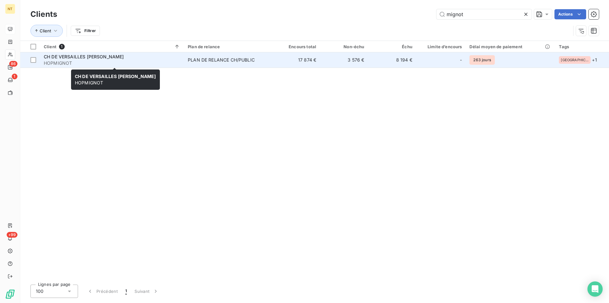
type input "mignot"
click at [105, 59] on span "CH DE VERSAILLES [PERSON_NAME]" at bounding box center [84, 56] width 80 height 5
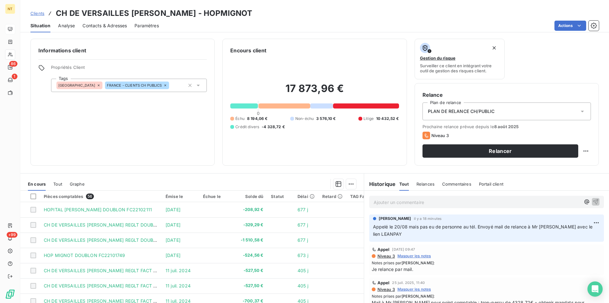
click at [376, 203] on p "Ajouter un commentaire ﻿" at bounding box center [476, 202] width 207 height 8
click at [524, 202] on span "J'ai eu un retour de mail auto par lequel Mr [PERSON_NAME] était en congé jusu'…" at bounding box center [469, 201] width 192 height 5
click at [554, 201] on p "J'ai eu un retour de mail auto par lequel Mr [PERSON_NAME] était en congé jusqu…" at bounding box center [476, 201] width 207 height 7
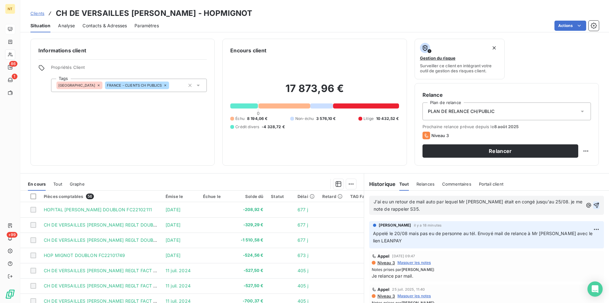
click at [594, 205] on icon "button" at bounding box center [596, 205] width 5 height 5
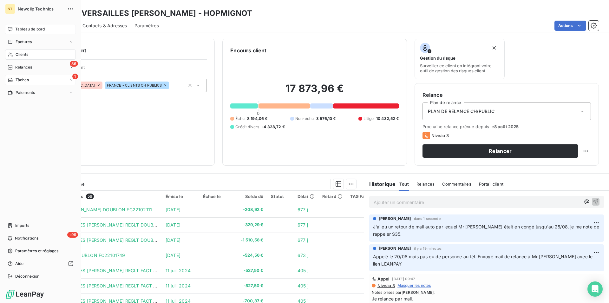
click at [23, 80] on span "Tâches" at bounding box center [22, 80] width 13 height 6
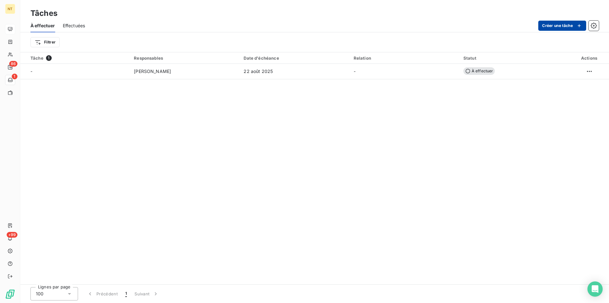
click at [558, 25] on button "Créer une tâche" at bounding box center [562, 26] width 48 height 10
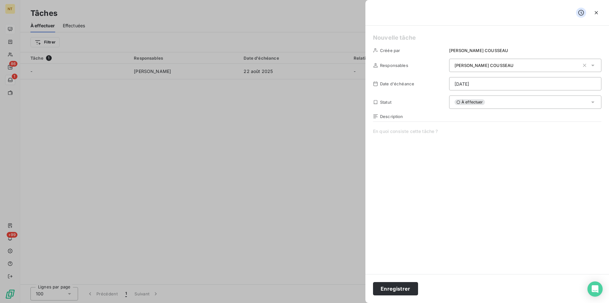
click at [378, 132] on span at bounding box center [487, 189] width 228 height 122
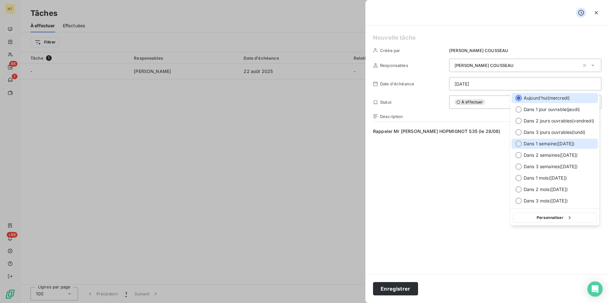
click at [517, 145] on div at bounding box center [518, 143] width 6 height 6
type input "[DATE]"
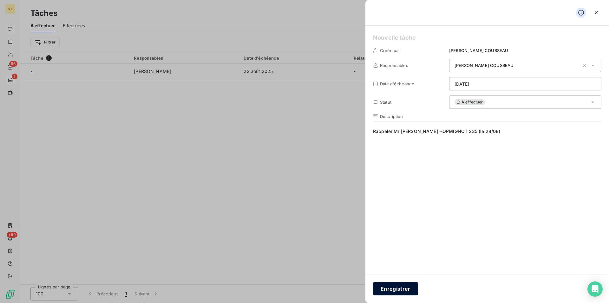
click at [400, 285] on button "Enregistrer" at bounding box center [395, 288] width 45 height 13
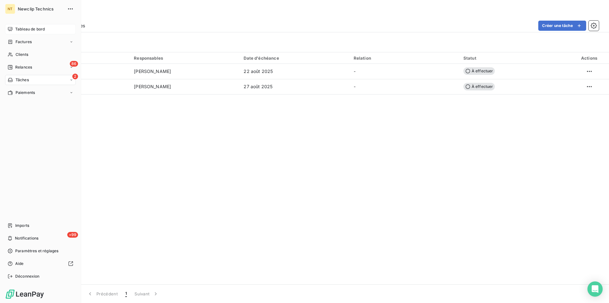
click at [20, 31] on span "Tableau de bord" at bounding box center [29, 29] width 29 height 6
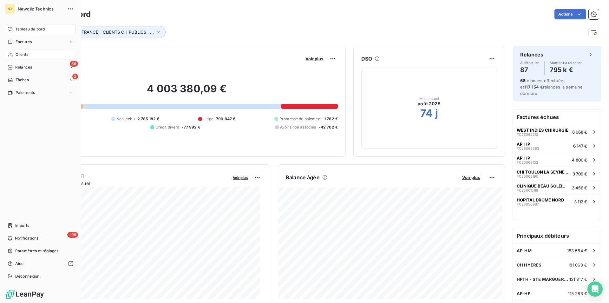
click at [26, 56] on span "Clients" at bounding box center [22, 55] width 13 height 6
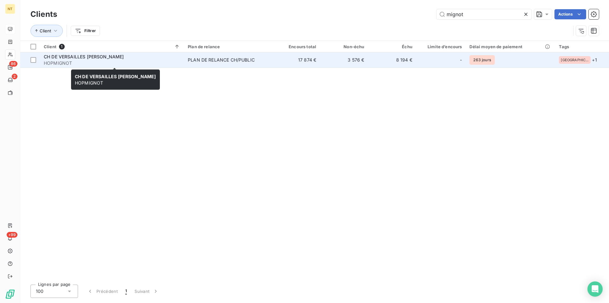
click at [93, 55] on span "CH DE VERSAILLES [PERSON_NAME]" at bounding box center [84, 56] width 80 height 5
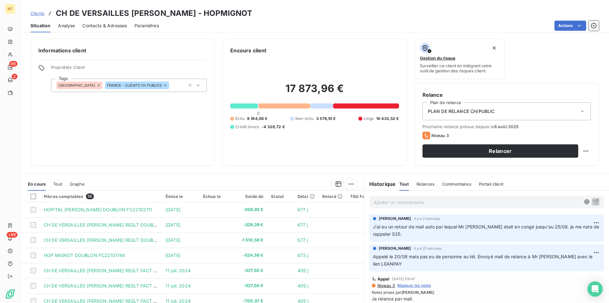
click at [112, 23] on span "Contacts & Adresses" at bounding box center [104, 26] width 44 height 6
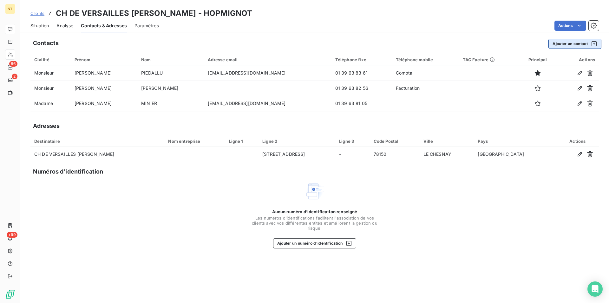
click at [575, 43] on button "Ajouter un contact" at bounding box center [574, 44] width 53 height 10
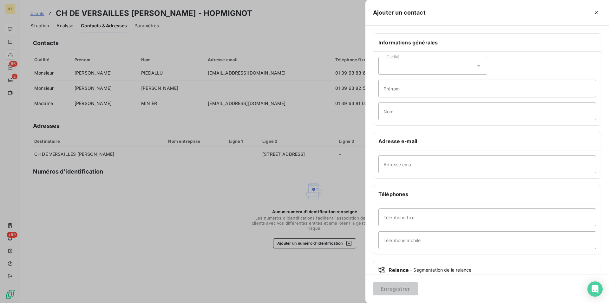
click at [477, 66] on icon at bounding box center [478, 65] width 6 height 6
click at [384, 81] on input "radio" at bounding box center [385, 81] width 6 height 6
click at [391, 109] on input "Nom" at bounding box center [487, 111] width 218 height 18
type input "PERRET"
click at [386, 166] on input "Adresse email" at bounding box center [487, 164] width 218 height 18
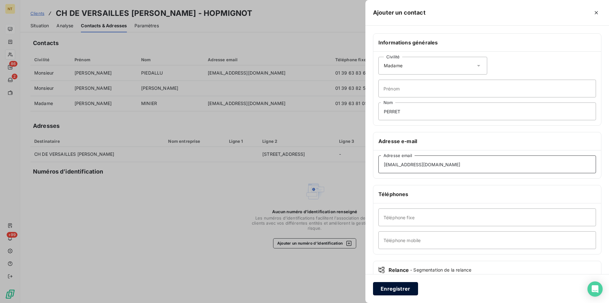
type input "[EMAIL_ADDRESS][DOMAIN_NAME]"
click at [389, 289] on button "Enregistrer" at bounding box center [395, 288] width 45 height 13
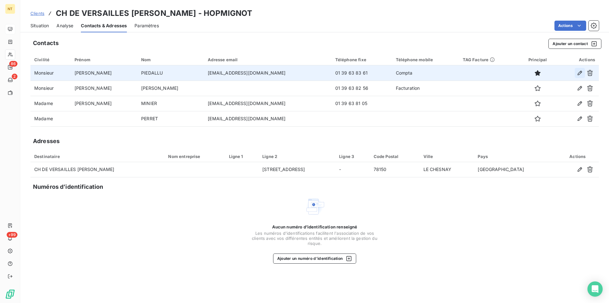
click at [581, 72] on icon "button" at bounding box center [579, 73] width 4 height 4
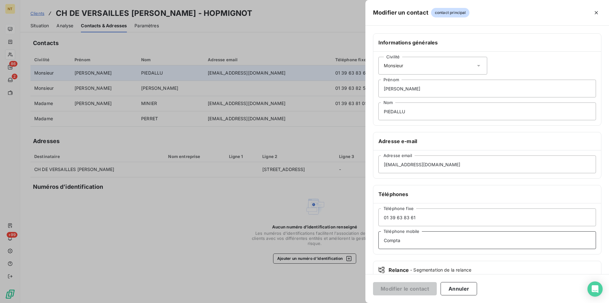
click at [402, 242] on input "Compta" at bounding box center [487, 240] width 218 height 18
type input "Compta (Bureau ouvert de 8h à 12h)"
click at [400, 289] on button "Modifier le contact" at bounding box center [405, 288] width 64 height 13
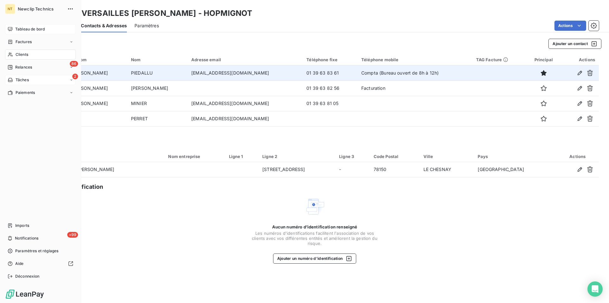
click at [23, 79] on span "Tâches" at bounding box center [22, 80] width 13 height 6
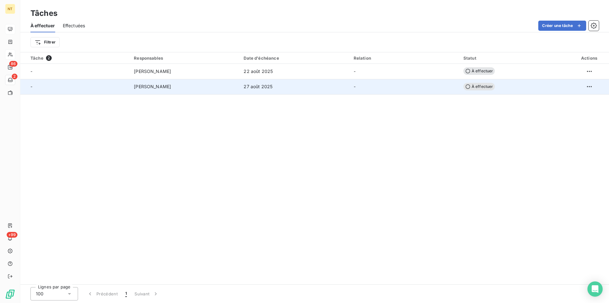
click at [171, 88] on span "[PERSON_NAME]" at bounding box center [152, 86] width 37 height 6
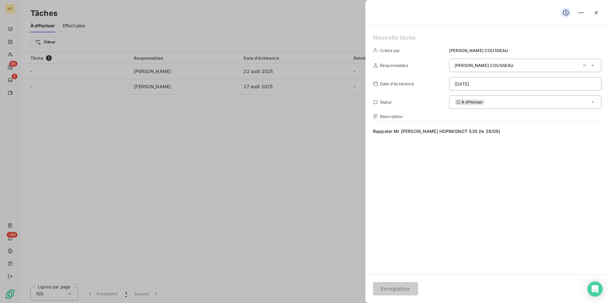
click at [488, 130] on span "Rappeler Mr [PERSON_NAME] HOPMIGNOT S35 (le 28/08)" at bounding box center [487, 189] width 228 height 122
click at [393, 131] on span "Rappeler Mr [PERSON_NAME] HOPMIGNOT S35 (le 28/08)" at bounding box center [487, 189] width 228 height 122
click at [389, 288] on button "Enregistrer" at bounding box center [395, 288] width 45 height 13
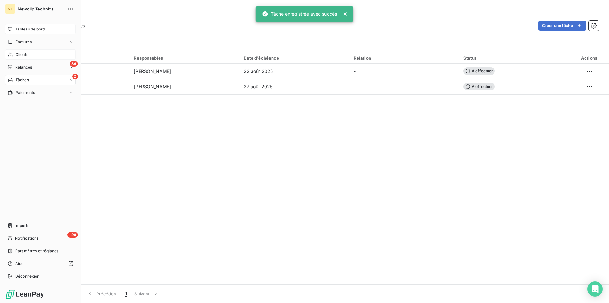
click at [19, 28] on span "Tableau de bord" at bounding box center [29, 29] width 29 height 6
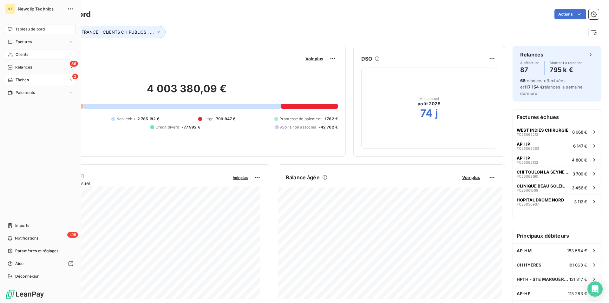
click at [21, 55] on span "Clients" at bounding box center [22, 55] width 13 height 6
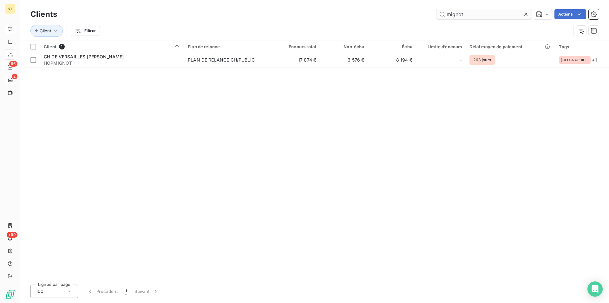
drag, startPoint x: 471, startPoint y: 10, endPoint x: 445, endPoint y: 11, distance: 27.0
click at [445, 11] on input "mignot" at bounding box center [483, 14] width 95 height 10
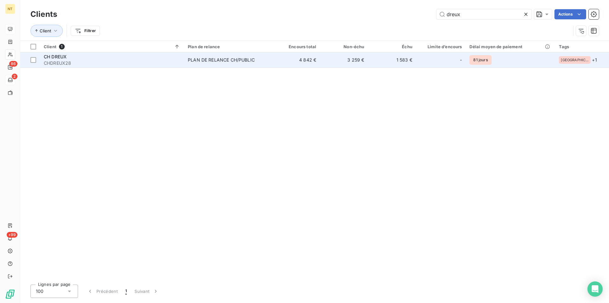
type input "dreux"
click at [210, 59] on div "PLAN DE RELANCE CH/PUBLIC" at bounding box center [221, 60] width 67 height 6
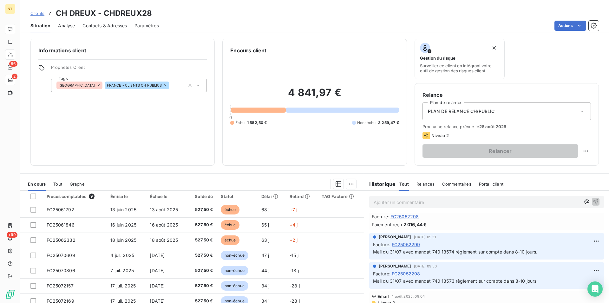
scroll to position [65, 0]
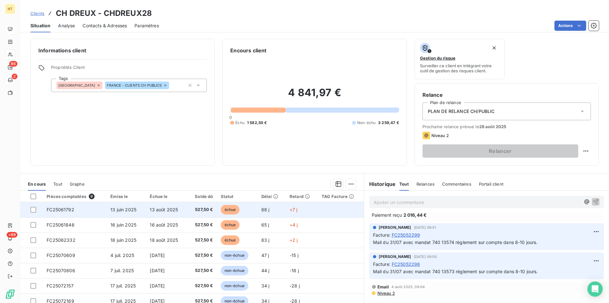
click at [73, 212] on span "FC25061792" at bounding box center [61, 209] width 28 height 5
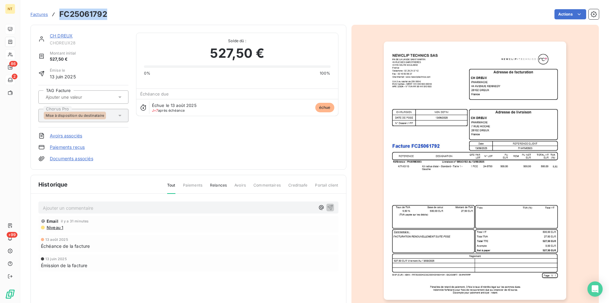
drag, startPoint x: 59, startPoint y: 13, endPoint x: 112, endPoint y: 14, distance: 53.0
click at [112, 14] on div "Factures FC25061792 Actions" at bounding box center [314, 14] width 568 height 13
click at [65, 36] on link "CH DREUX" at bounding box center [61, 35] width 23 height 5
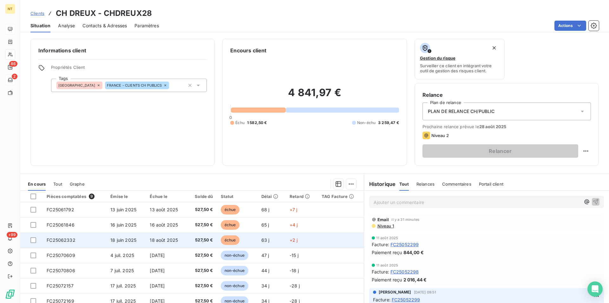
click at [68, 240] on span "FC25062332" at bounding box center [61, 239] width 29 height 5
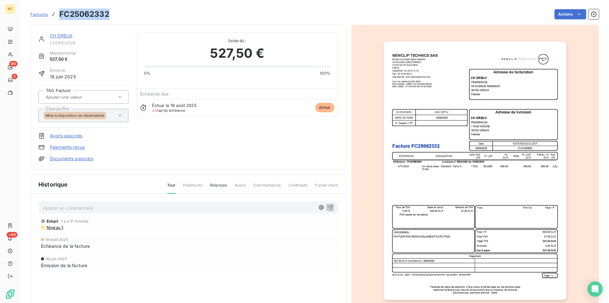
drag, startPoint x: 60, startPoint y: 14, endPoint x: 110, endPoint y: 17, distance: 49.9
click at [110, 17] on div "Factures FC25062332 Actions" at bounding box center [314, 14] width 568 height 13
click at [60, 37] on link "CH DREUX" at bounding box center [61, 35] width 23 height 5
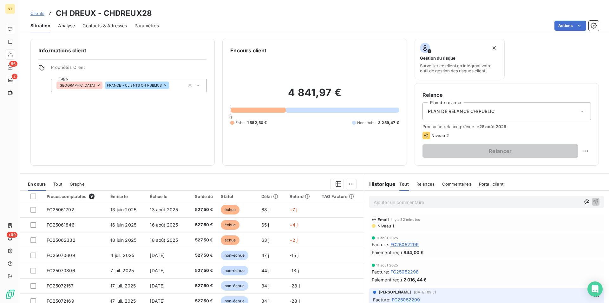
click at [115, 25] on span "Contacts & Adresses" at bounding box center [104, 26] width 44 height 6
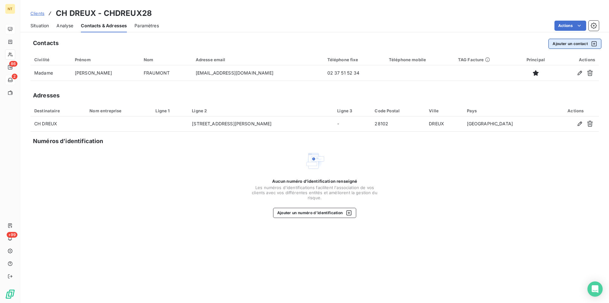
click at [569, 44] on button "Ajouter un contact" at bounding box center [574, 44] width 53 height 10
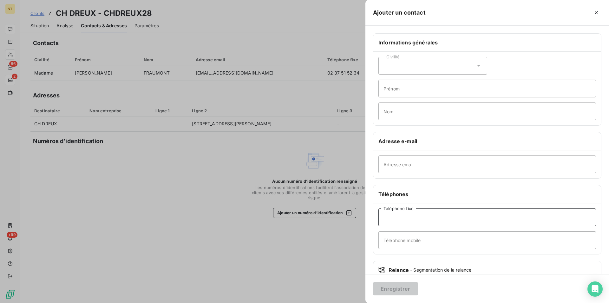
click at [386, 217] on input "Téléphone fixe" at bounding box center [487, 217] width 218 height 18
type input "02 37 51 52 36"
click at [477, 65] on icon at bounding box center [478, 66] width 3 height 2
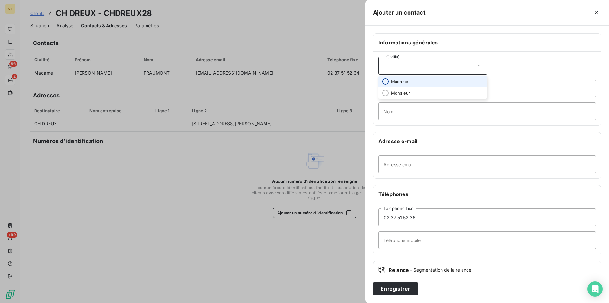
click at [386, 82] on input "radio" at bounding box center [385, 81] width 6 height 6
click at [385, 111] on input "Nom" at bounding box center [487, 111] width 218 height 18
type input "RENARD"
click at [384, 164] on input "Adresse email" at bounding box center [487, 164] width 218 height 18
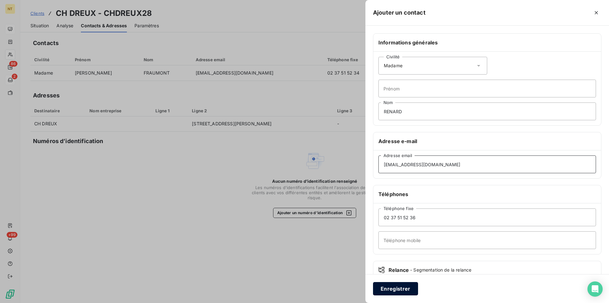
type input "[EMAIL_ADDRESS][DOMAIN_NAME]"
click at [399, 285] on button "Enregistrer" at bounding box center [395, 288] width 45 height 13
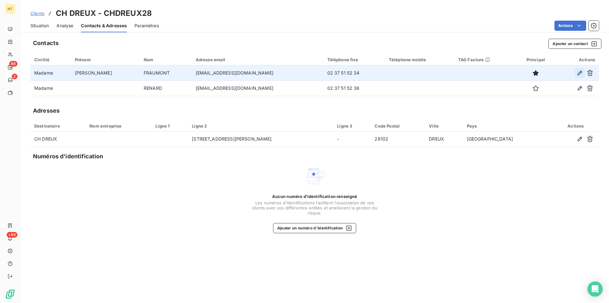
click at [581, 73] on icon "button" at bounding box center [579, 73] width 6 height 6
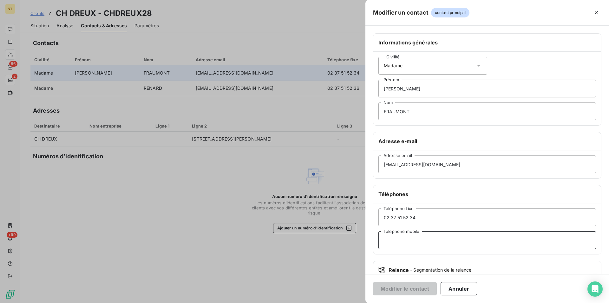
click at [391, 238] on input "Téléphone mobile" at bounding box center [487, 240] width 218 height 18
type input "Secrétaire pharmacie"
click at [390, 287] on button "Modifier le contact" at bounding box center [405, 288] width 64 height 13
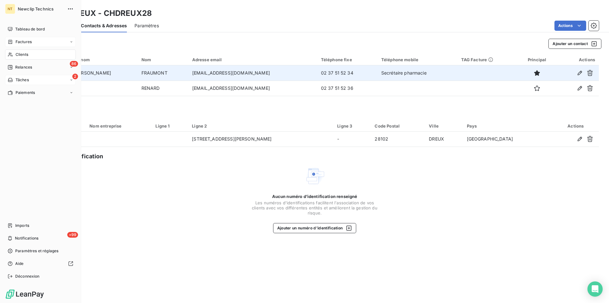
drag, startPoint x: 28, startPoint y: 26, endPoint x: 32, endPoint y: 43, distance: 17.8
click at [28, 26] on div "Tableau de bord" at bounding box center [40, 29] width 71 height 10
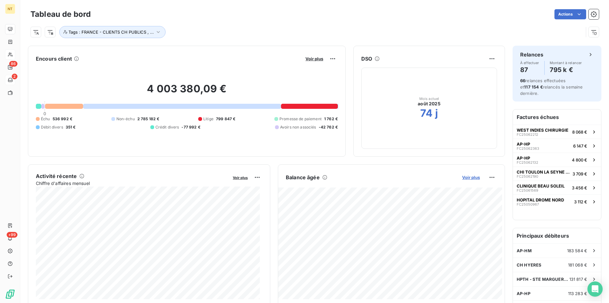
click at [467, 176] on span "Voir plus" at bounding box center [471, 177] width 18 height 5
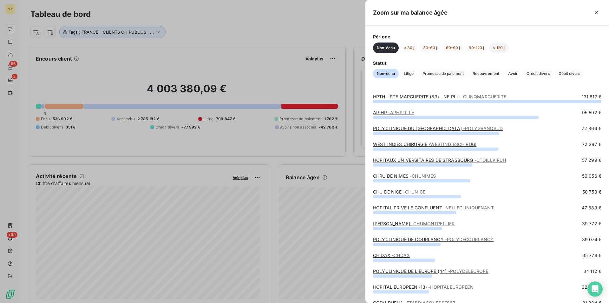
click at [502, 48] on button "> 120 j" at bounding box center [498, 47] width 19 height 11
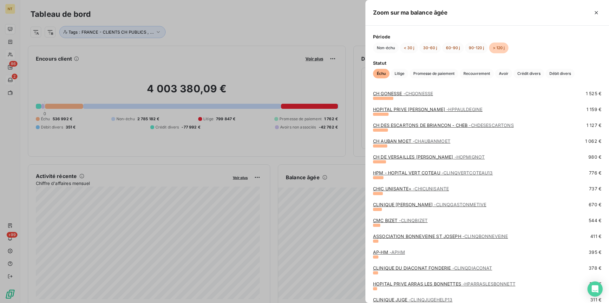
scroll to position [234, 0]
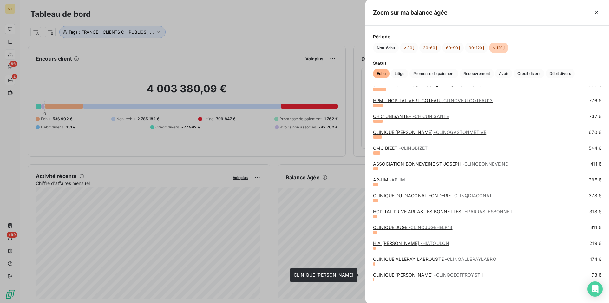
click at [422, 275] on link "CLINIQUE [PERSON_NAME]" at bounding box center [429, 274] width 112 height 5
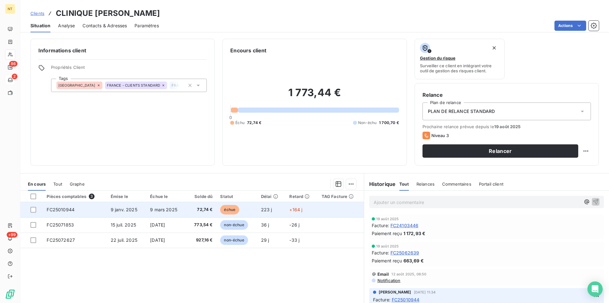
click at [63, 210] on span "FC25010944" at bounding box center [61, 209] width 28 height 5
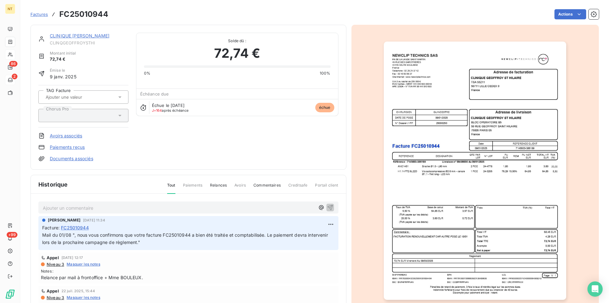
click at [98, 38] on link "CLINIQUE [PERSON_NAME]" at bounding box center [80, 35] width 60 height 5
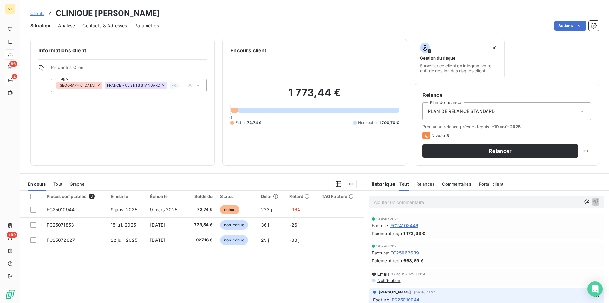
click at [115, 24] on span "Contacts & Adresses" at bounding box center [104, 26] width 44 height 6
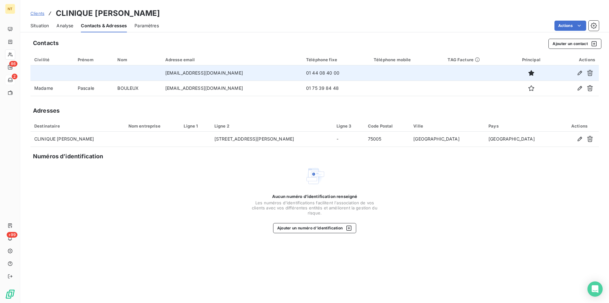
drag, startPoint x: 164, startPoint y: 71, endPoint x: 254, endPoint y: 72, distance: 89.4
click at [254, 72] on td "[EMAIL_ADDRESS][DOMAIN_NAME]" at bounding box center [231, 72] width 141 height 15
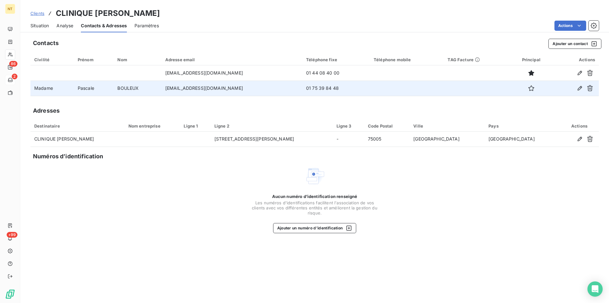
drag, startPoint x: 163, startPoint y: 88, endPoint x: 244, endPoint y: 87, distance: 80.9
click at [244, 87] on td "[EMAIL_ADDRESS][DOMAIN_NAME]" at bounding box center [231, 88] width 141 height 15
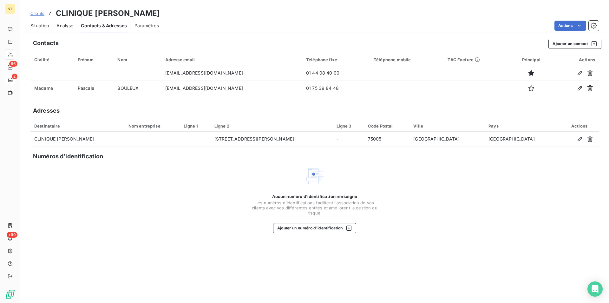
click at [36, 28] on span "Situation" at bounding box center [39, 26] width 18 height 6
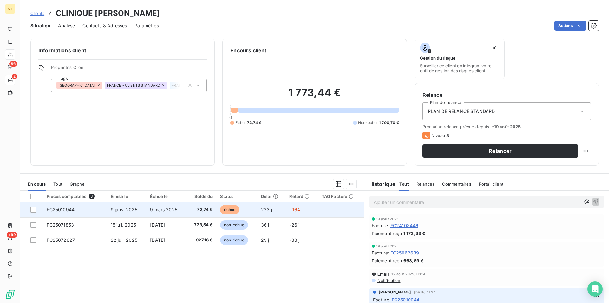
click at [68, 209] on span "FC25010944" at bounding box center [61, 209] width 28 height 5
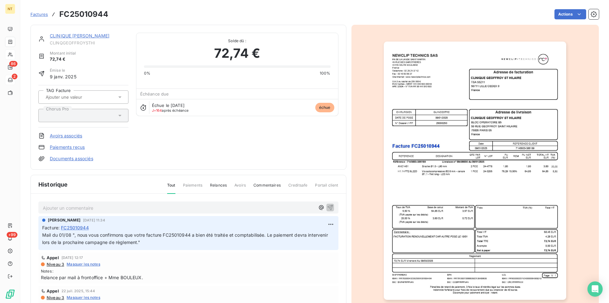
click at [476, 218] on img "button" at bounding box center [475, 171] width 182 height 258
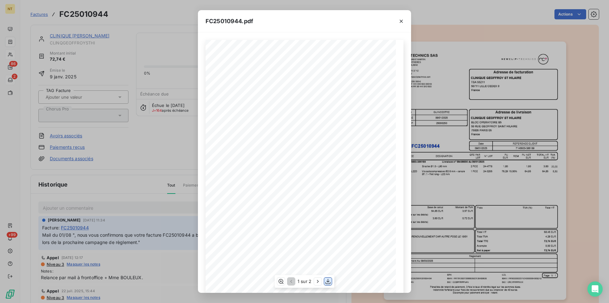
click at [329, 283] on icon "button" at bounding box center [328, 281] width 6 height 6
click at [402, 20] on icon "button" at bounding box center [401, 21] width 6 height 6
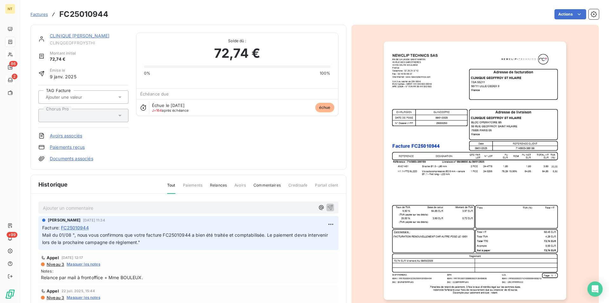
click at [75, 37] on link "CLINIQUE [PERSON_NAME]" at bounding box center [80, 35] width 60 height 5
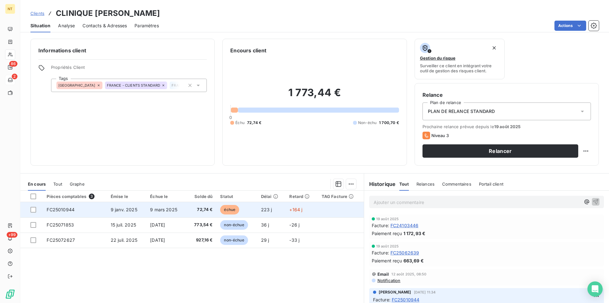
click at [62, 209] on span "FC25010944" at bounding box center [61, 209] width 28 height 5
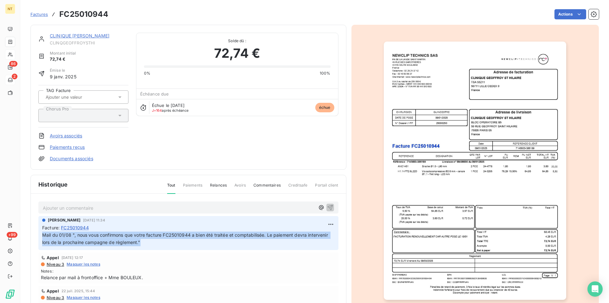
drag, startPoint x: 43, startPoint y: 236, endPoint x: 174, endPoint y: 243, distance: 131.1
click at [174, 243] on p "Mail du 01/08 ", nous vous confirmons que votre facture FC25010944 a bien été t…" at bounding box center [188, 238] width 292 height 15
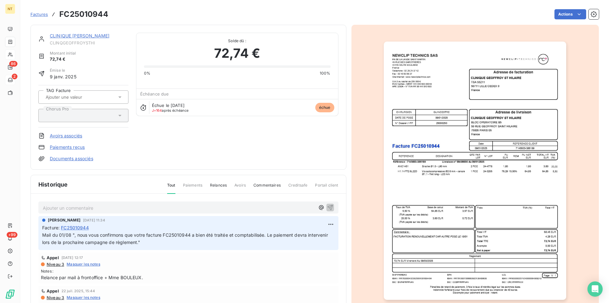
click at [77, 36] on link "CLINIQUE [PERSON_NAME]" at bounding box center [80, 35] width 60 height 5
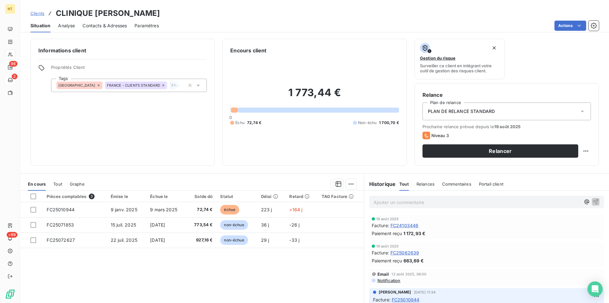
click at [373, 200] on p "Ajouter un commentaire ﻿" at bounding box center [476, 202] width 207 height 8
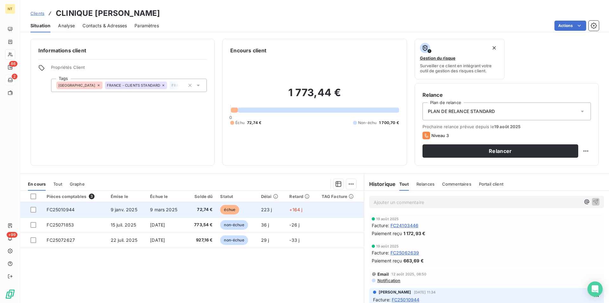
click at [75, 208] on td "FC25010944" at bounding box center [75, 209] width 64 height 15
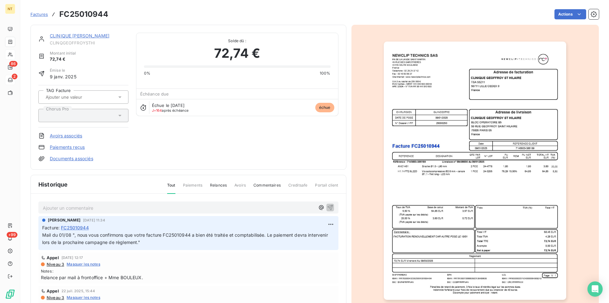
click at [81, 207] on p "Ajouter un commentaire ﻿" at bounding box center [179, 208] width 272 height 8
click at [113, 208] on span "Relance faite par mail le 20/08. deux factures réglées le 19/08 ais pas celle-c…" at bounding box center [127, 207] width 168 height 5
click at [178, 207] on span "Relance faite par mail le 20/08. Deux factures réglées le 19/08 ais pas celle-c…" at bounding box center [127, 207] width 168 height 5
click at [215, 206] on span "Relance faite par mail le 20/08. Deux factures réglées le 19/08 mais pas celle-…" at bounding box center [129, 207] width 172 height 5
click at [327, 206] on icon "button" at bounding box center [330, 207] width 6 height 6
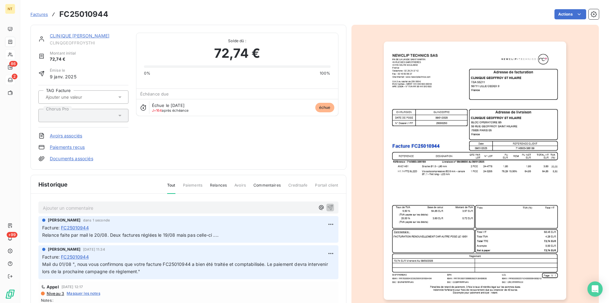
click at [78, 36] on link "CLINIQUE [PERSON_NAME]" at bounding box center [80, 35] width 60 height 5
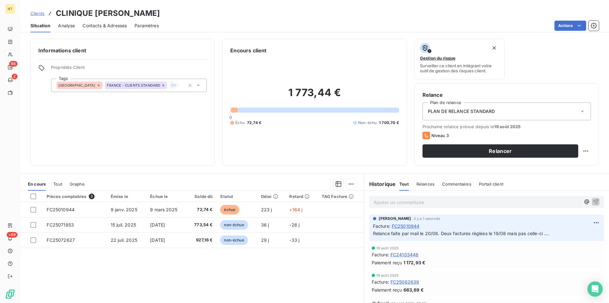
click at [114, 24] on span "Contacts & Adresses" at bounding box center [104, 26] width 44 height 6
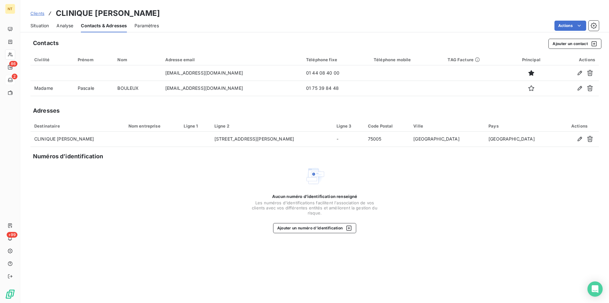
click at [39, 27] on span "Situation" at bounding box center [39, 26] width 18 height 6
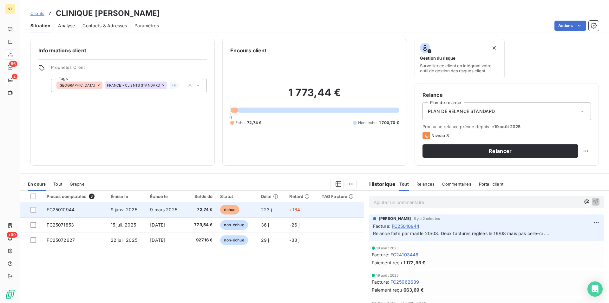
click at [72, 205] on td "FC25010944" at bounding box center [75, 209] width 64 height 15
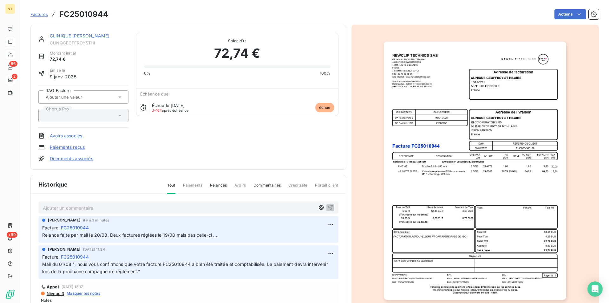
click at [438, 116] on img "button" at bounding box center [475, 171] width 182 height 258
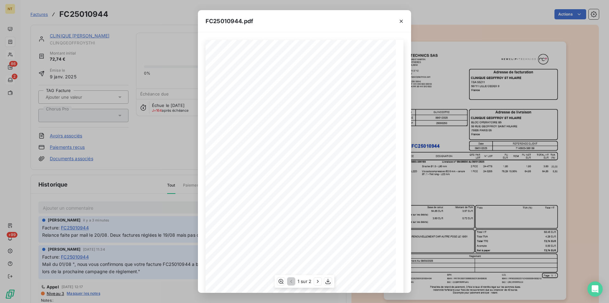
scroll to position [24, 0]
click at [402, 20] on icon "button" at bounding box center [400, 21] width 3 height 3
